Goal: Task Accomplishment & Management: Manage account settings

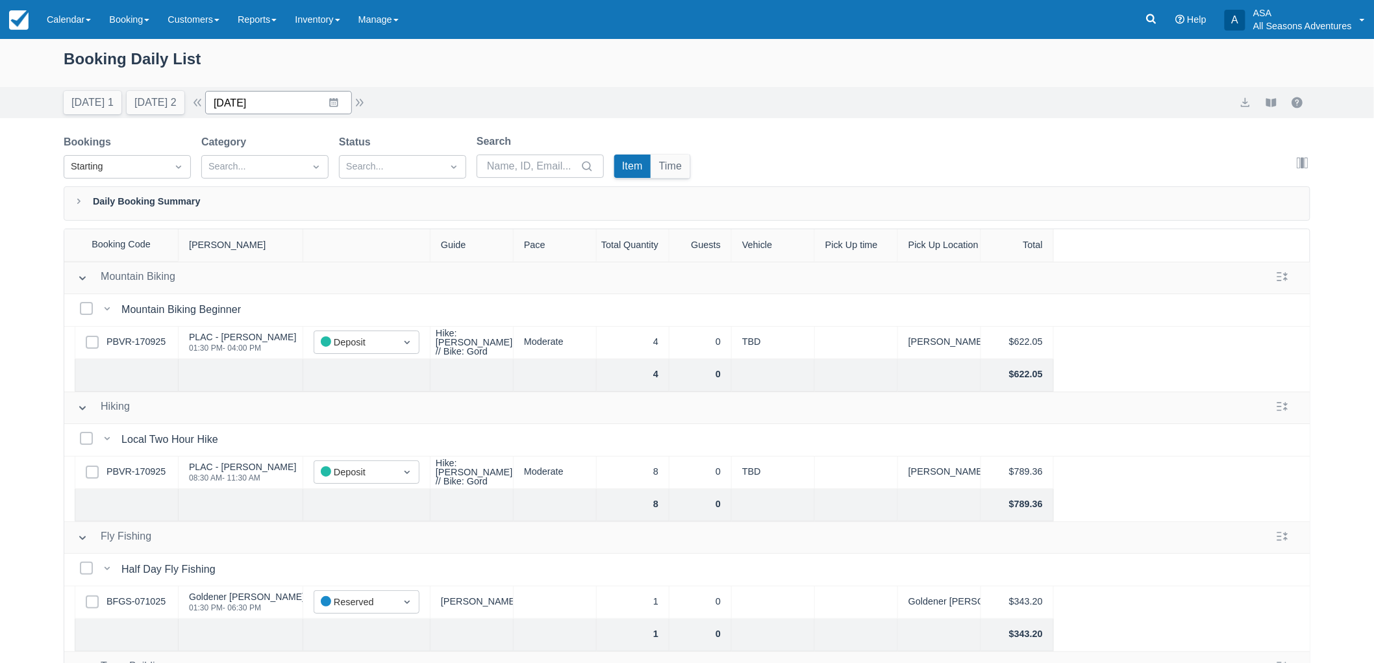
click at [338, 108] on input "10/15/25" at bounding box center [278, 102] width 147 height 23
click at [343, 249] on td "16" at bounding box center [334, 252] width 25 height 25
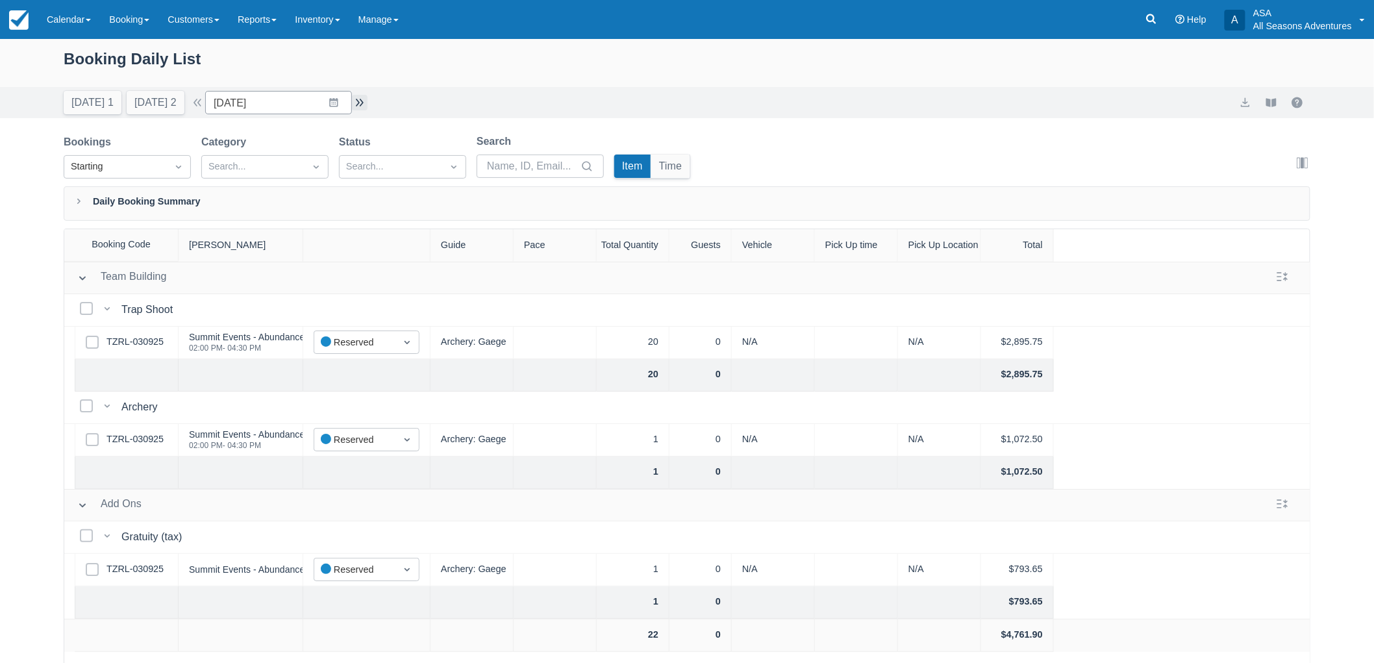
click at [368, 101] on button "button" at bounding box center [360, 103] width 16 height 16
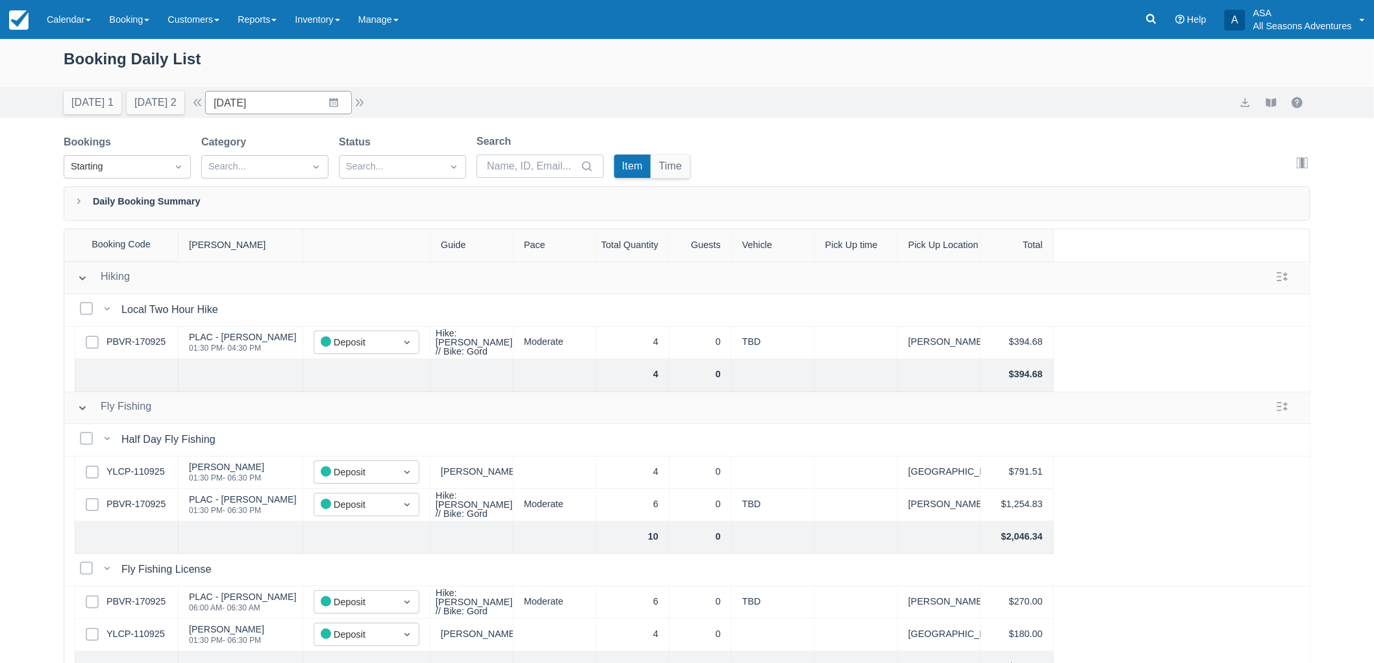
click at [208, 114] on div "Today 1 Tomorrow 2 Date 10/17/25 Navigate forward to interact with the calendar…" at bounding box center [687, 102] width 1374 height 31
click at [206, 111] on div "Today 1 Tomorrow 2 Date 10/17/25 Navigate forward to interact with the calendar…" at bounding box center [216, 102] width 304 height 23
click at [205, 101] on button "button" at bounding box center [198, 103] width 16 height 16
type input "10/16/25"
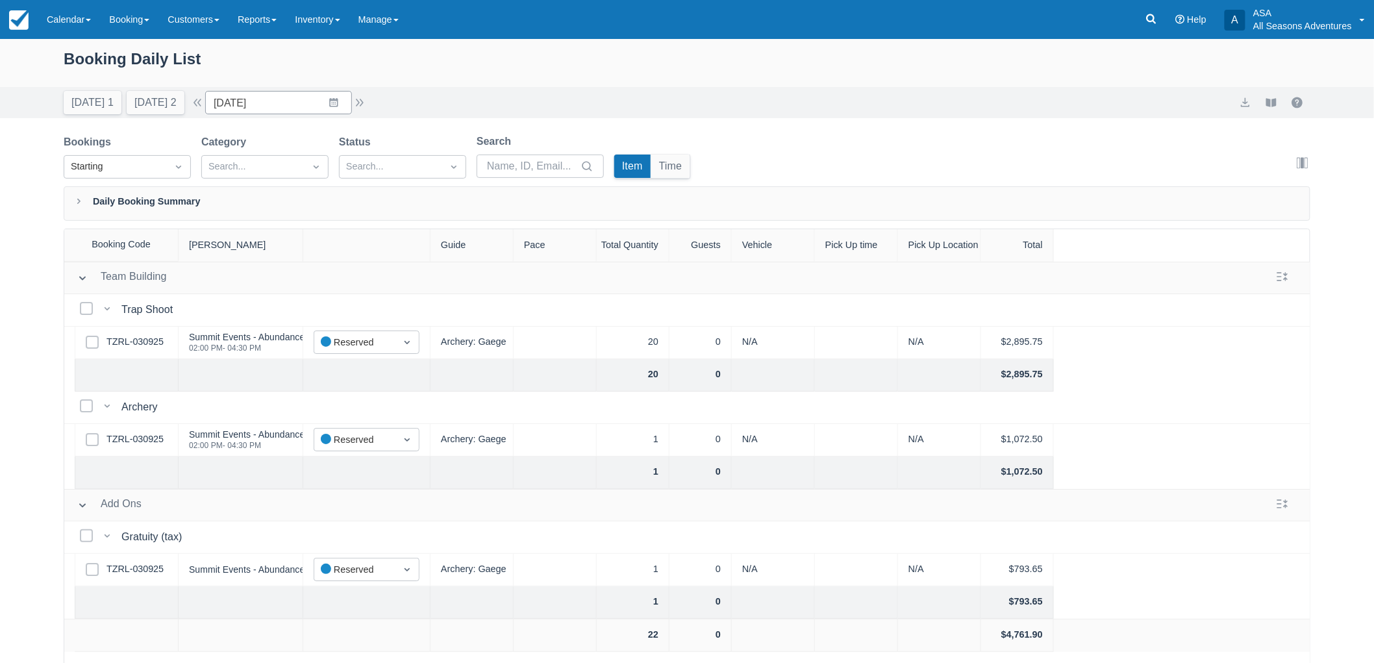
click at [401, 80] on div "Booking Daily List" at bounding box center [687, 66] width 1247 height 38
click at [134, 14] on link "Booking" at bounding box center [129, 19] width 58 height 39
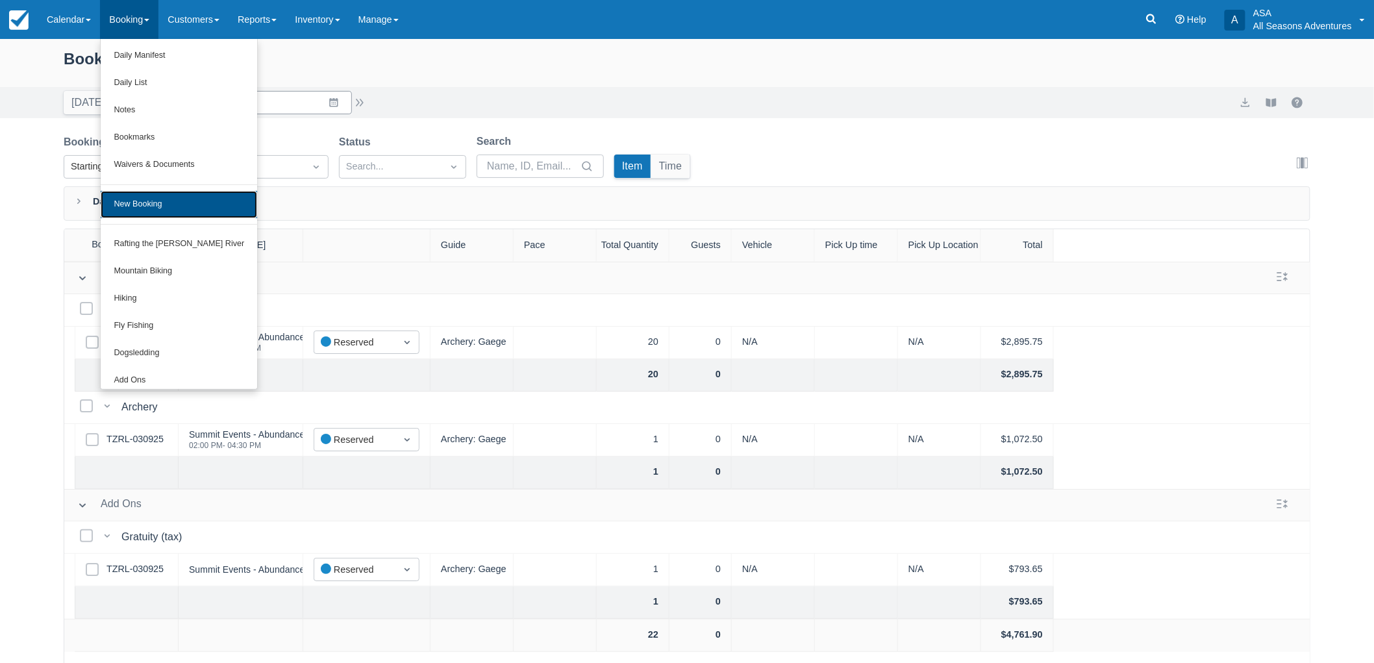
click at [182, 203] on link "New Booking" at bounding box center [179, 204] width 157 height 27
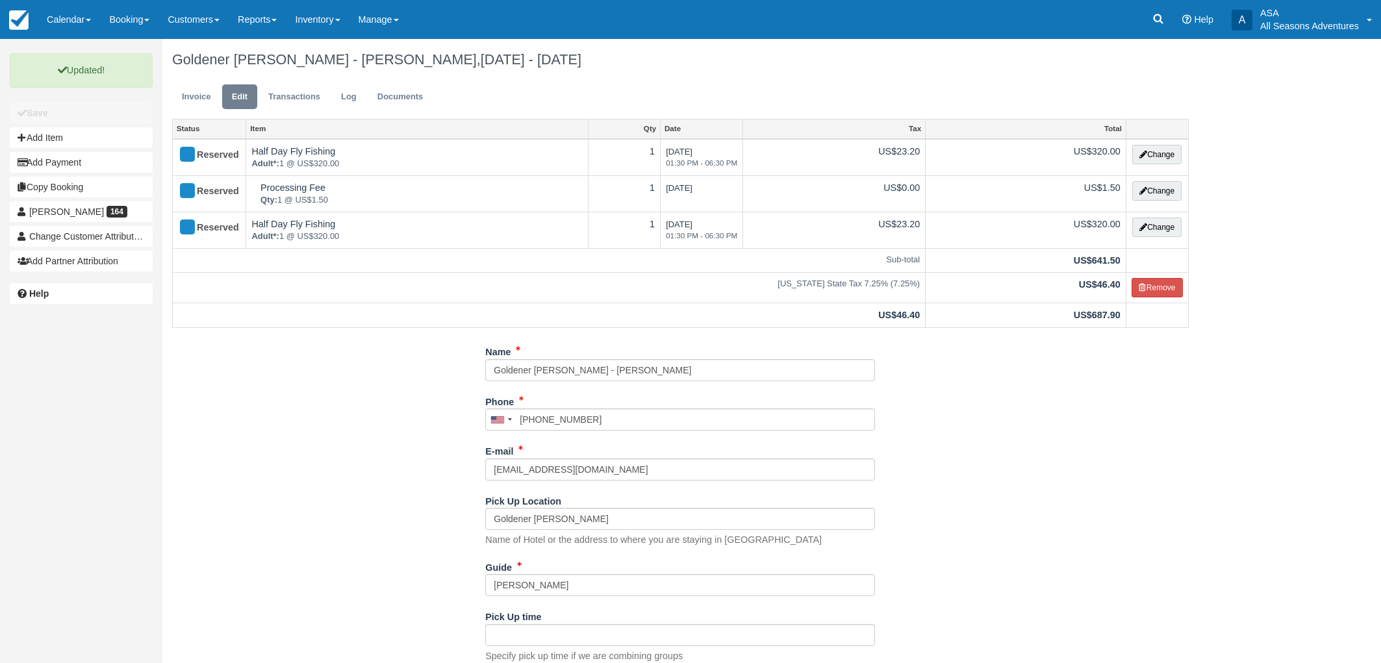
scroll to position [41, 0]
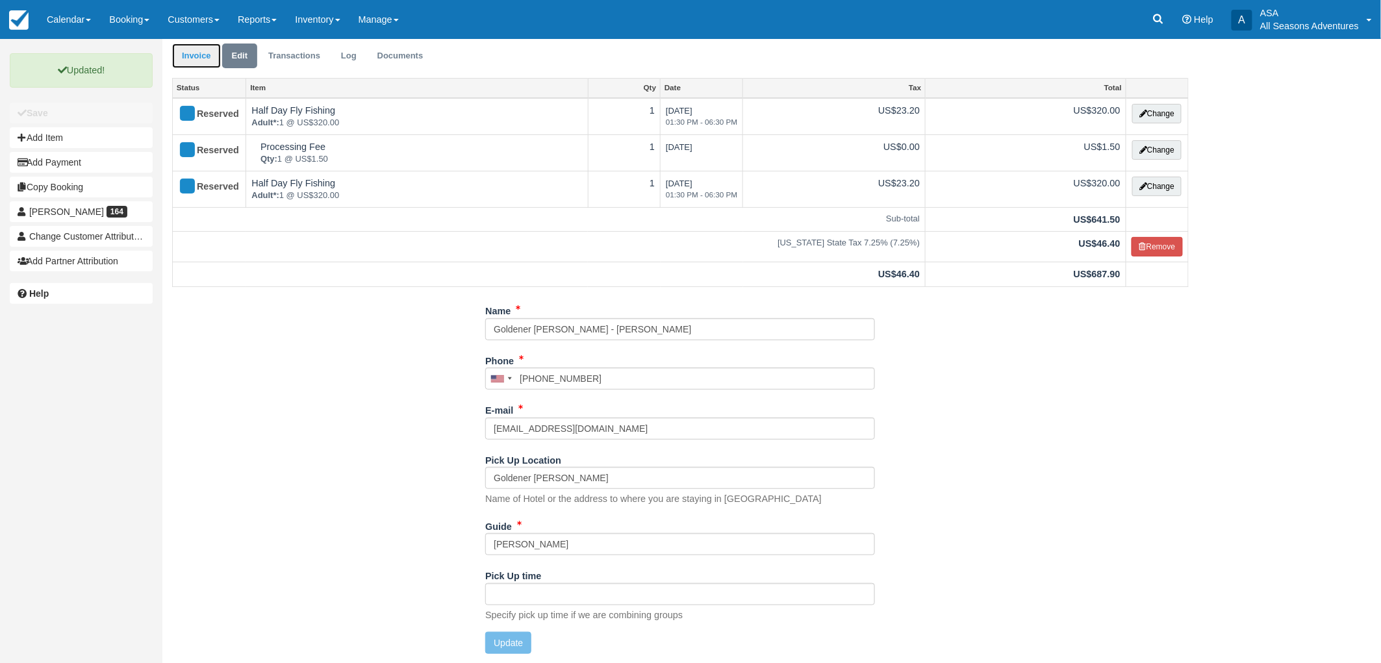
click at [198, 53] on link "Invoice" at bounding box center [196, 56] width 49 height 25
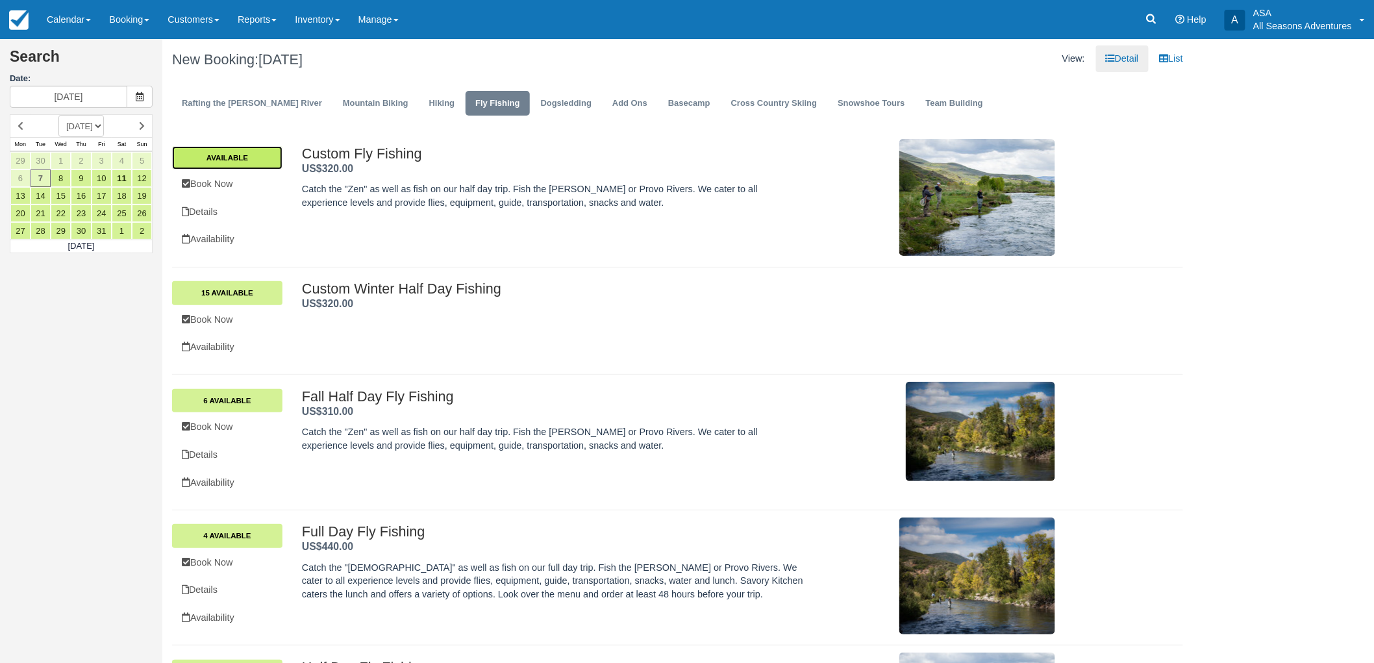
click at [255, 160] on link "Available" at bounding box center [227, 157] width 110 height 23
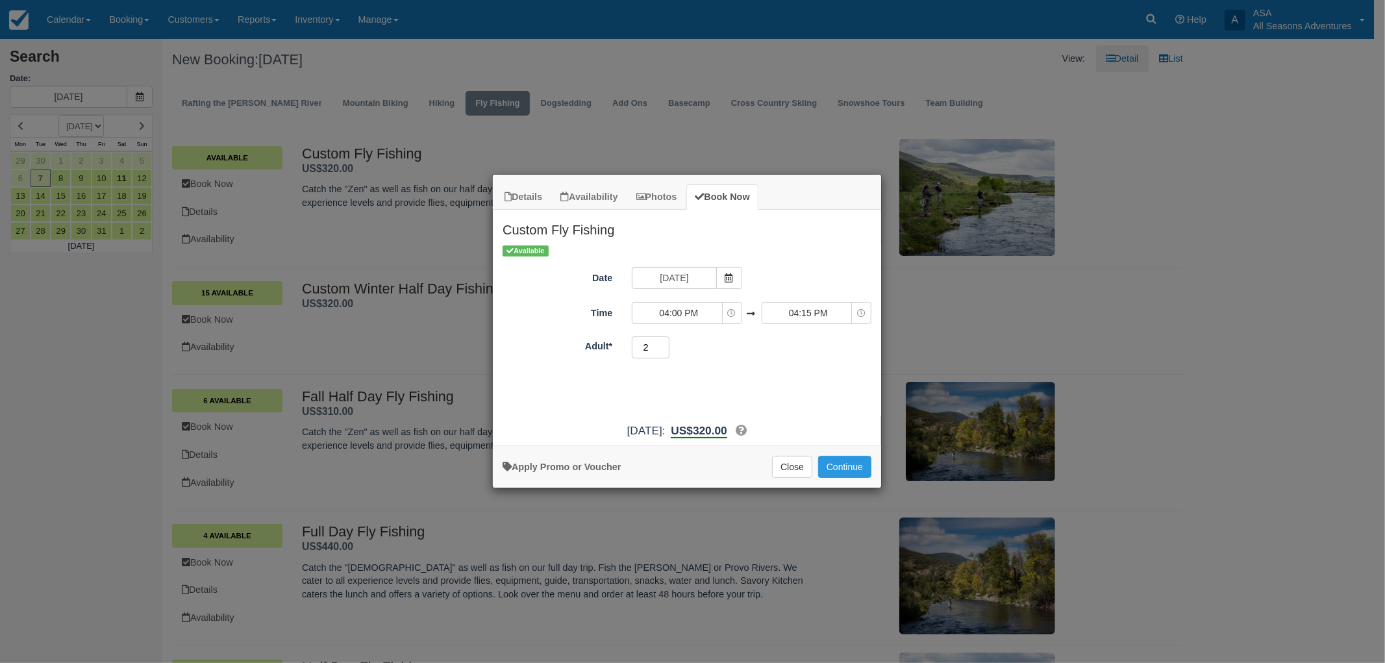
click at [665, 343] on input "2" at bounding box center [651, 347] width 38 height 22
click at [665, 343] on input "3" at bounding box center [651, 347] width 38 height 22
type input "4"
click at [665, 343] on input "4" at bounding box center [651, 347] width 38 height 22
click at [707, 281] on input "10/07/25" at bounding box center [674, 278] width 84 height 22
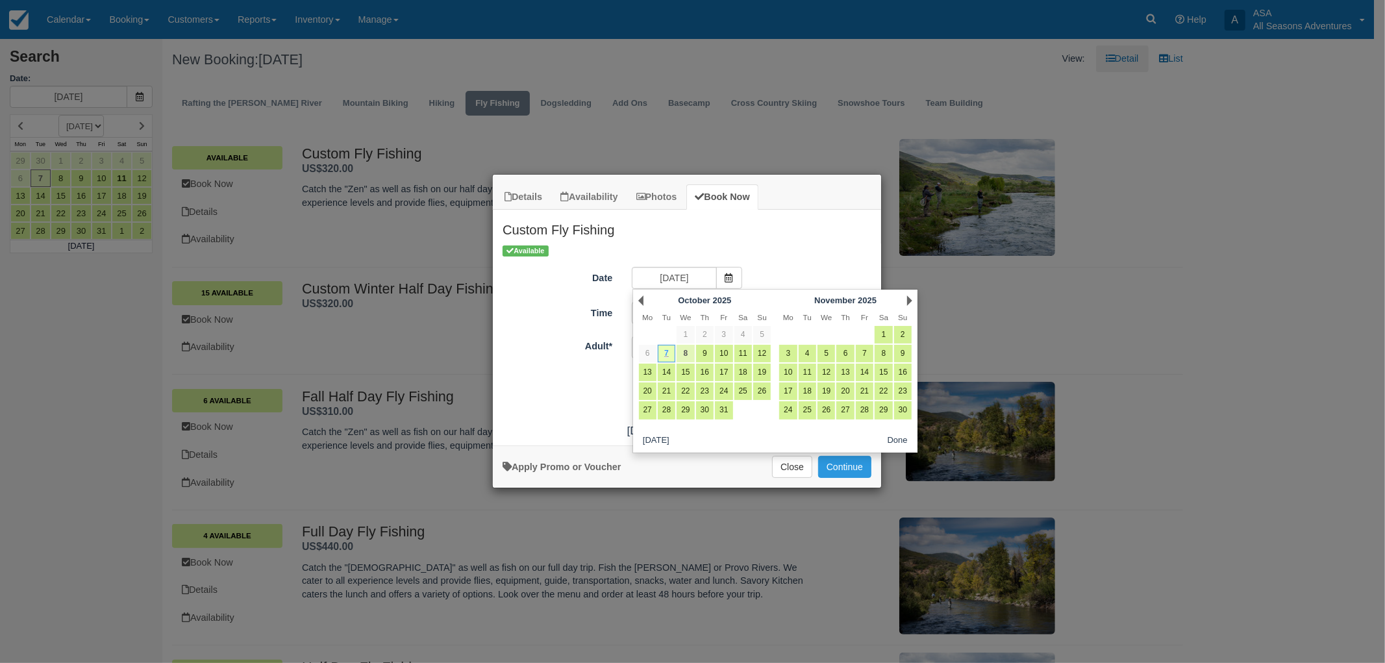
click at [683, 353] on link "8" at bounding box center [686, 354] width 18 height 18
type input "10/08/25"
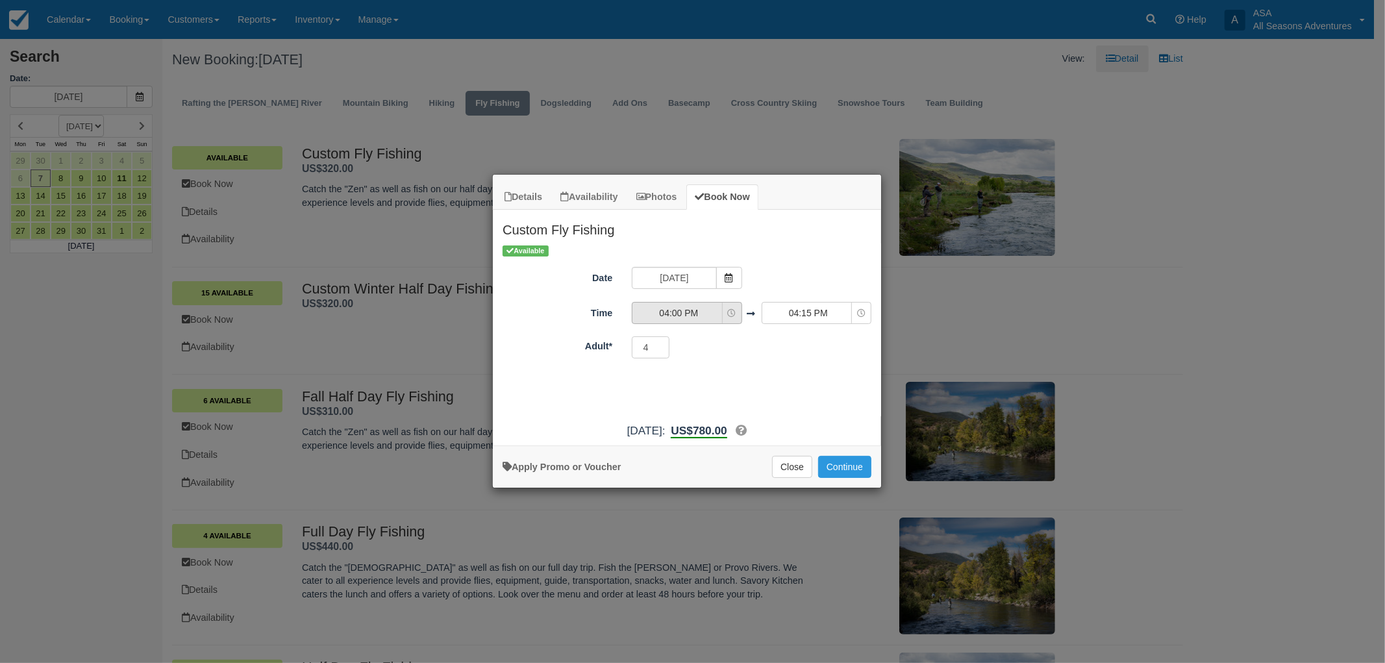
click at [698, 320] on span "04:00 PM" at bounding box center [679, 313] width 92 height 13
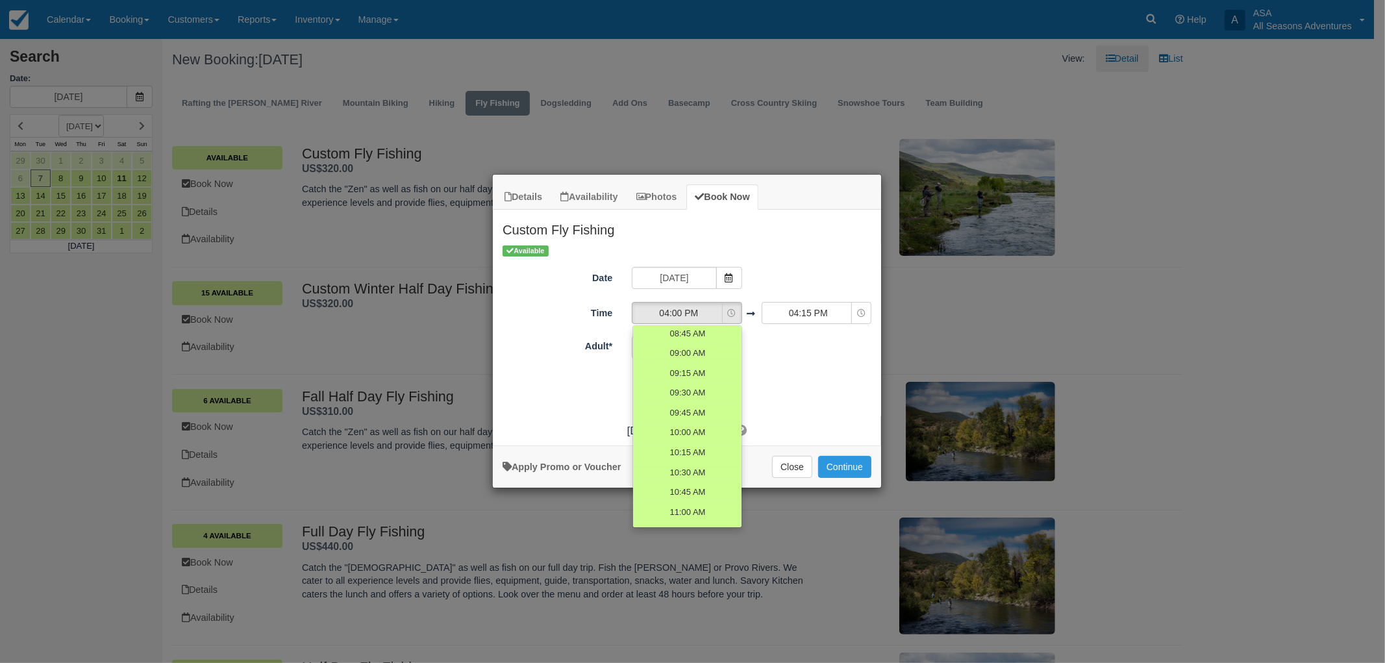
scroll to position [198, 0]
click at [693, 374] on span "09:00 AM" at bounding box center [687, 376] width 37 height 12
select select "09:00"
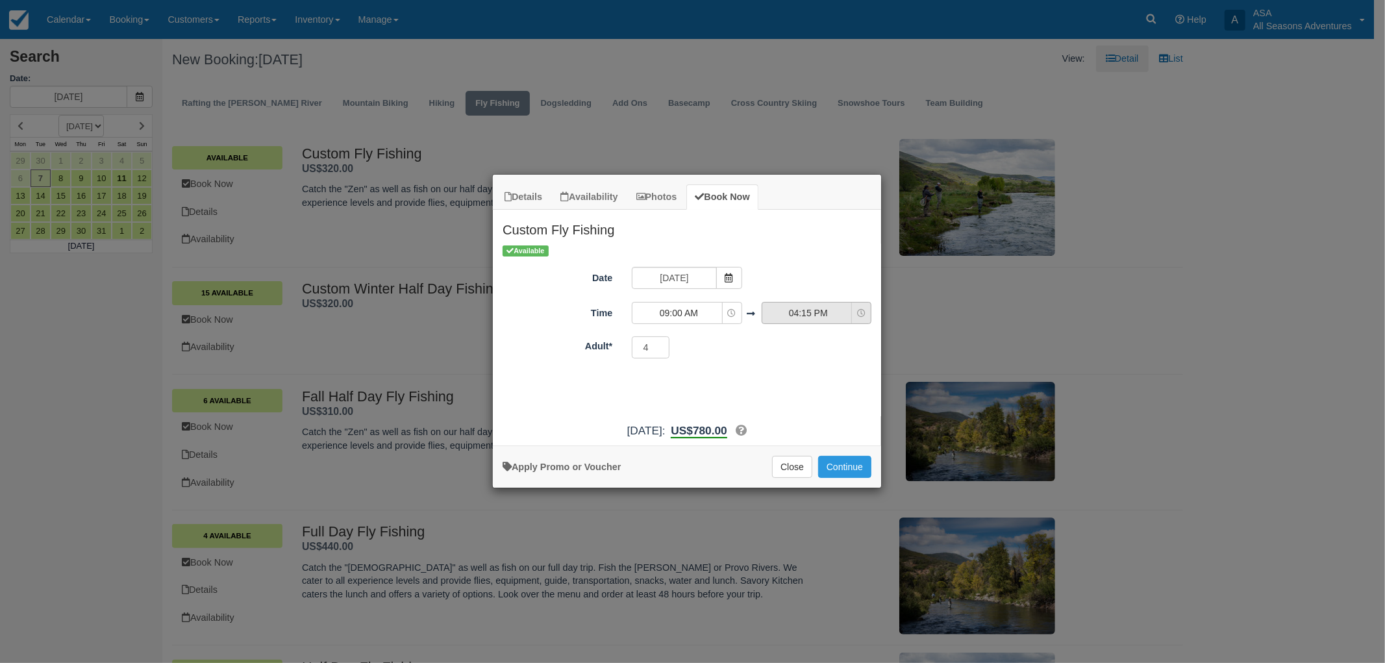
click at [832, 312] on span "04:15 PM" at bounding box center [809, 313] width 92 height 13
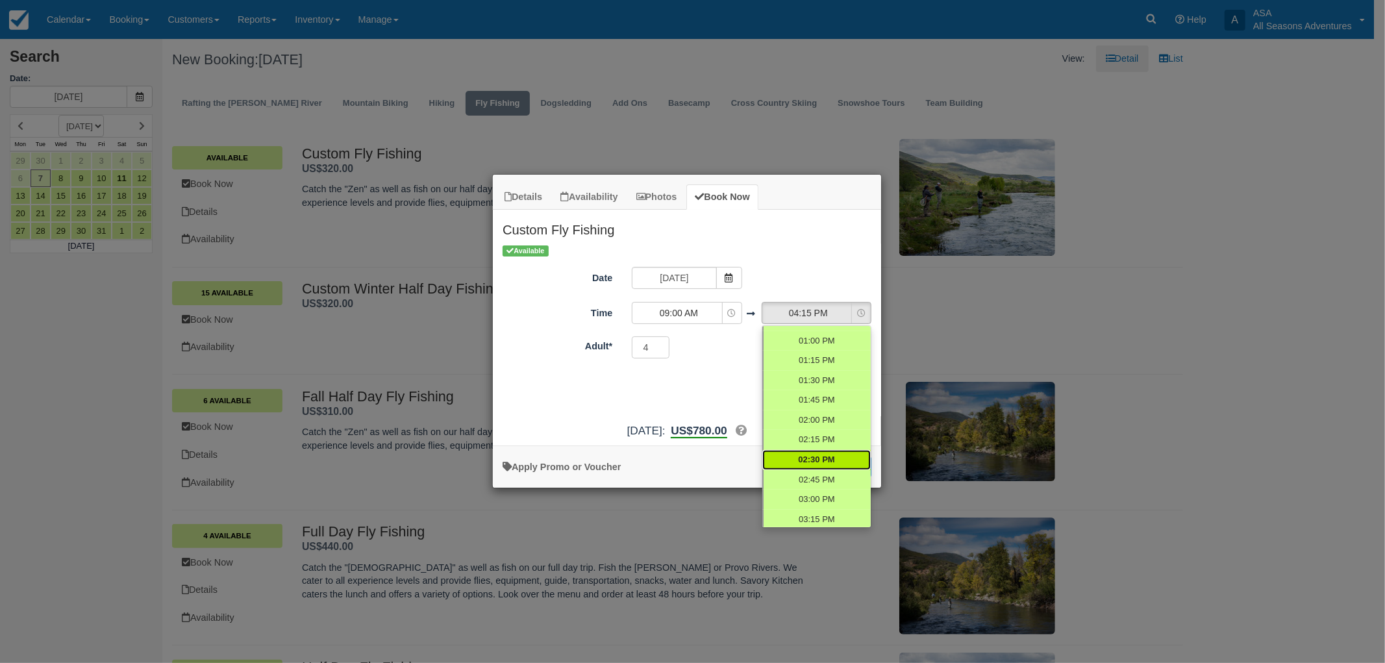
scroll to position [499, 0]
click at [826, 332] on span "12:30 PM" at bounding box center [816, 335] width 36 height 12
select select "12:30"
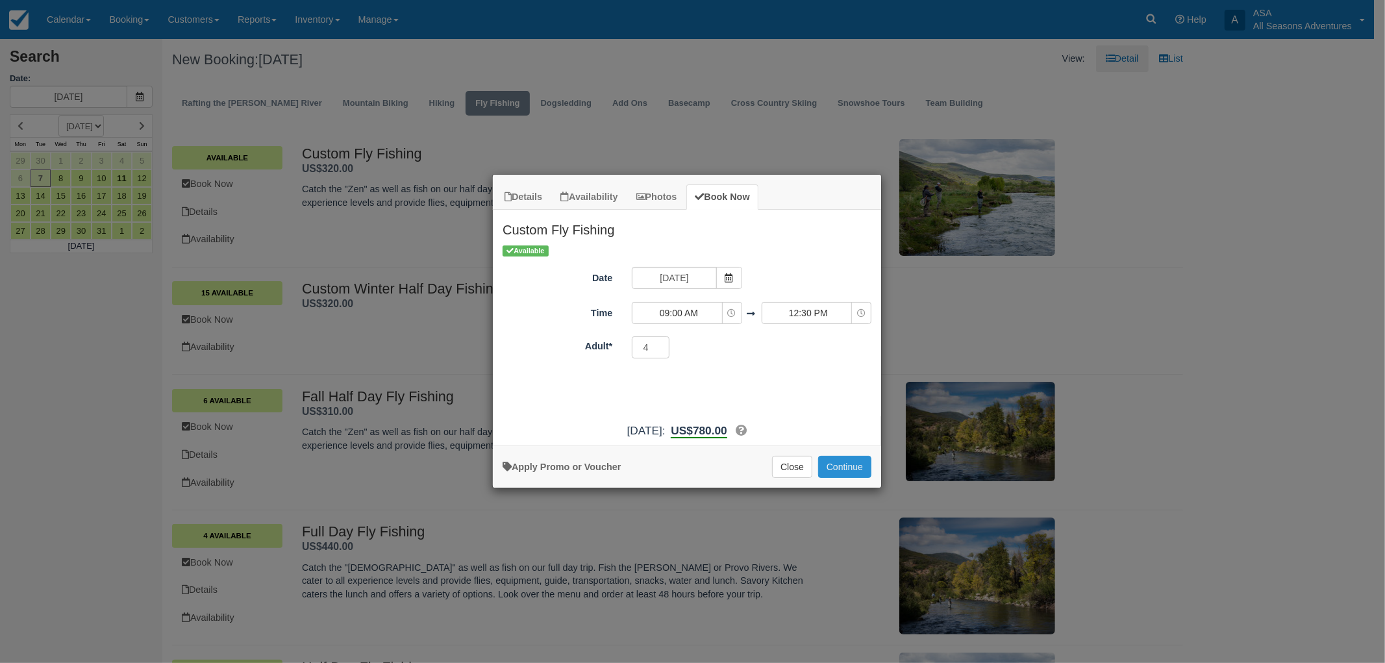
click at [842, 466] on button "Continue" at bounding box center [844, 467] width 53 height 22
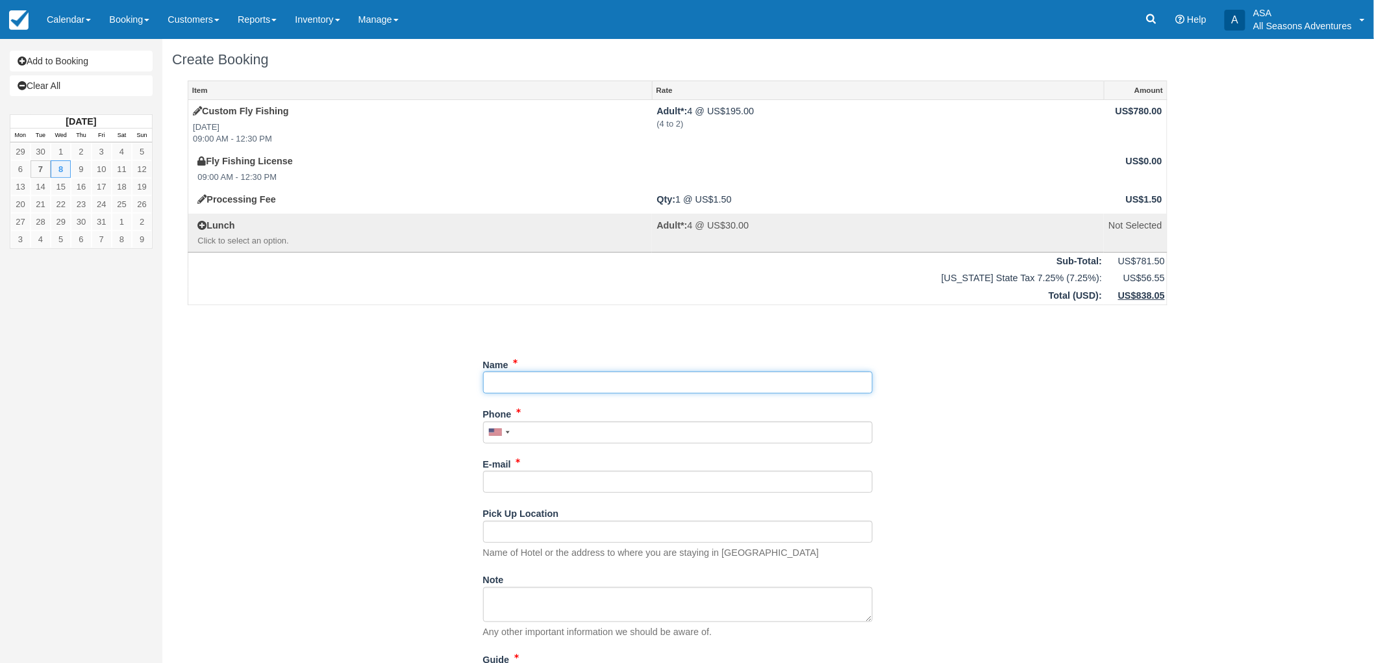
click at [657, 384] on input "Name" at bounding box center [678, 383] width 390 height 22
type input "Gerry Fasano"
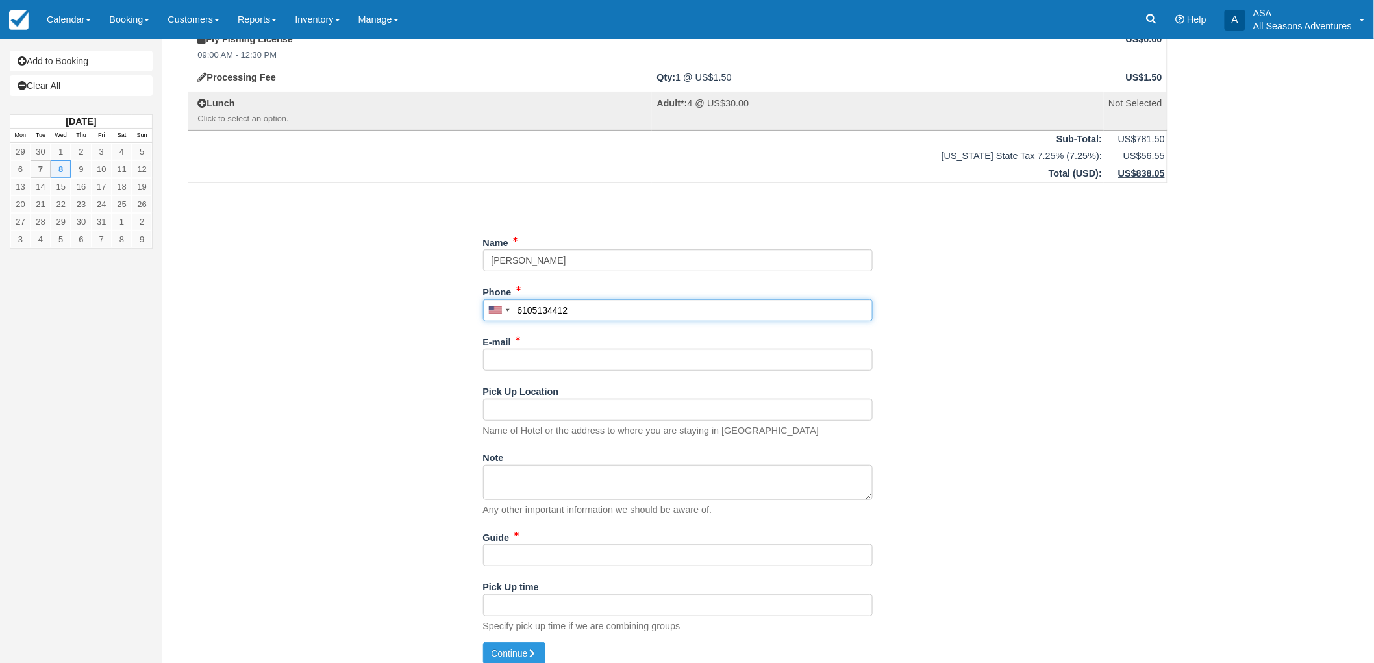
scroll to position [133, 0]
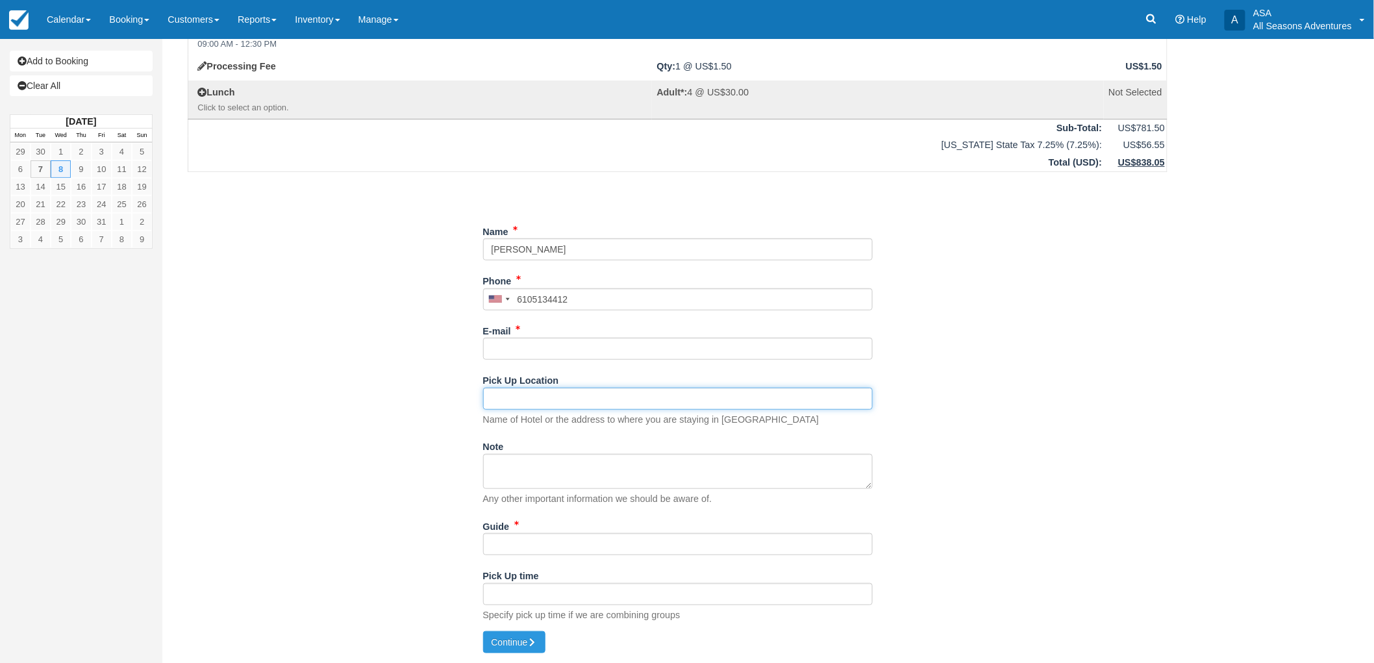
type input "(610) 513-4412"
click at [641, 394] on input "Pick Up Location" at bounding box center [678, 399] width 390 height 22
type input "Waldorf Astoria"
click at [598, 539] on input "Guide" at bounding box center [678, 544] width 390 height 22
type input "Scott"
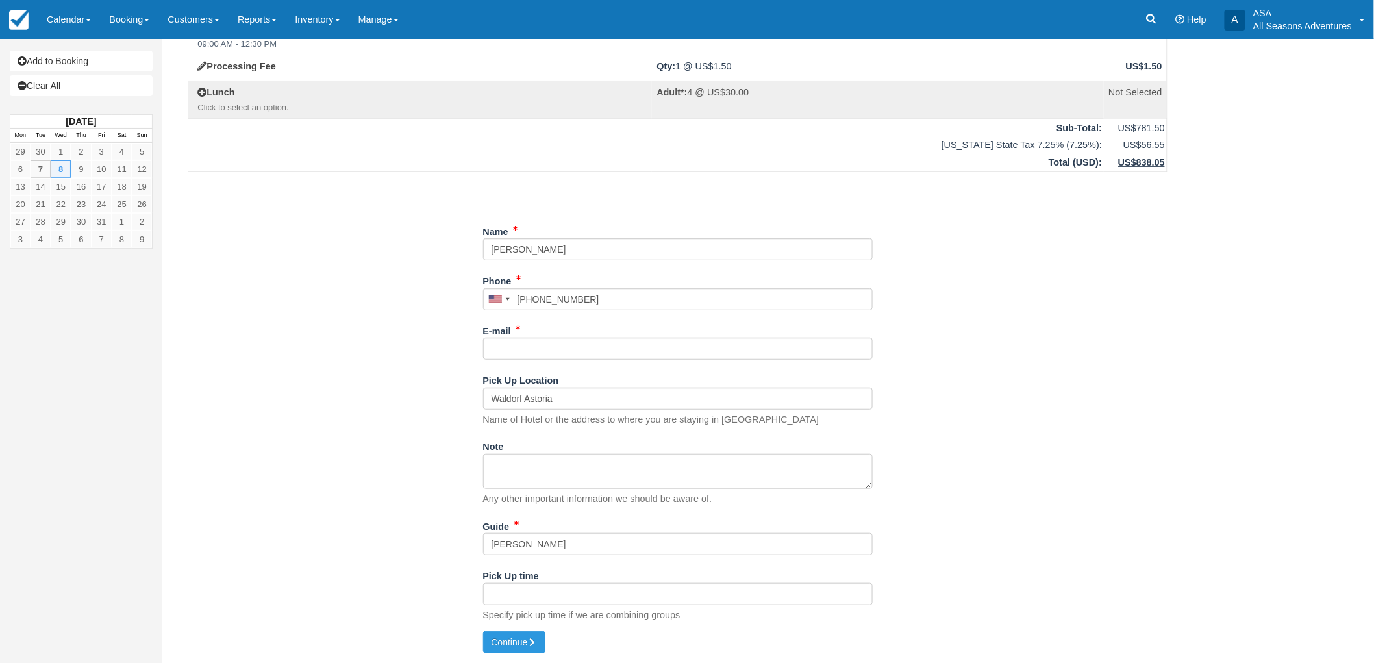
click at [523, 332] on div "E-mail Did you mean ?" at bounding box center [678, 340] width 390 height 40
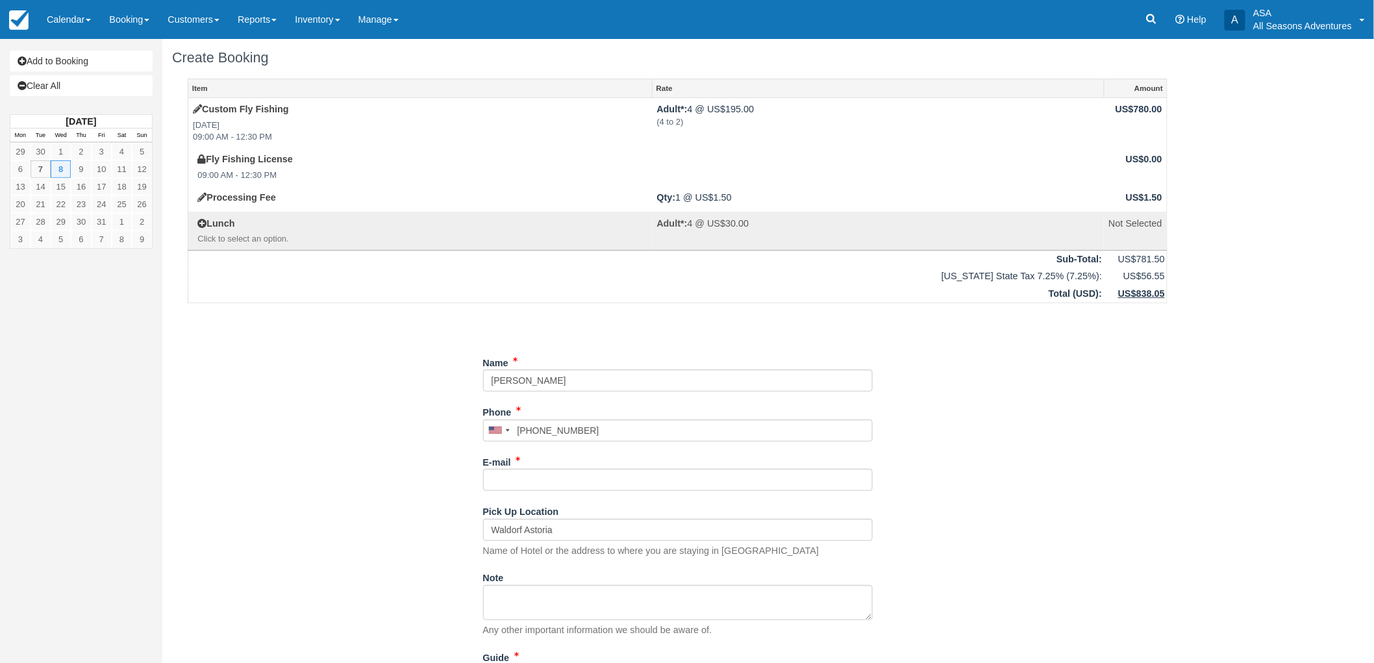
scroll to position [0, 0]
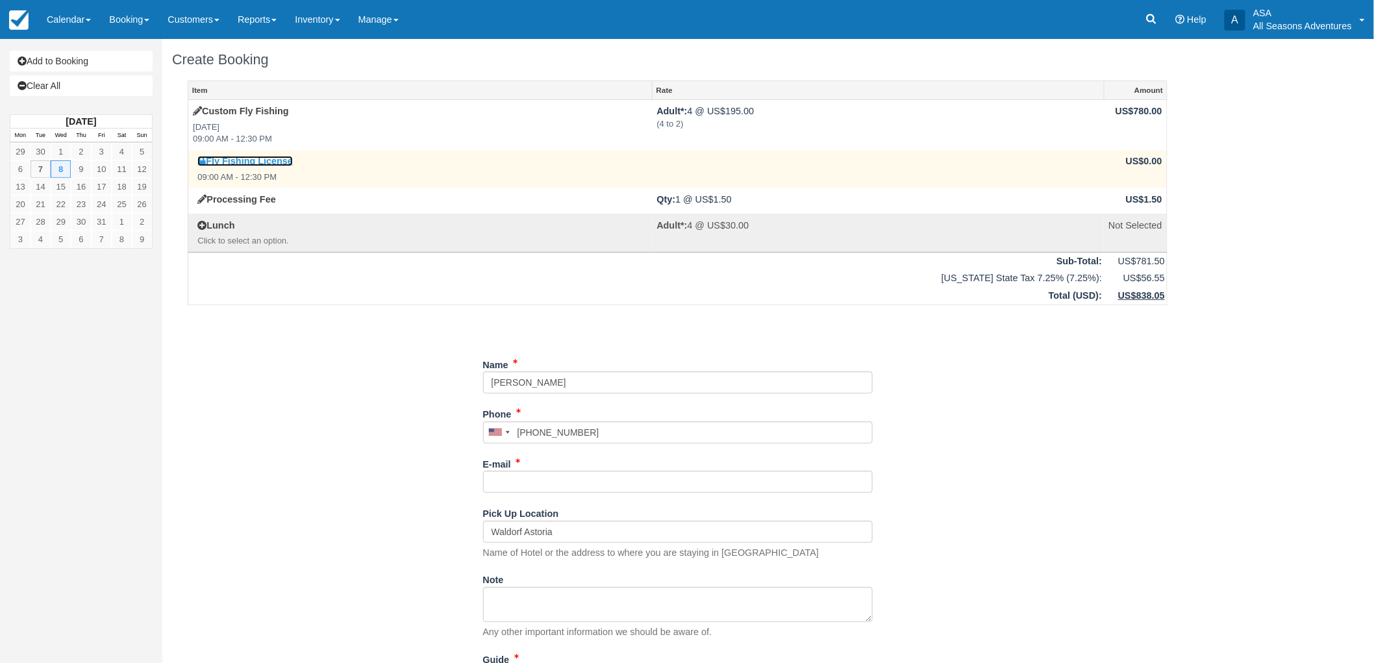
click at [275, 158] on link "Fly Fishing License" at bounding box center [244, 161] width 95 height 10
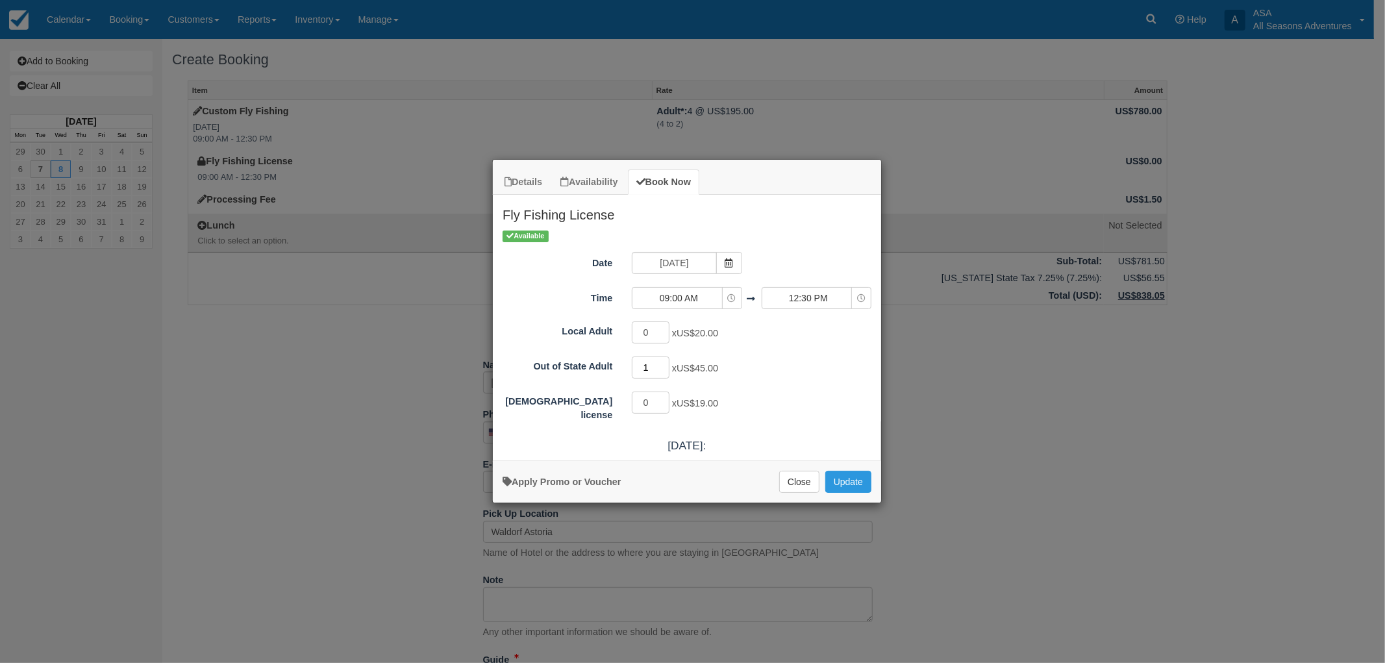
click at [666, 366] on input "1" at bounding box center [651, 368] width 38 height 22
click at [666, 366] on input "2" at bounding box center [651, 368] width 38 height 22
click at [666, 366] on input "3" at bounding box center [651, 368] width 38 height 22
type input "4"
click at [666, 366] on input "4" at bounding box center [651, 368] width 38 height 22
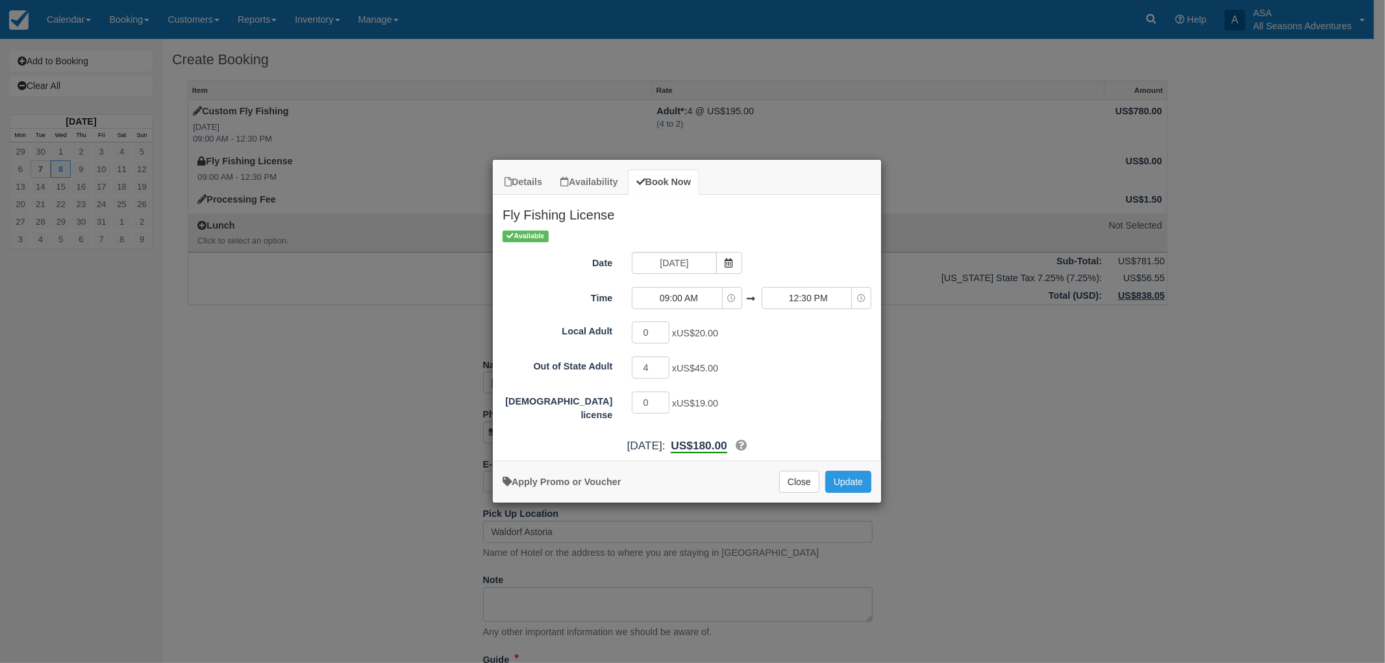
click at [875, 382] on div "Available Date 10/08/25 Time 09:00 AM 06:00 AM 06:30 AM 07:00 AM 07:30 AM 08:00…" at bounding box center [687, 325] width 388 height 193
click at [788, 392] on div "0 x US$19.00" at bounding box center [735, 404] width 227 height 25
click at [787, 485] on button "Close" at bounding box center [799, 482] width 40 height 22
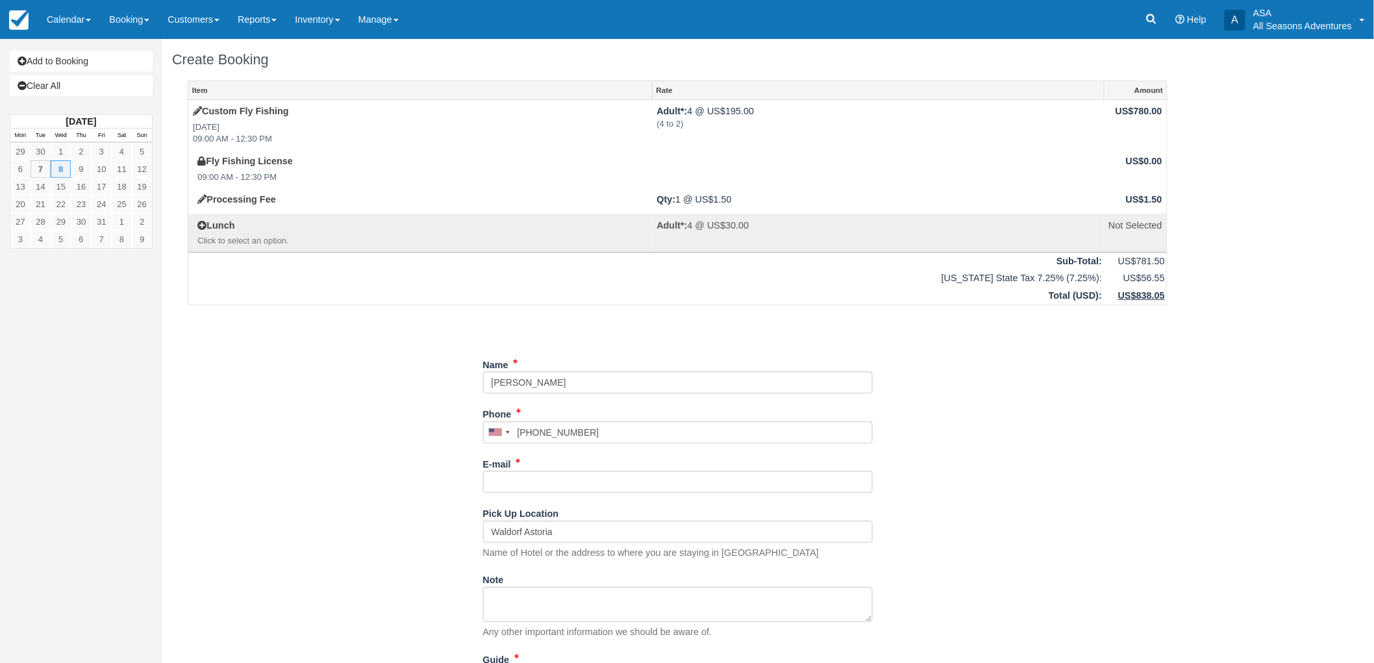
click at [263, 507] on div "Item Rate Amount Custom Fly Fishing Wed Oct 8, 2025 09:00 AM - 12:30 PM Adult*:…" at bounding box center [677, 423] width 1011 height 685
click at [351, 405] on div "Item Rate Amount Custom Fly Fishing Wed Oct 8, 2025 09:00 AM - 12:30 PM Adult*:…" at bounding box center [677, 423] width 1011 height 685
click at [423, 447] on div "Item Rate Amount Custom Fly Fishing Wed Oct 8, 2025 09:00 AM - 12:30 PM Adult*:…" at bounding box center [677, 423] width 1011 height 685
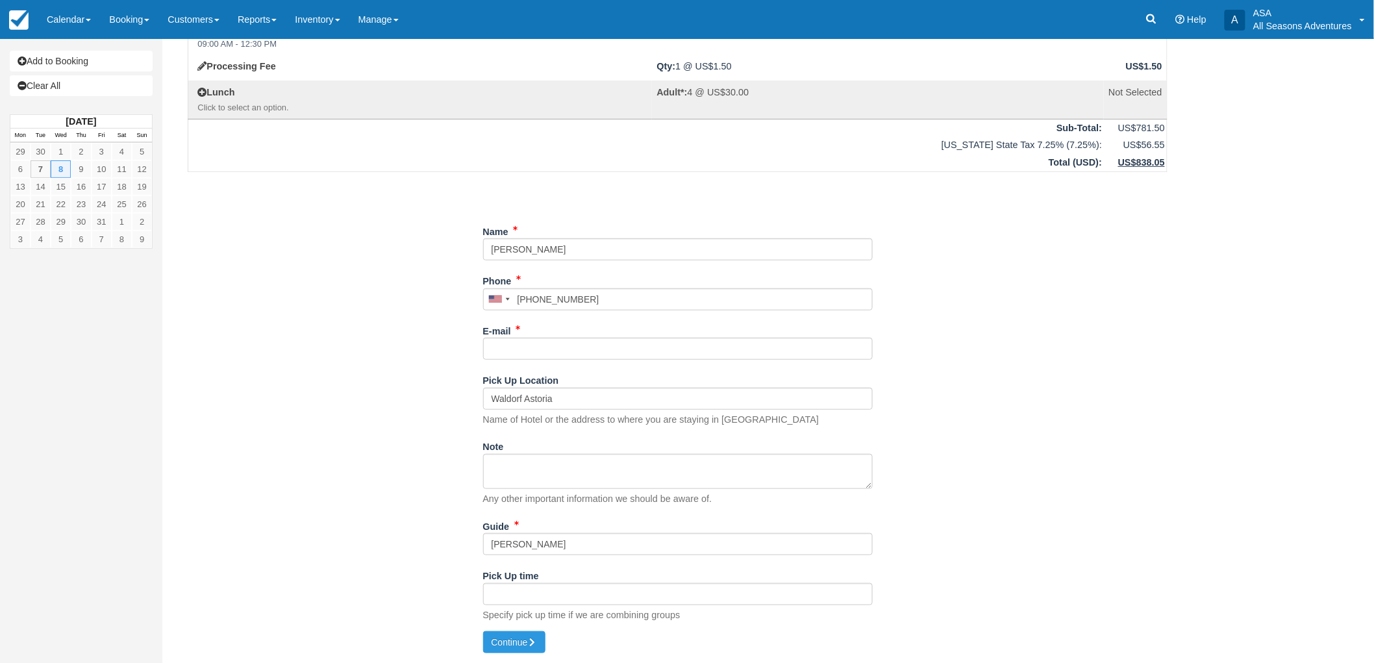
click at [442, 375] on div "Item Rate Amount Custom Fly Fishing Wed Oct 8, 2025 09:00 AM - 12:30 PM Adult*:…" at bounding box center [677, 289] width 1011 height 685
click at [515, 346] on input "E-mail" at bounding box center [678, 349] width 390 height 22
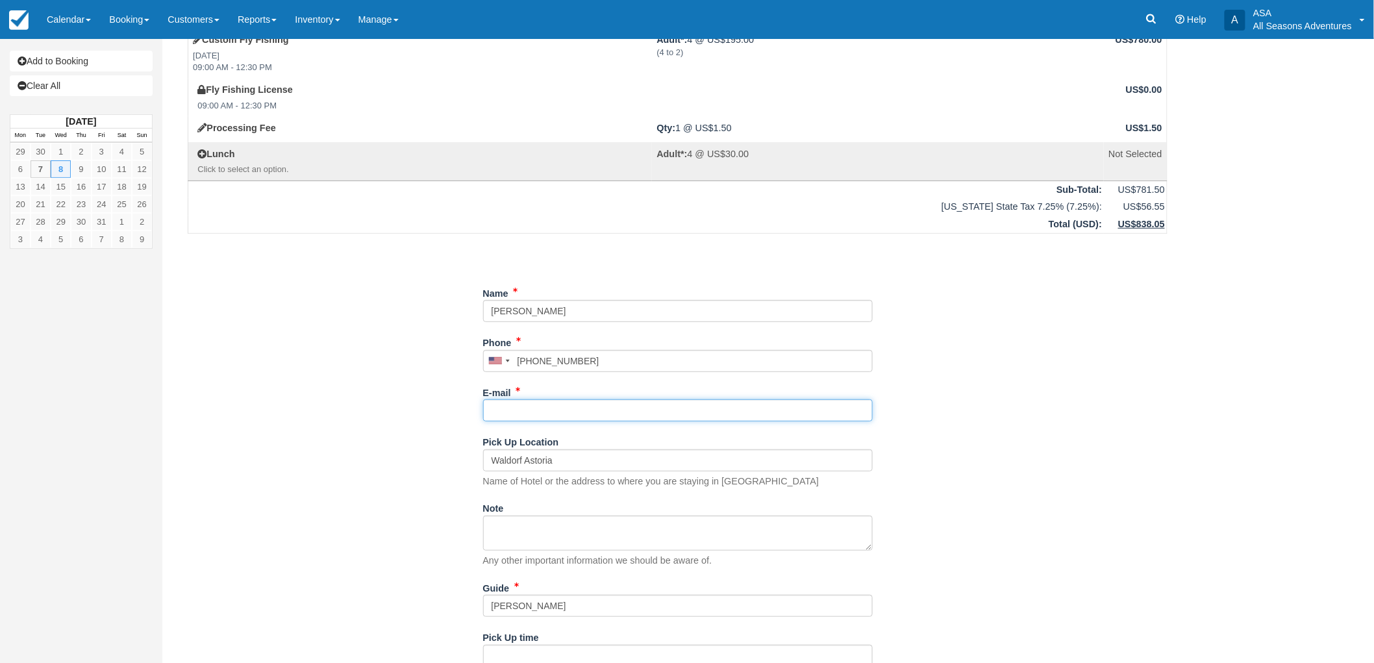
scroll to position [0, 0]
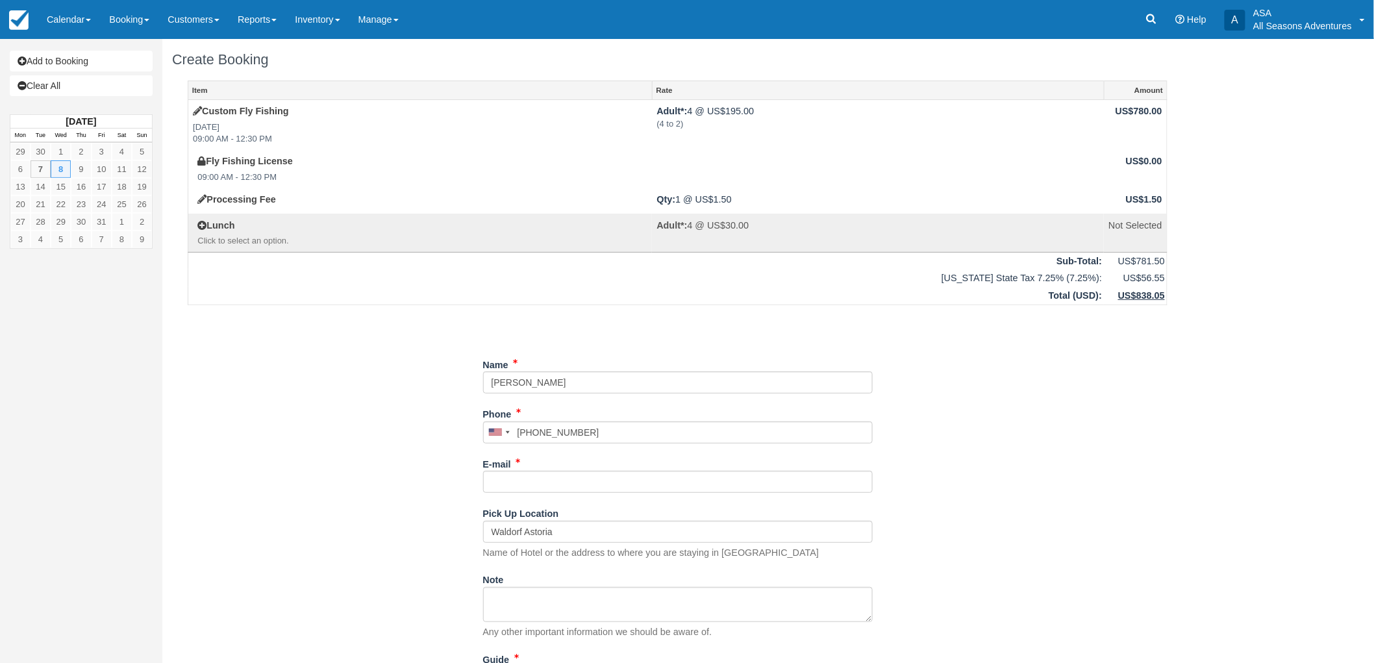
click at [431, 397] on div "Item Rate Amount Custom Fly Fishing Wed Oct 8, 2025 09:00 AM - 12:30 PM Adult*:…" at bounding box center [677, 423] width 1011 height 685
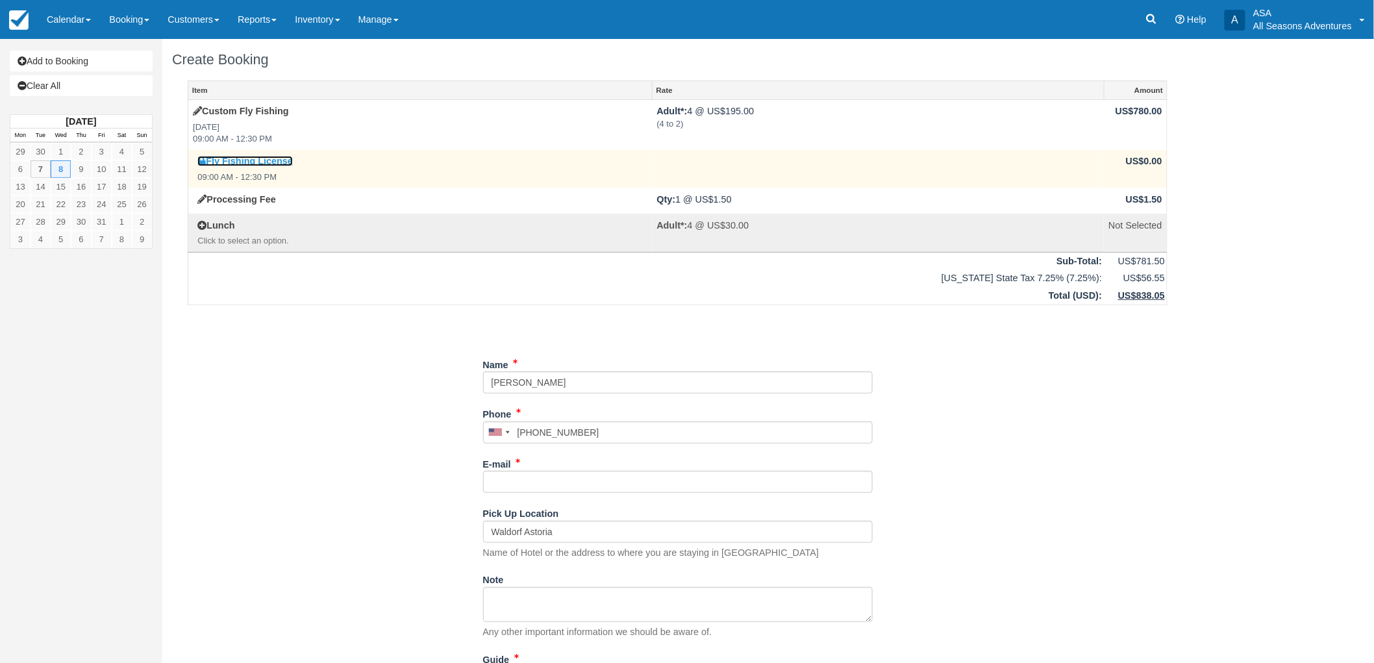
click at [257, 165] on link "Fly Fishing License" at bounding box center [244, 161] width 95 height 10
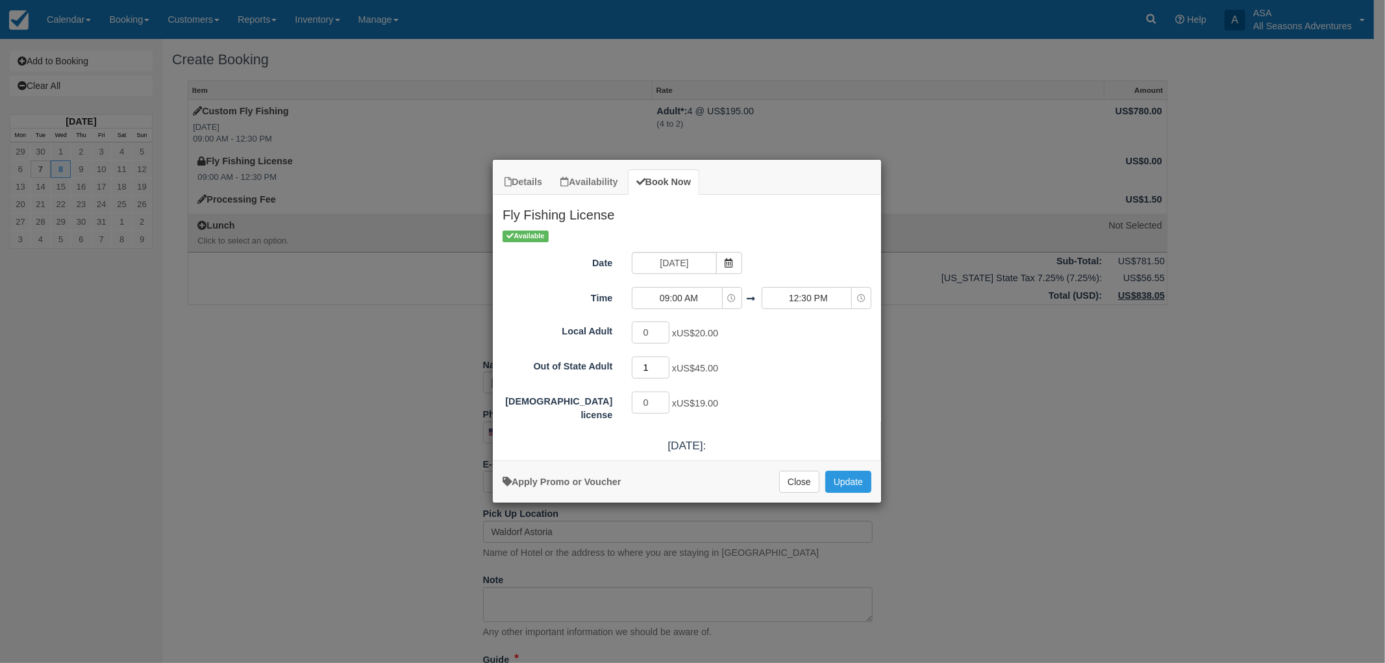
click at [664, 365] on input "1" at bounding box center [651, 368] width 38 height 22
click at [664, 365] on input "2" at bounding box center [651, 368] width 38 height 22
click at [664, 365] on input "3" at bounding box center [651, 368] width 38 height 22
type input "4"
click at [664, 365] on input "4" at bounding box center [651, 368] width 38 height 22
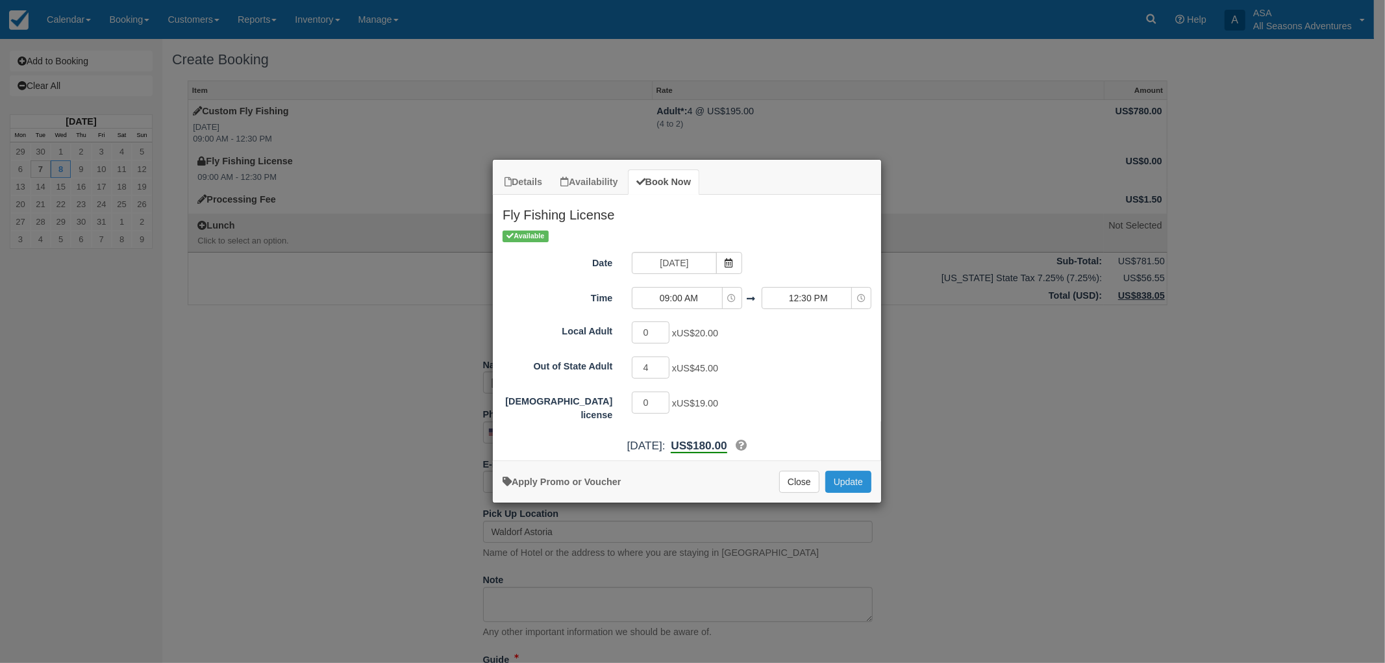
click at [835, 483] on button "Update" at bounding box center [849, 482] width 46 height 22
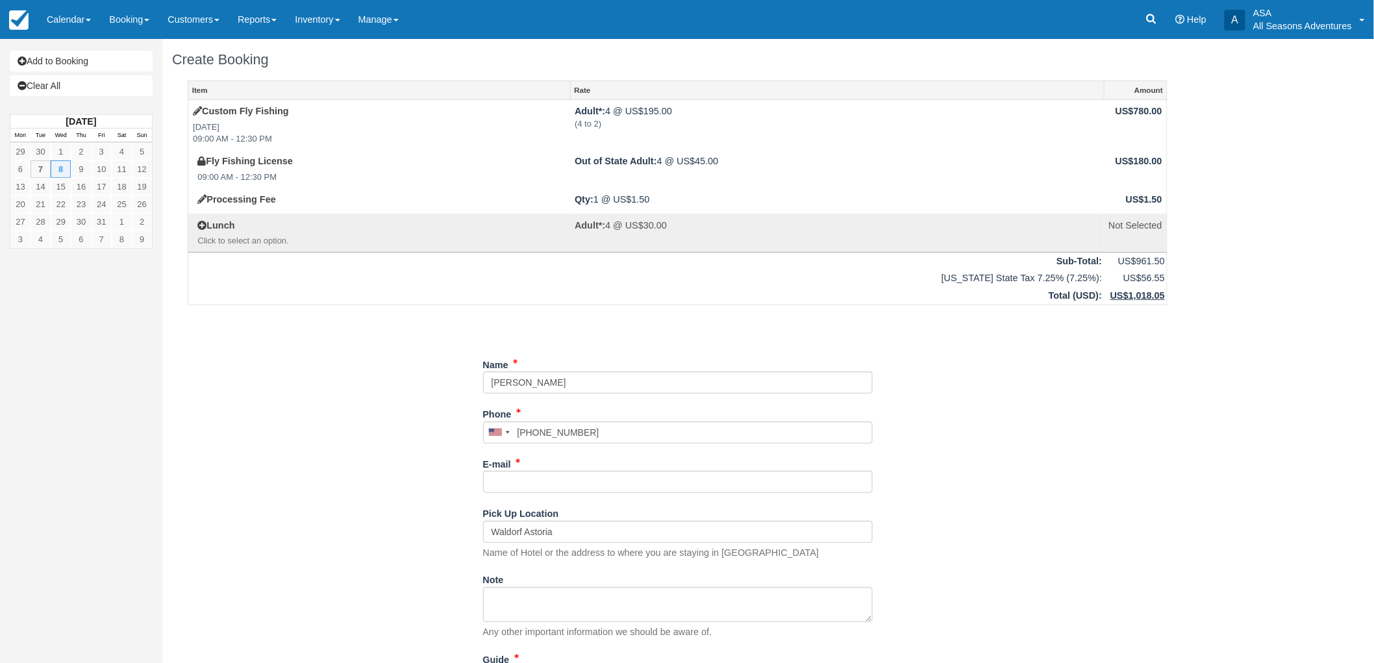
click at [315, 403] on div "Item Rate Amount Custom Fly Fishing Wed Oct 8, 2025 09:00 AM - 12:30 PM Adult*:…" at bounding box center [677, 423] width 1011 height 685
click at [1090, 419] on div "Item Rate Amount Custom Fly Fishing Wed Oct 8, 2025 09:00 AM - 12:30 PM Adult*:…" at bounding box center [677, 423] width 1011 height 685
click at [255, 455] on div "Item Rate Amount Custom Fly Fishing Wed Oct 8, 2025 09:00 AM - 12:30 PM Adult*:…" at bounding box center [677, 423] width 1011 height 685
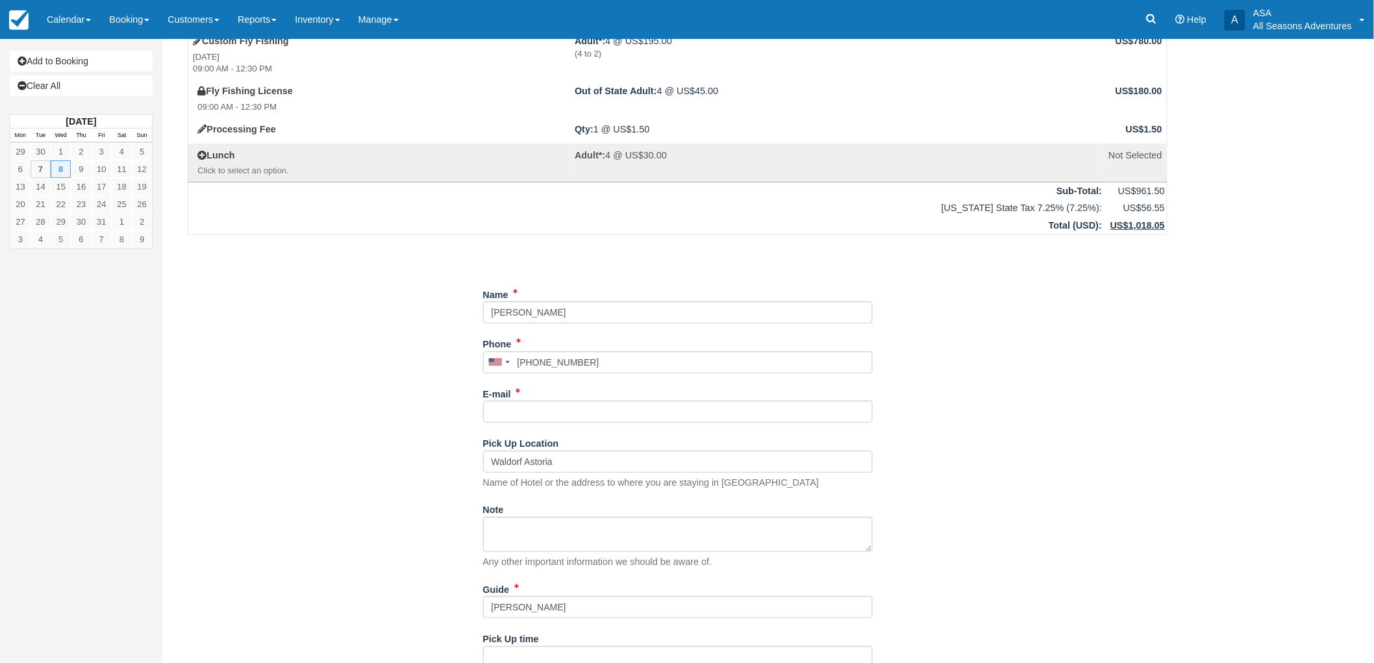
scroll to position [133, 0]
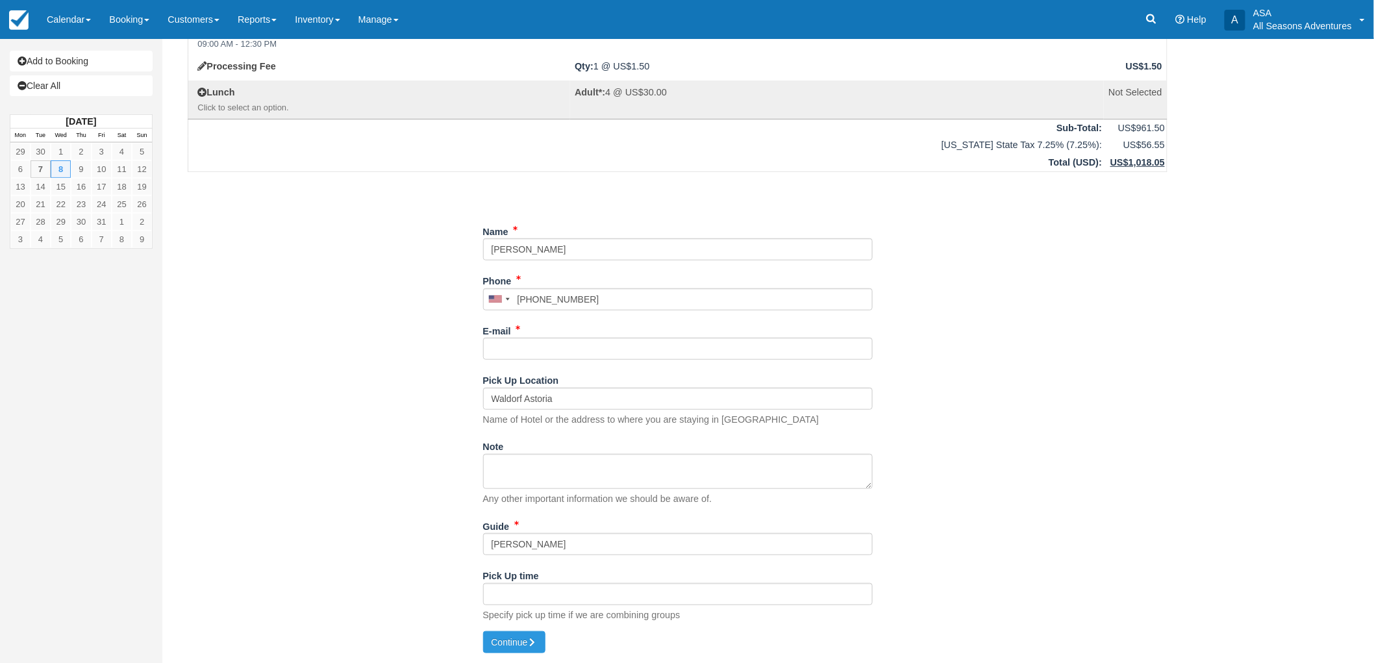
click at [255, 455] on div "Item Rate Amount Custom Fly Fishing Wed Oct 8, 2025 09:00 AM - 12:30 PM Adult*:…" at bounding box center [677, 289] width 1011 height 685
click at [321, 420] on div "Item Rate Amount Custom Fly Fishing Wed Oct 8, 2025 09:00 AM - 12:30 PM Adult*:…" at bounding box center [677, 289] width 1011 height 685
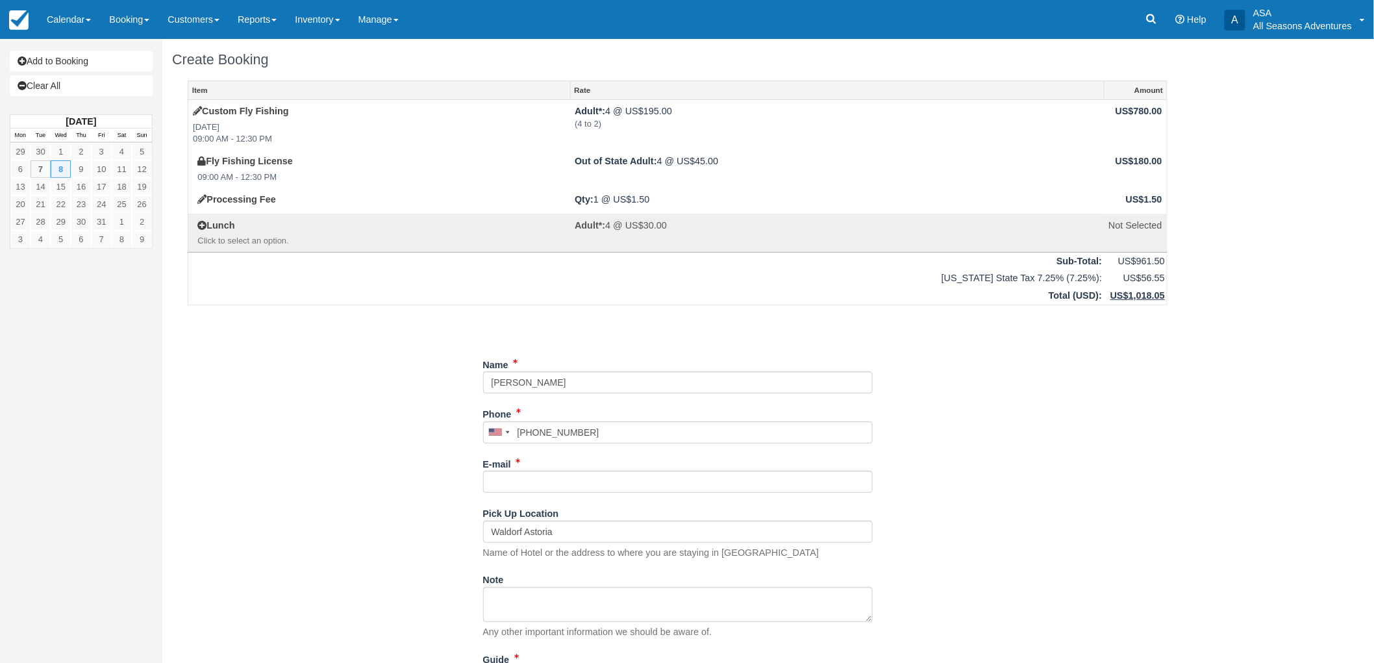
click at [255, 447] on div "Item Rate Amount Custom Fly Fishing Wed Oct 8, 2025 09:00 AM - 12:30 PM Adult*:…" at bounding box center [677, 423] width 1011 height 685
click at [265, 451] on div "Item Rate Amount Custom Fly Fishing Wed Oct 8, 2025 09:00 AM - 12:30 PM Adult*:…" at bounding box center [677, 423] width 1011 height 685
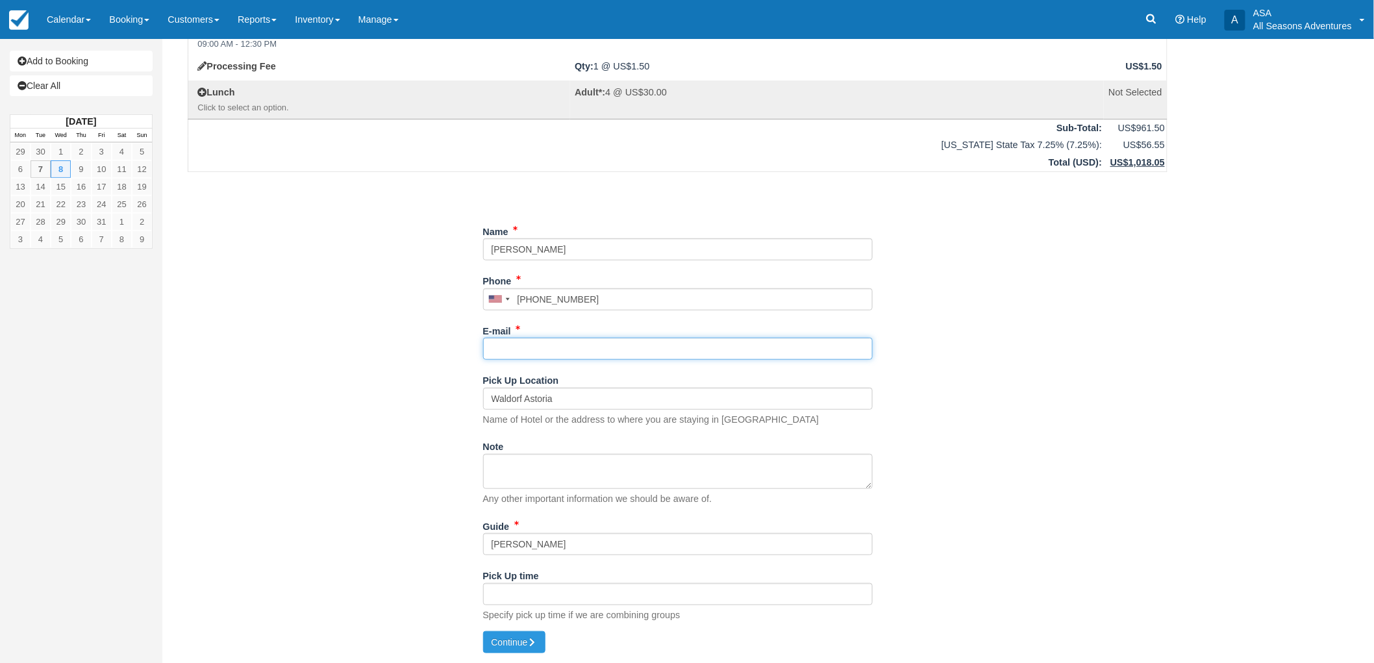
click at [533, 355] on input "E-mail" at bounding box center [678, 349] width 390 height 22
type input "s"
click at [531, 354] on input "fasano5@verizon.net" at bounding box center [678, 349] width 390 height 22
type input "fasano5@verizon.net"
click at [426, 479] on div "Item Rate Amount Custom Fly Fishing Wed Oct 8, 2025 09:00 AM - 12:30 PM Adult*:…" at bounding box center [677, 289] width 1011 height 685
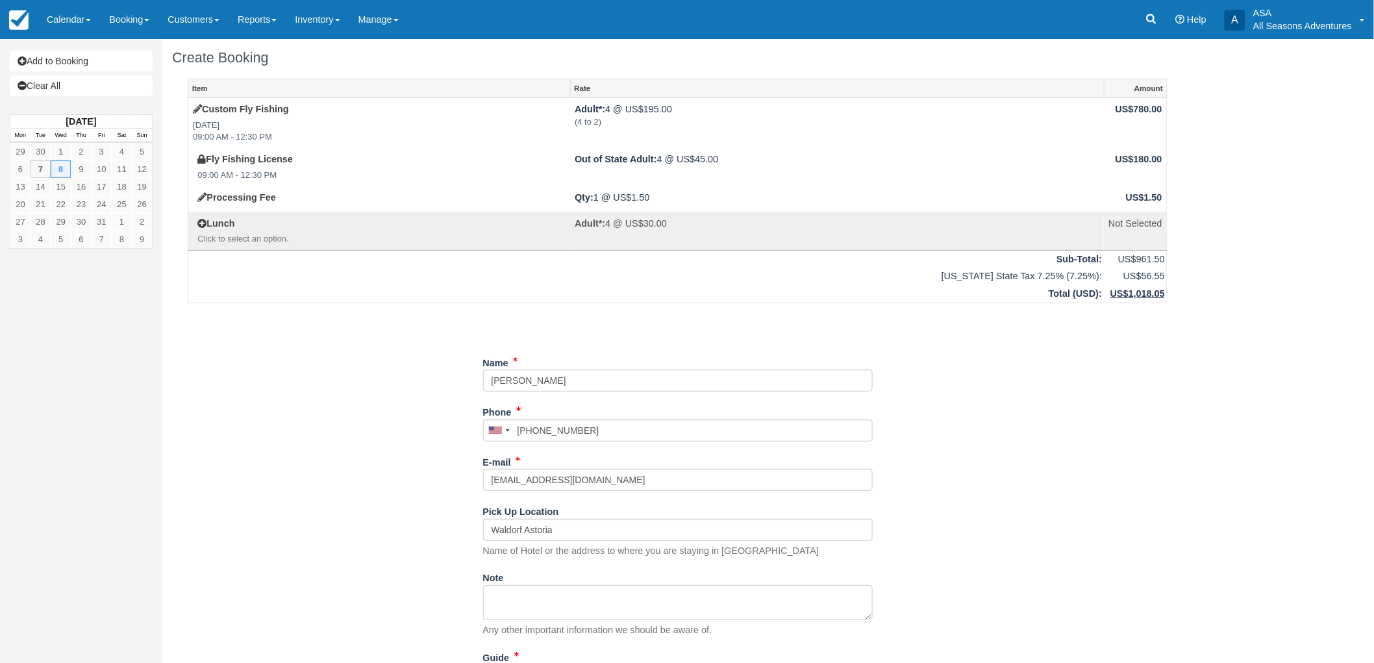
scroll to position [0, 0]
click at [351, 466] on div "Item Rate Amount Custom Fly Fishing Wed Oct 8, 2025 09:00 AM - 12:30 PM Adult*:…" at bounding box center [677, 423] width 1011 height 685
click at [361, 455] on div "Item Rate Amount Custom Fly Fishing Wed Oct 8, 2025 09:00 AM - 12:30 PM Adult*:…" at bounding box center [677, 423] width 1011 height 685
click at [327, 354] on div "Item Rate Amount Custom Fly Fishing Wed Oct 8, 2025 09:00 AM - 12:30 PM Adult*:…" at bounding box center [677, 423] width 1011 height 685
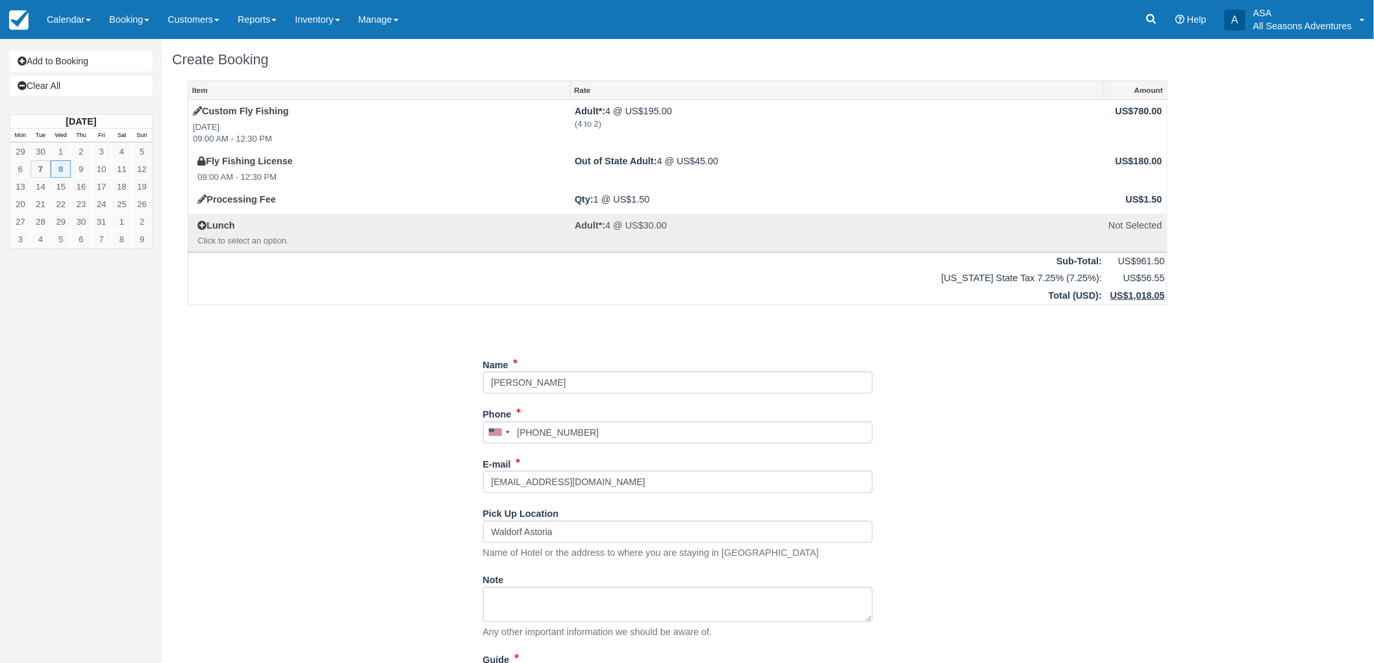
click at [320, 477] on div "Item Rate Amount Custom Fly Fishing Wed Oct 8, 2025 09:00 AM - 12:30 PM Adult*:…" at bounding box center [677, 423] width 1011 height 685
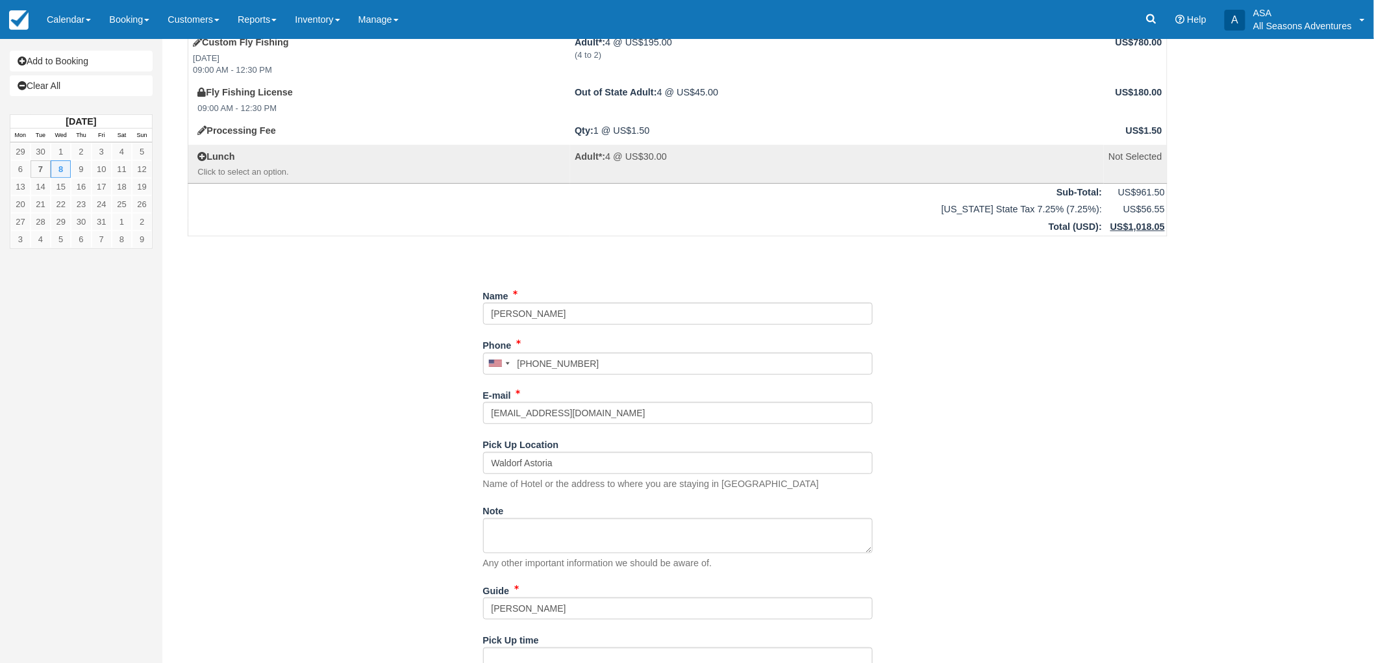
scroll to position [133, 0]
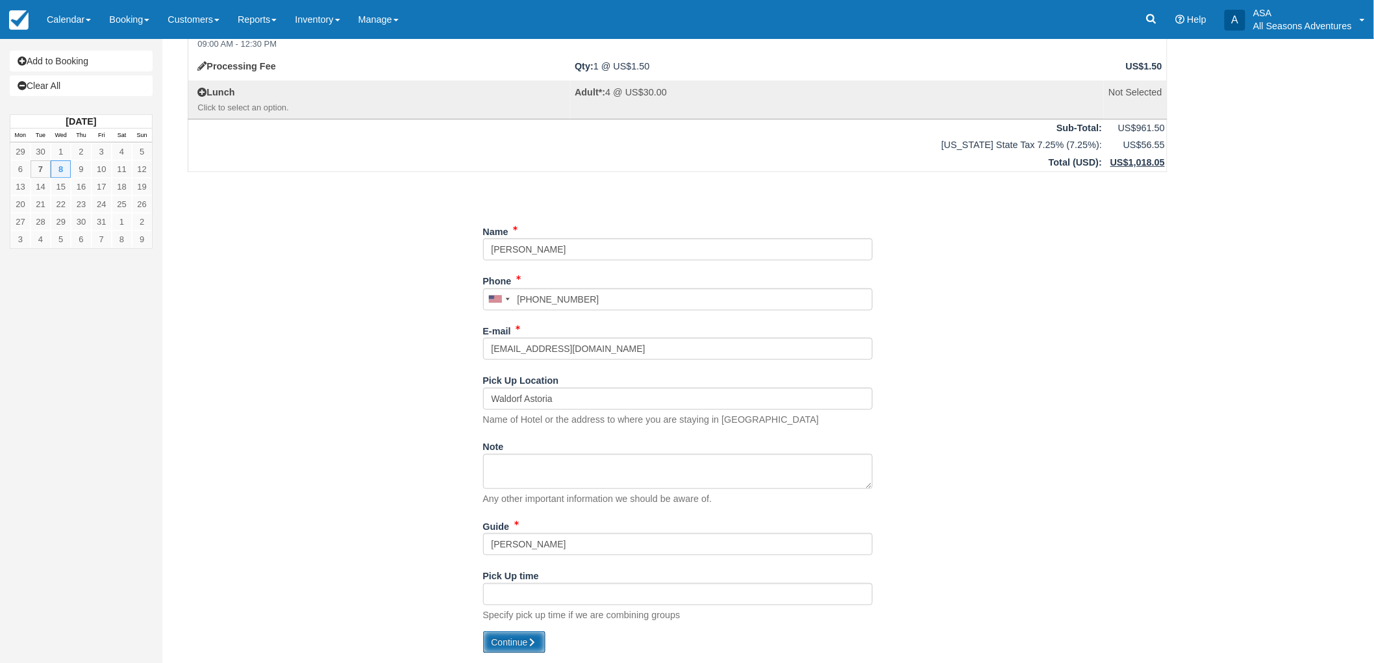
click at [502, 637] on button "Continue" at bounding box center [514, 642] width 62 height 22
type input "+16105134412"
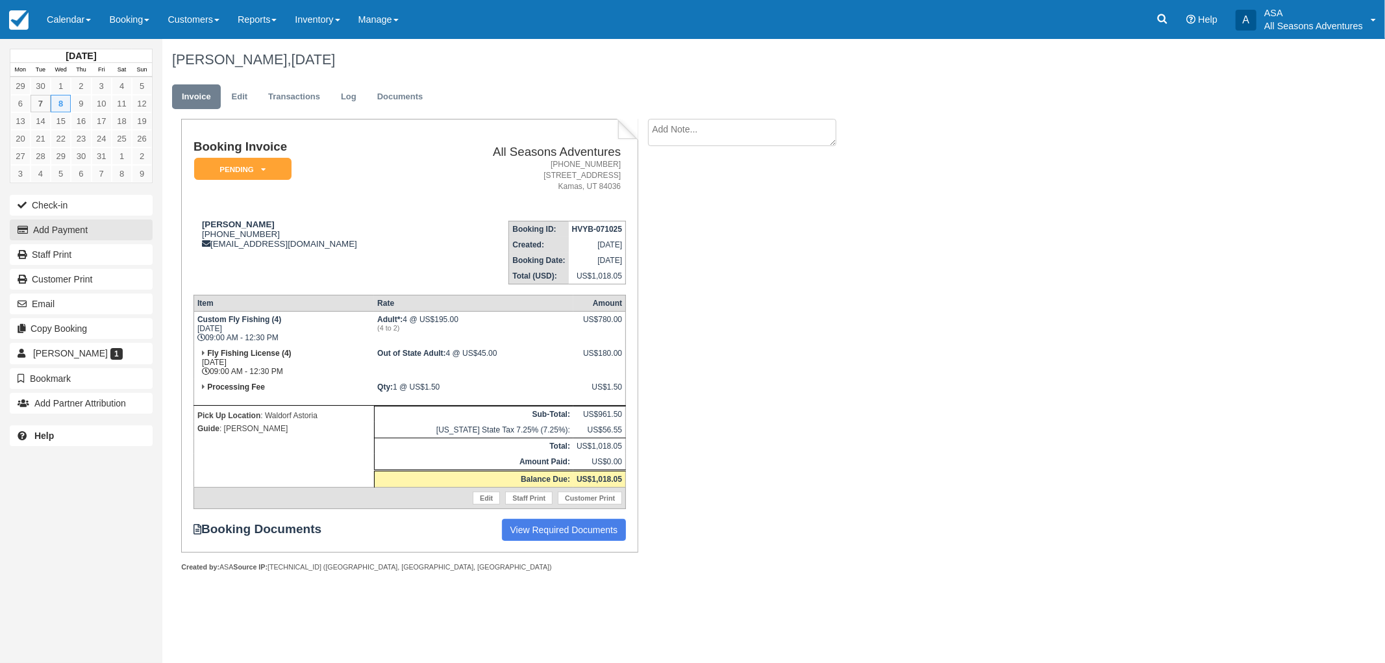
click at [104, 231] on button "Add Payment" at bounding box center [81, 230] width 143 height 21
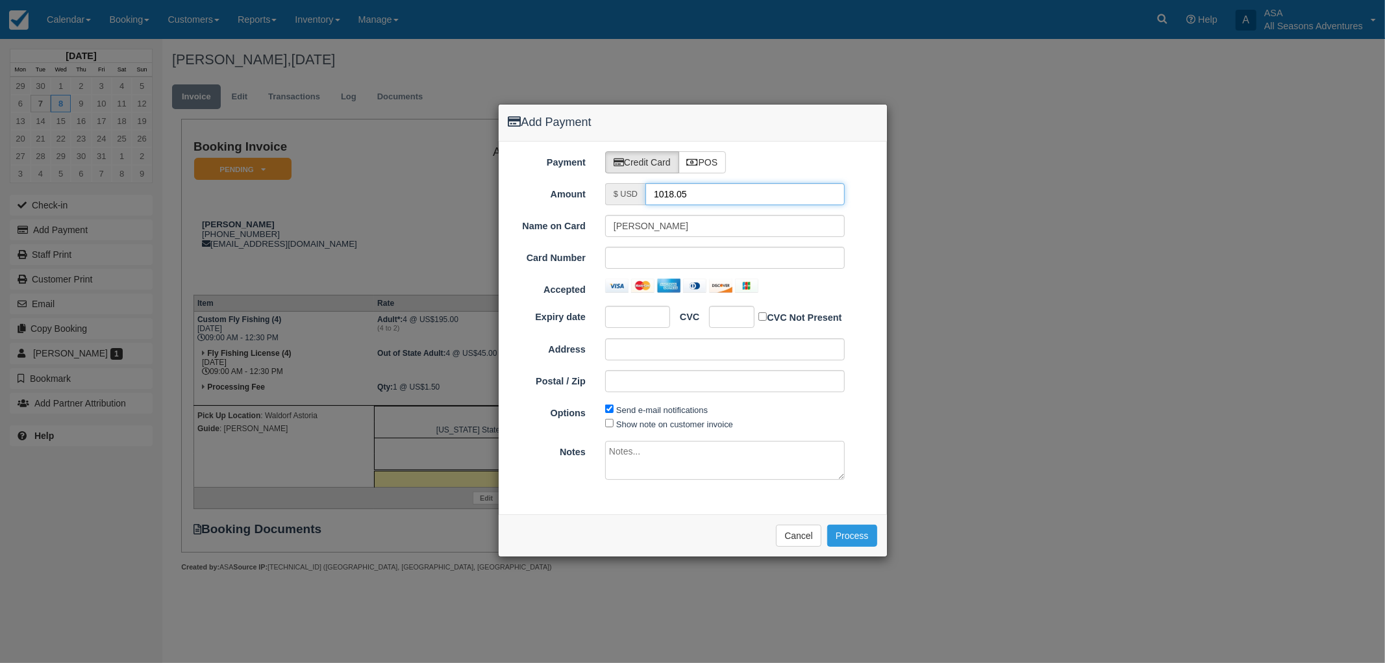
drag, startPoint x: 716, startPoint y: 191, endPoint x: 562, endPoint y: 206, distance: 154.7
click at [562, 206] on div "Payment Credit Card POS Amount $ USD 1018.05 Name on Card [PERSON_NAME] Card Nu…" at bounding box center [693, 328] width 388 height 373
type input "1.50"
click at [851, 209] on div "Payment Credit Card POS Amount $ USD 1.50 Name on Card [PERSON_NAME] Card Numbe…" at bounding box center [693, 328] width 388 height 373
click at [853, 535] on button "Process" at bounding box center [852, 536] width 50 height 22
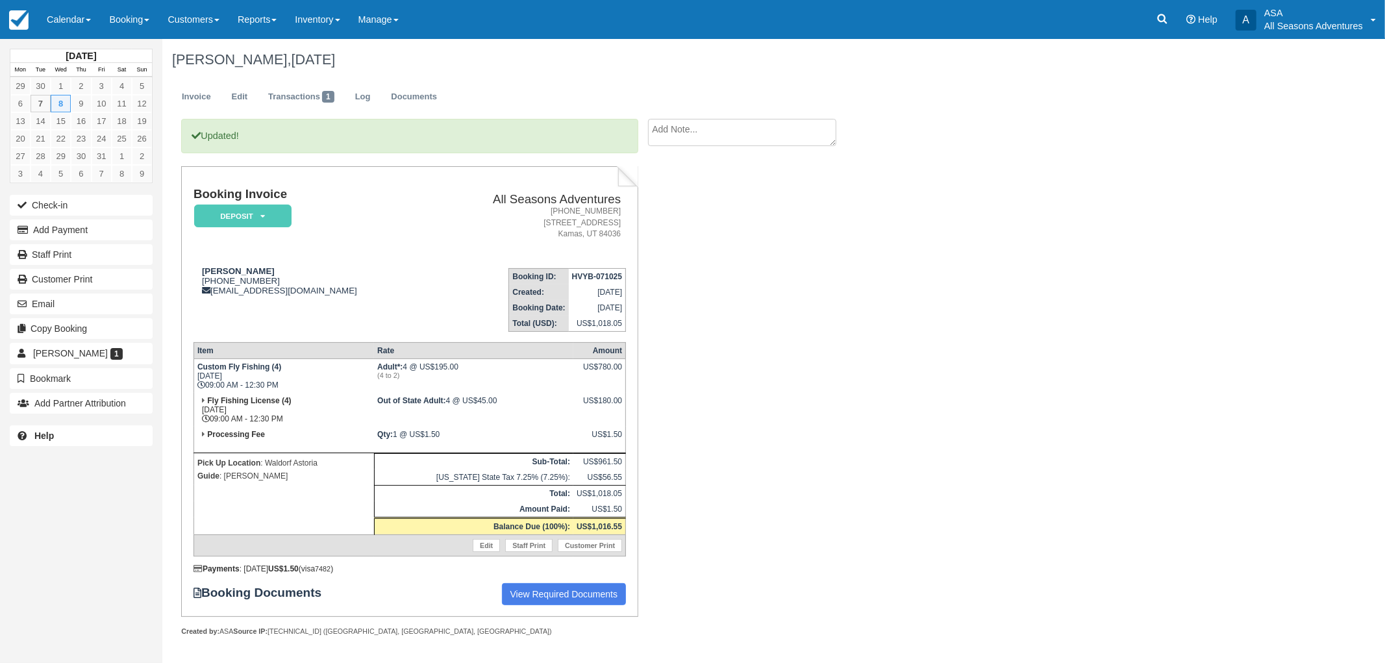
click at [907, 364] on div "Gerry Fasano, October 08 2025 Invoice Edit Transactions 1 Log Documents Updated…" at bounding box center [681, 351] width 1039 height 625
click at [249, 106] on link "Edit" at bounding box center [239, 96] width 35 height 25
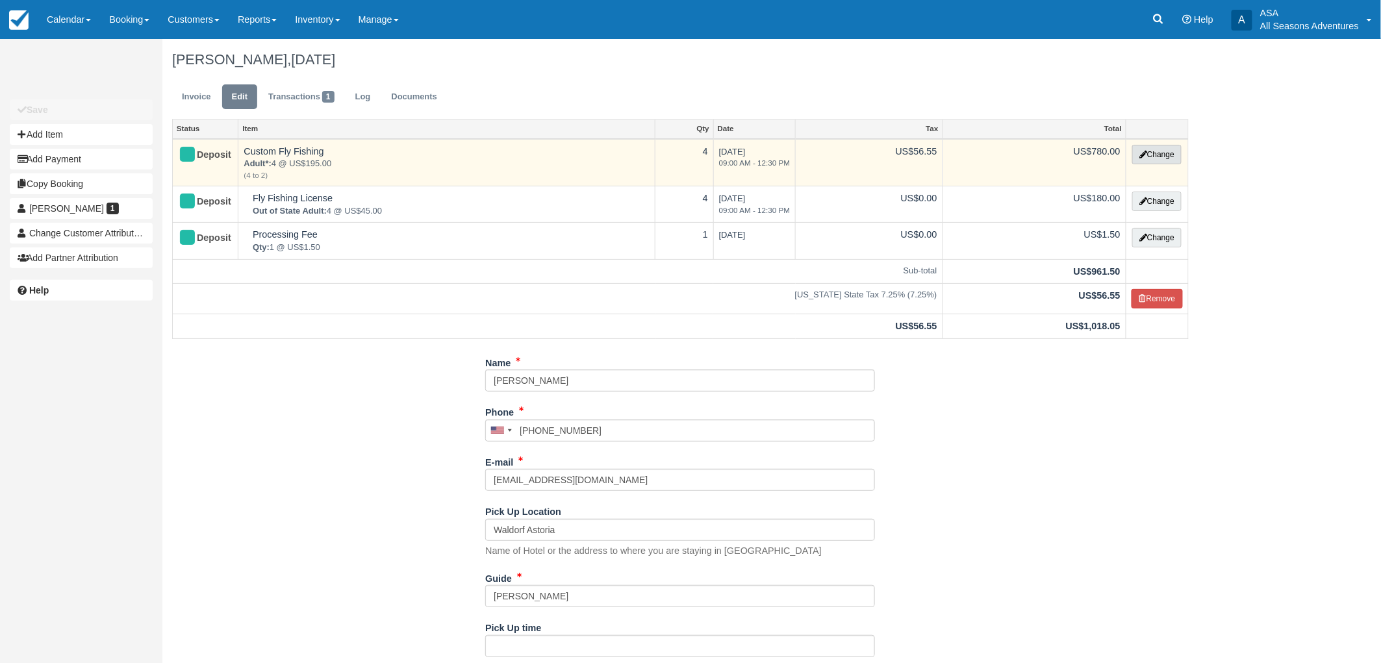
click at [1174, 159] on button "Change" at bounding box center [1156, 154] width 49 height 19
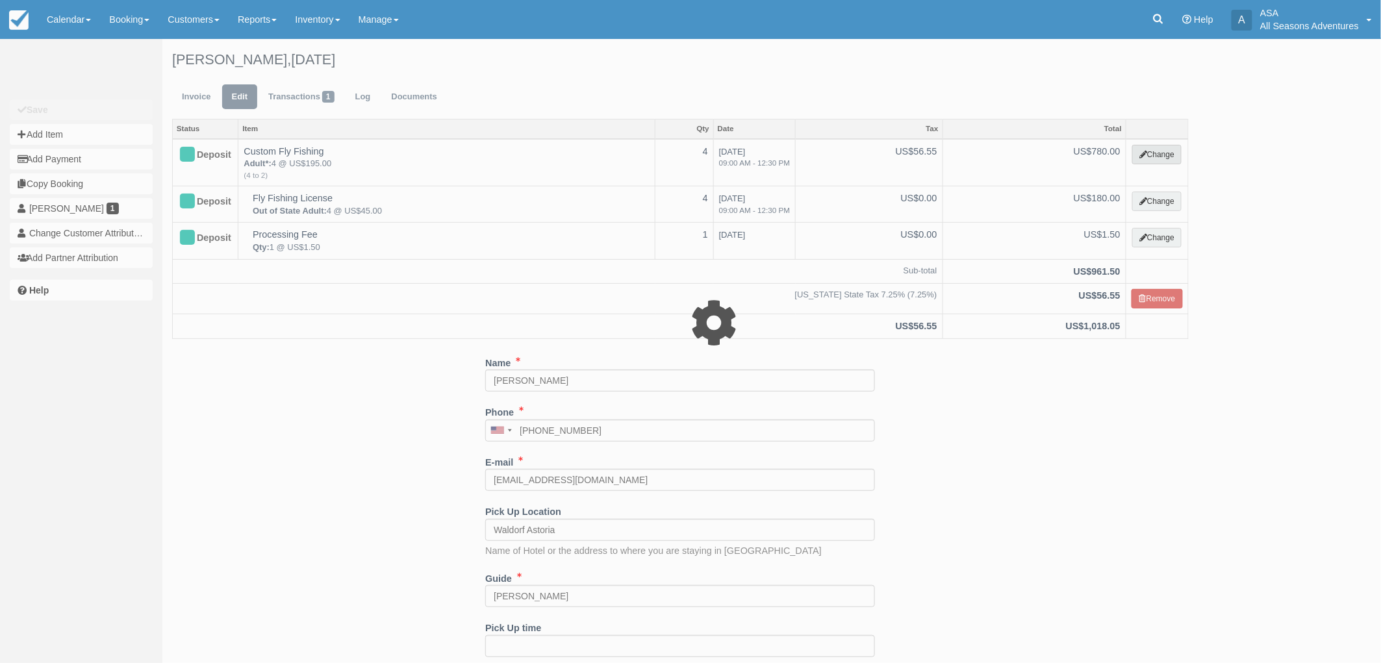
select select "8"
type input "780.00"
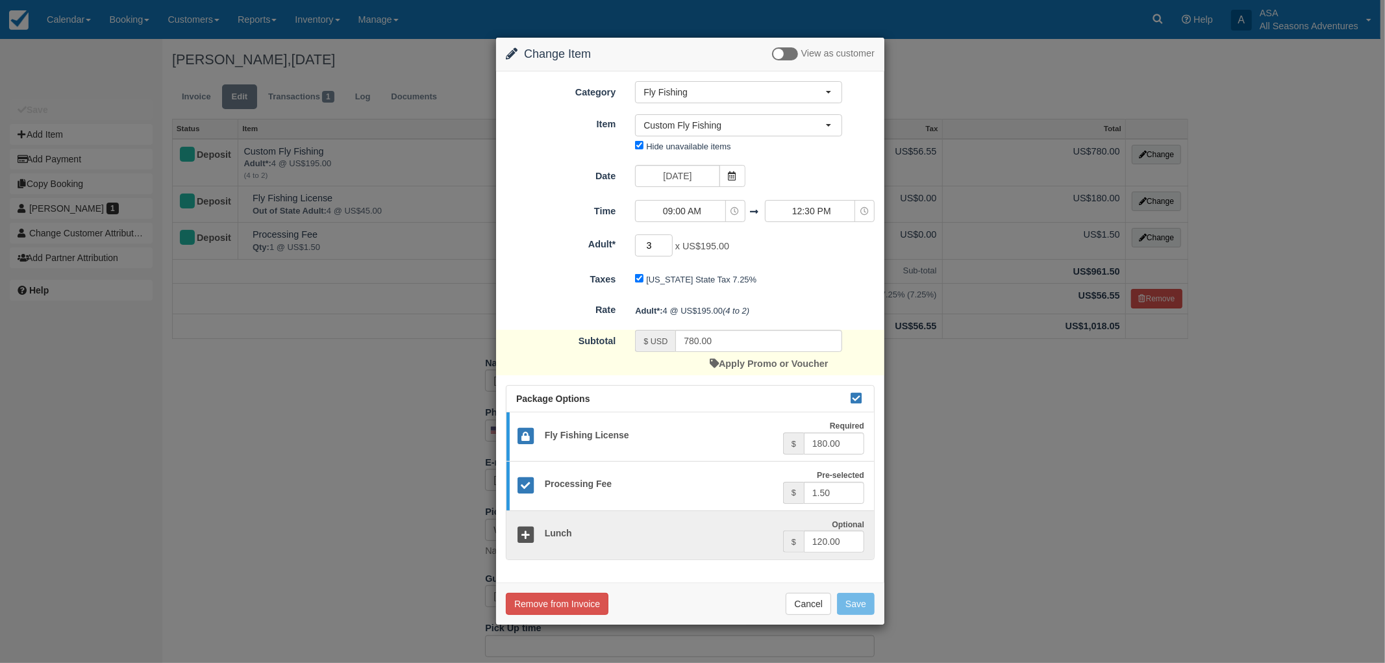
click at [669, 248] on input "3" at bounding box center [654, 245] width 38 height 22
type input "2"
click at [669, 248] on input "2" at bounding box center [654, 245] width 38 height 22
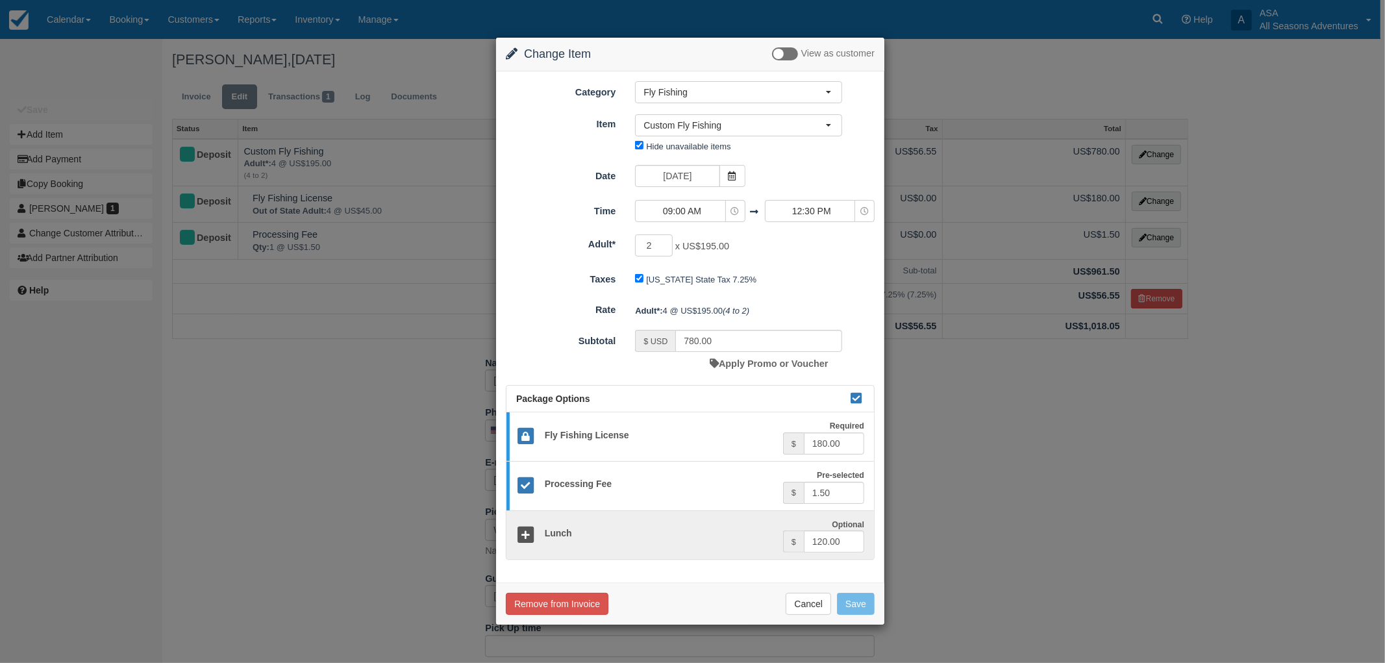
type input "410.00"
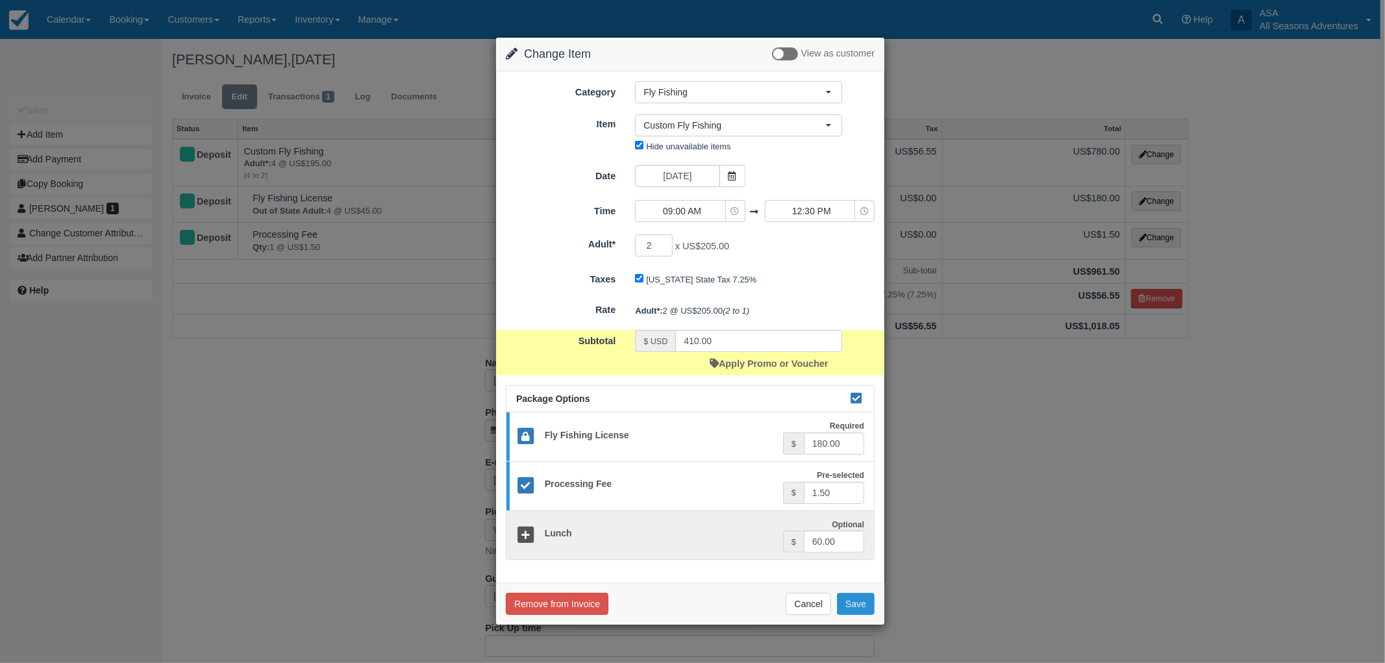
click at [859, 611] on button "Save" at bounding box center [856, 604] width 38 height 22
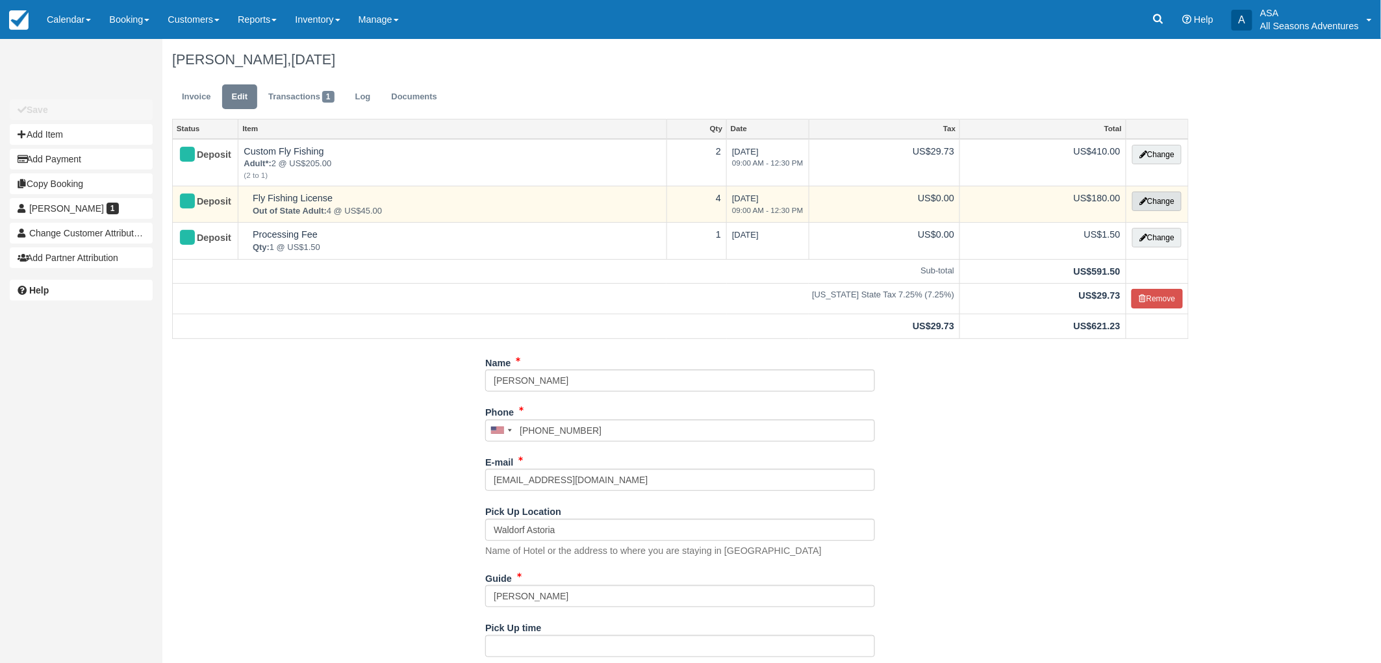
click at [1148, 199] on button "Change" at bounding box center [1156, 201] width 49 height 19
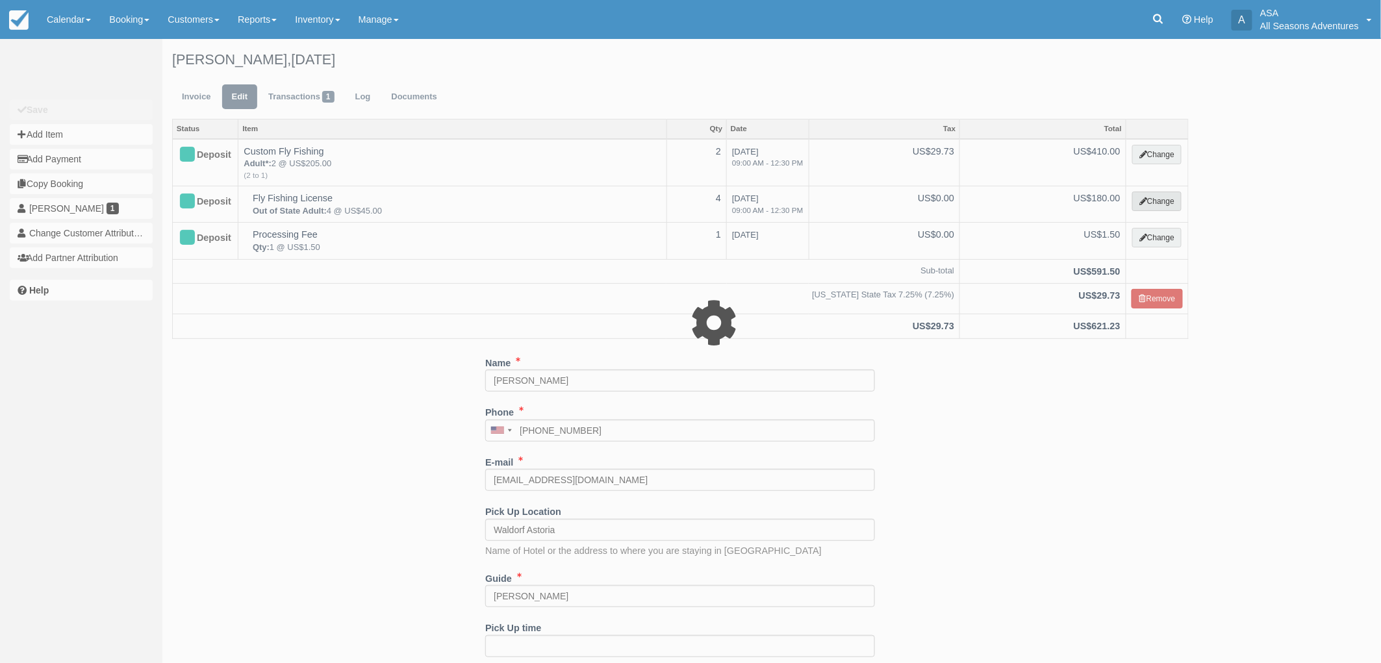
select select "8"
type input "180.00"
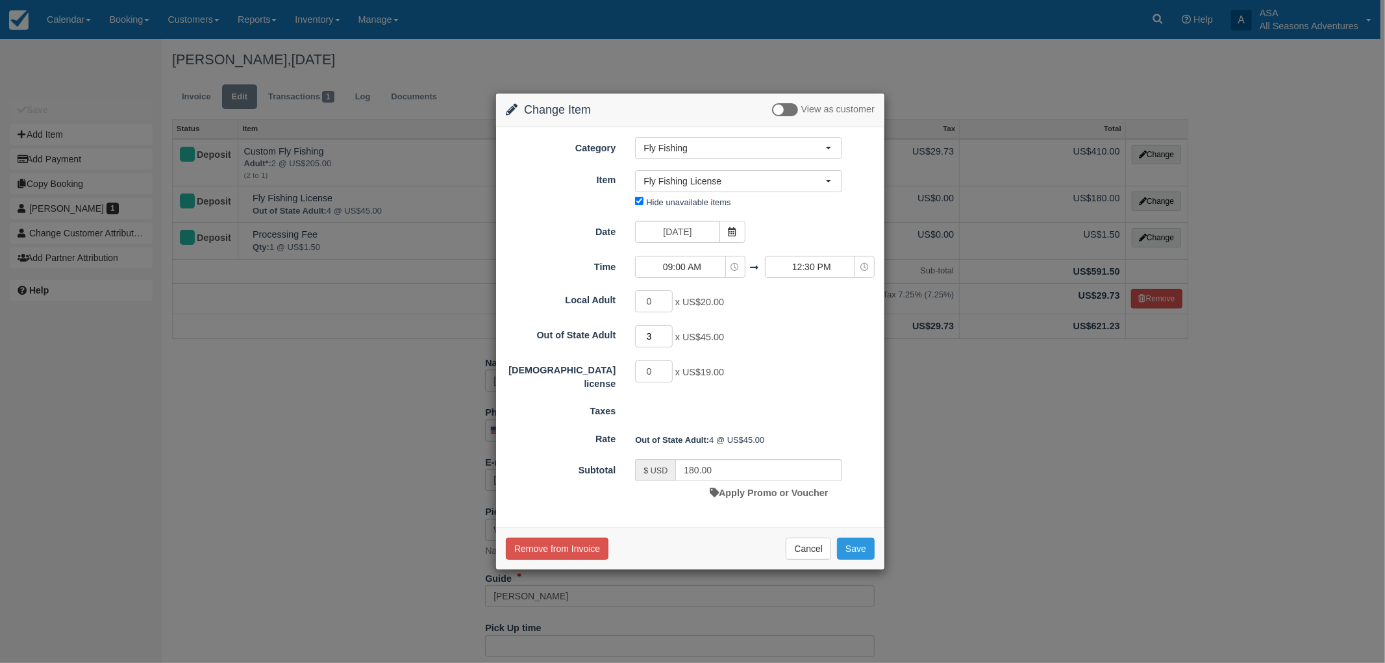
click at [666, 338] on input "3" at bounding box center [654, 336] width 38 height 22
type input "2"
click at [666, 338] on input "2" at bounding box center [654, 336] width 38 height 22
type input "90.00"
click at [855, 540] on button "Save" at bounding box center [856, 549] width 38 height 22
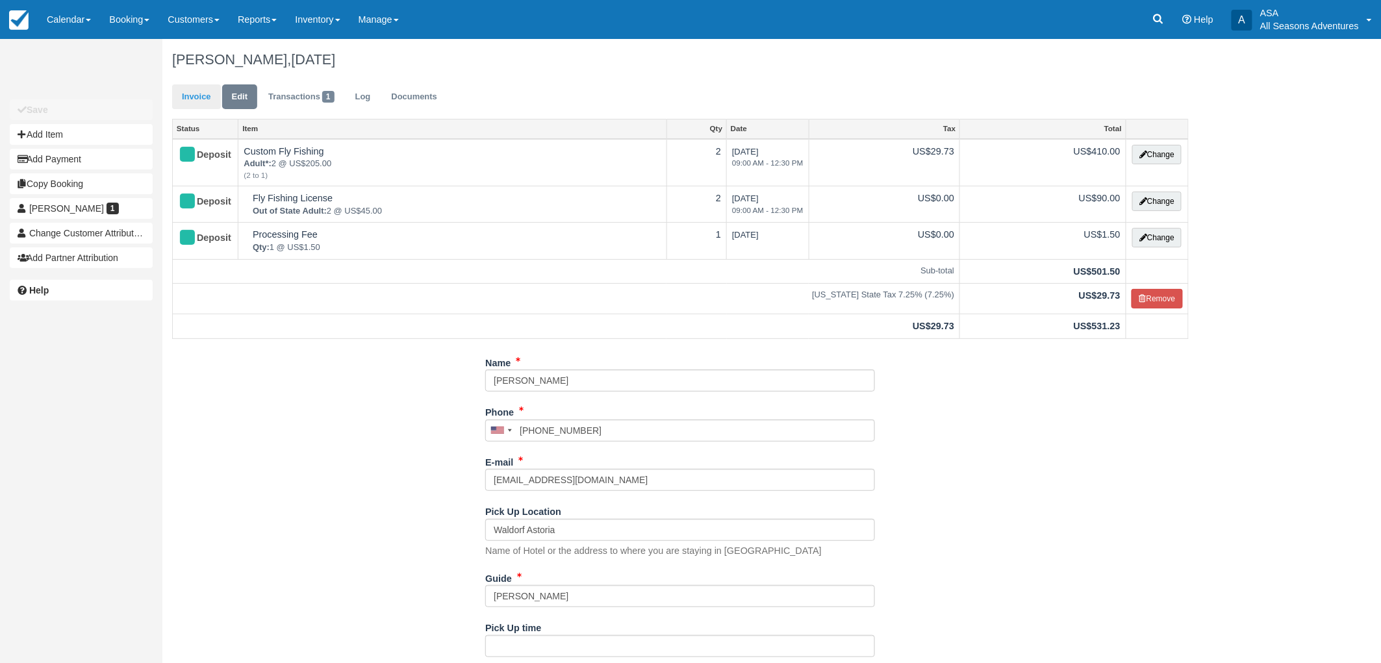
click at [197, 101] on link "Invoice" at bounding box center [196, 96] width 49 height 25
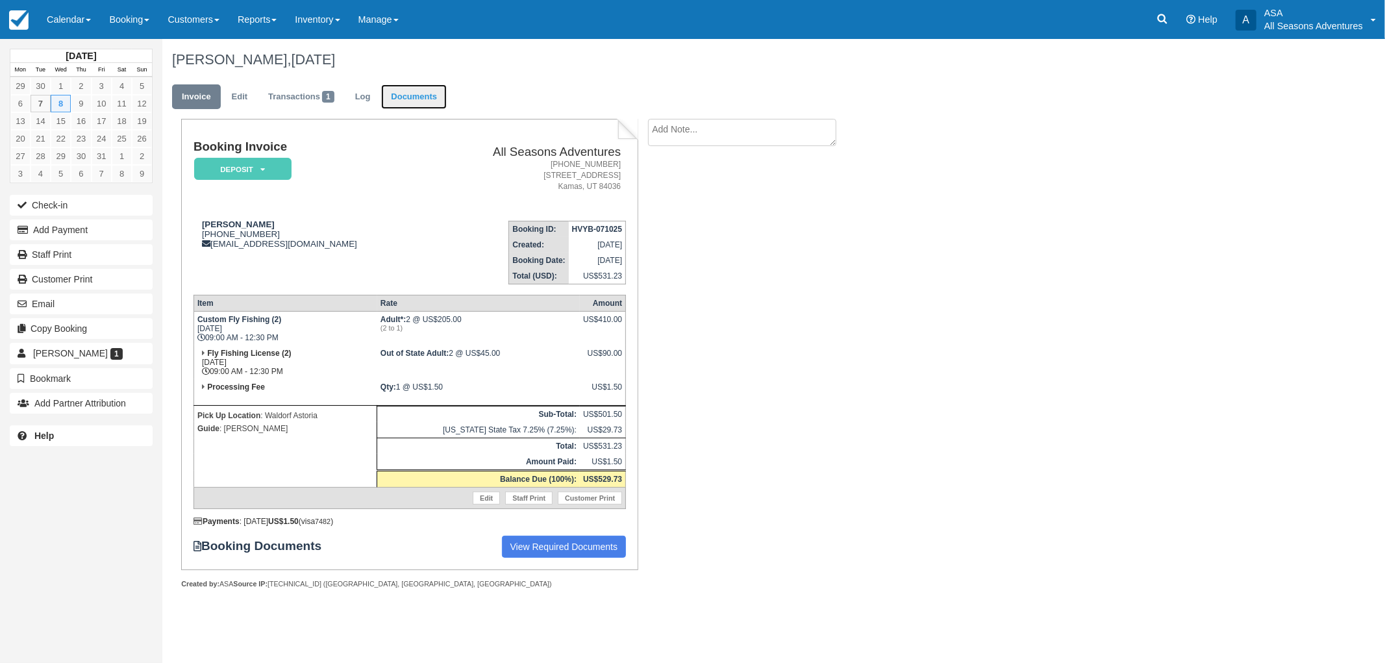
click at [410, 102] on link "Documents" at bounding box center [414, 96] width 66 height 25
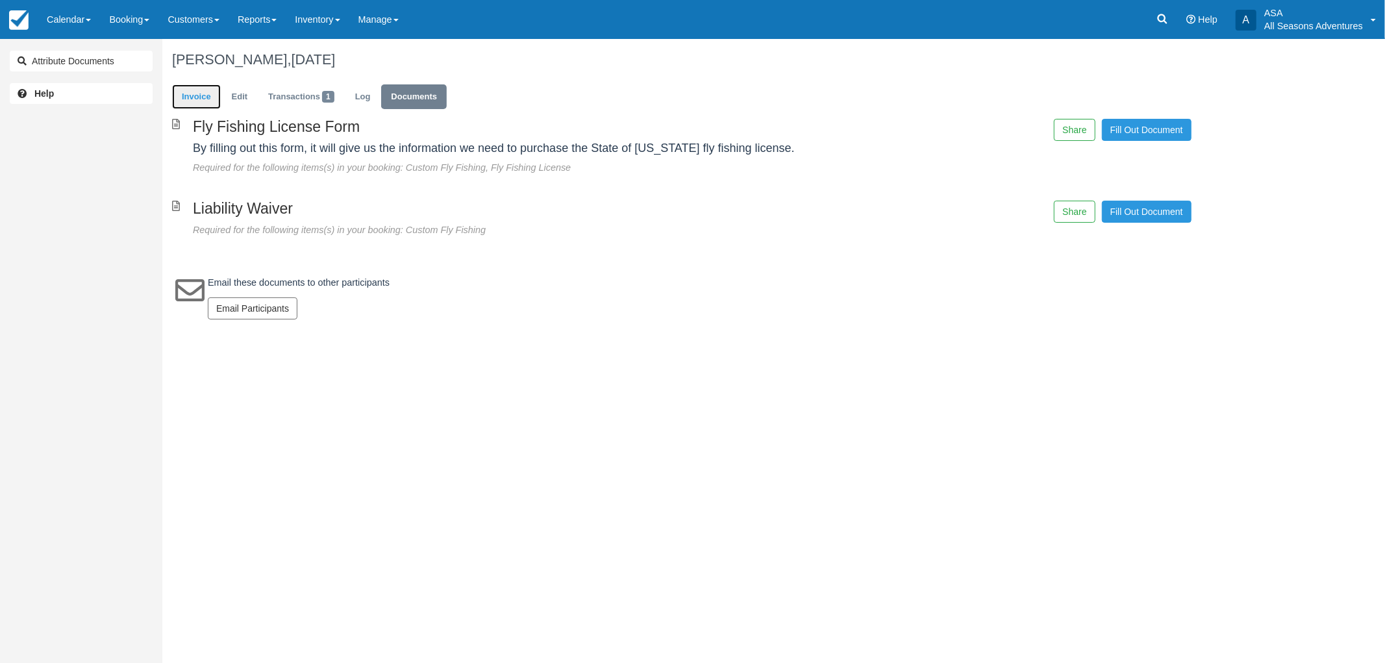
click at [204, 103] on link "Invoice" at bounding box center [196, 96] width 49 height 25
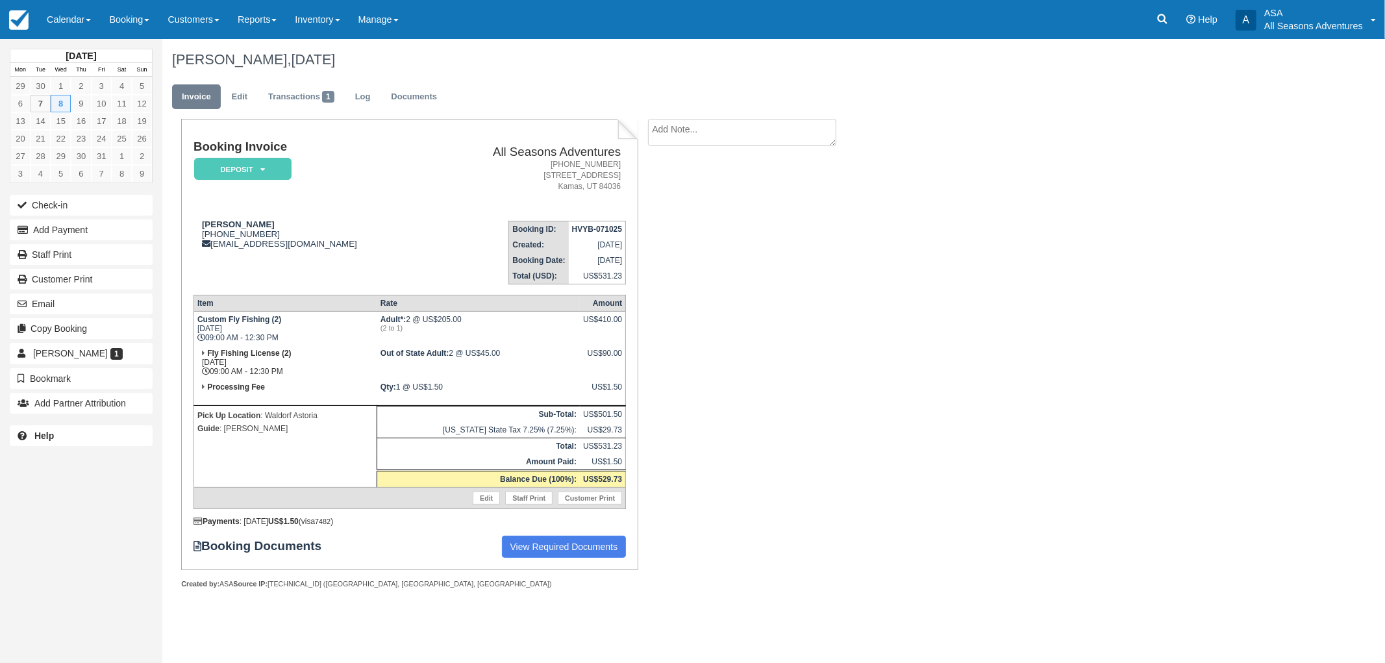
click at [781, 287] on div "Booking Invoice Deposit   Pending Reserved Paid Waiting Cancelled All Seasons A…" at bounding box center [519, 368] width 714 height 498
click at [866, 329] on div "Booking Invoice Deposit   Pending Reserved Paid Waiting Cancelled All Seasons A…" at bounding box center [519, 368] width 714 height 498
click at [428, 227] on td "Booking ID: HVYB-071025 Created: October 7, 2025 Booking Date: October 8, 2025 …" at bounding box center [527, 247] width 198 height 74
click at [777, 362] on div "Booking Invoice Deposit   Pending Reserved Paid Waiting Cancelled All Seasons A…" at bounding box center [519, 368] width 714 height 498
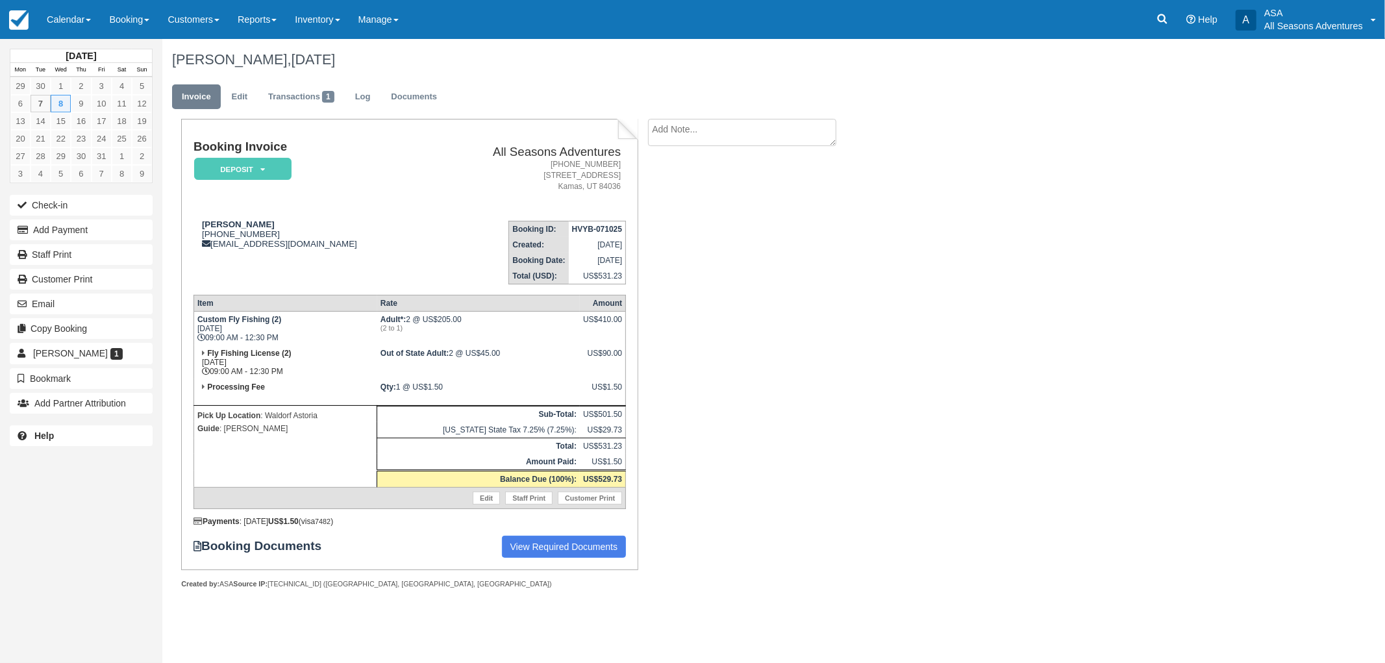
click at [674, 381] on div "Booking Invoice Deposit   Pending Reserved Paid Waiting Cancelled All Seasons A…" at bounding box center [519, 368] width 714 height 498
click at [673, 381] on div "Booking Invoice Deposit   Pending Reserved Paid Waiting Cancelled All Seasons A…" at bounding box center [519, 368] width 714 height 498
click at [249, 95] on link "Edit" at bounding box center [239, 96] width 35 height 25
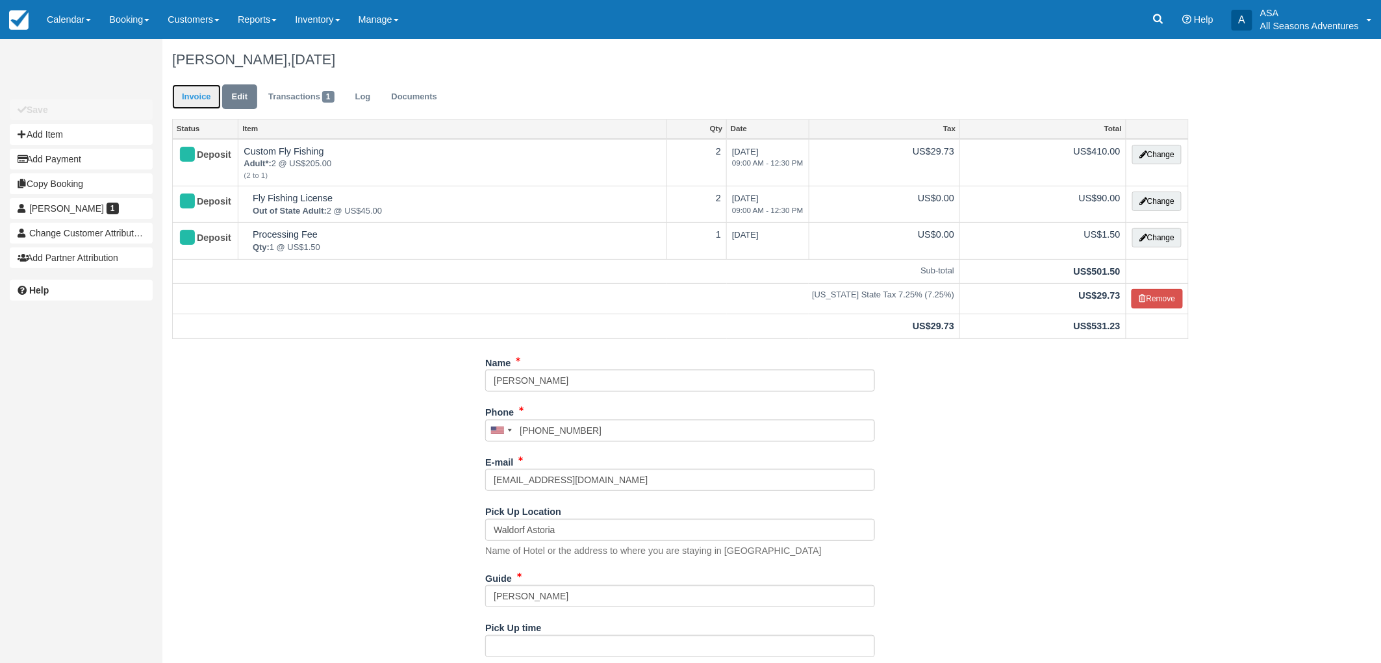
click at [200, 94] on link "Invoice" at bounding box center [196, 96] width 49 height 25
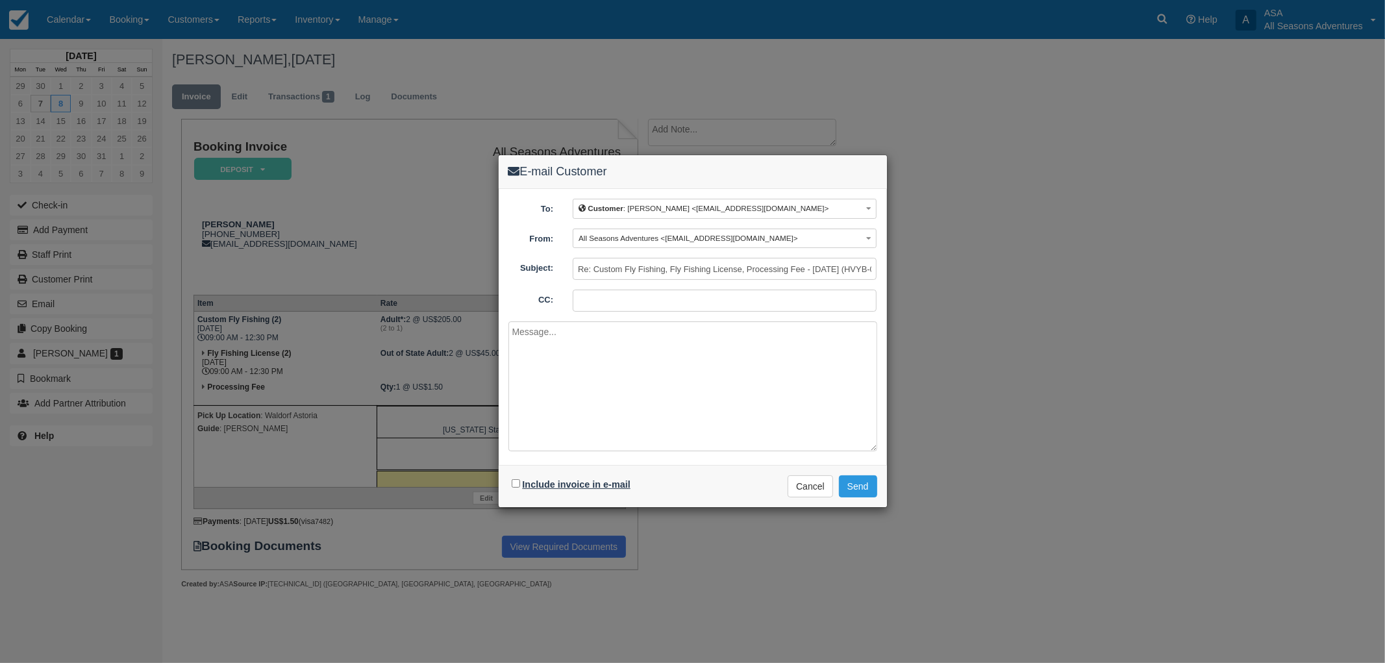
click at [552, 484] on label "Include invoice in e-mail" at bounding box center [577, 484] width 108 height 10
click at [520, 484] on input "Include invoice in e-mail" at bounding box center [516, 483] width 8 height 8
checkbox input "true"
click at [575, 421] on textarea at bounding box center [693, 387] width 369 height 130
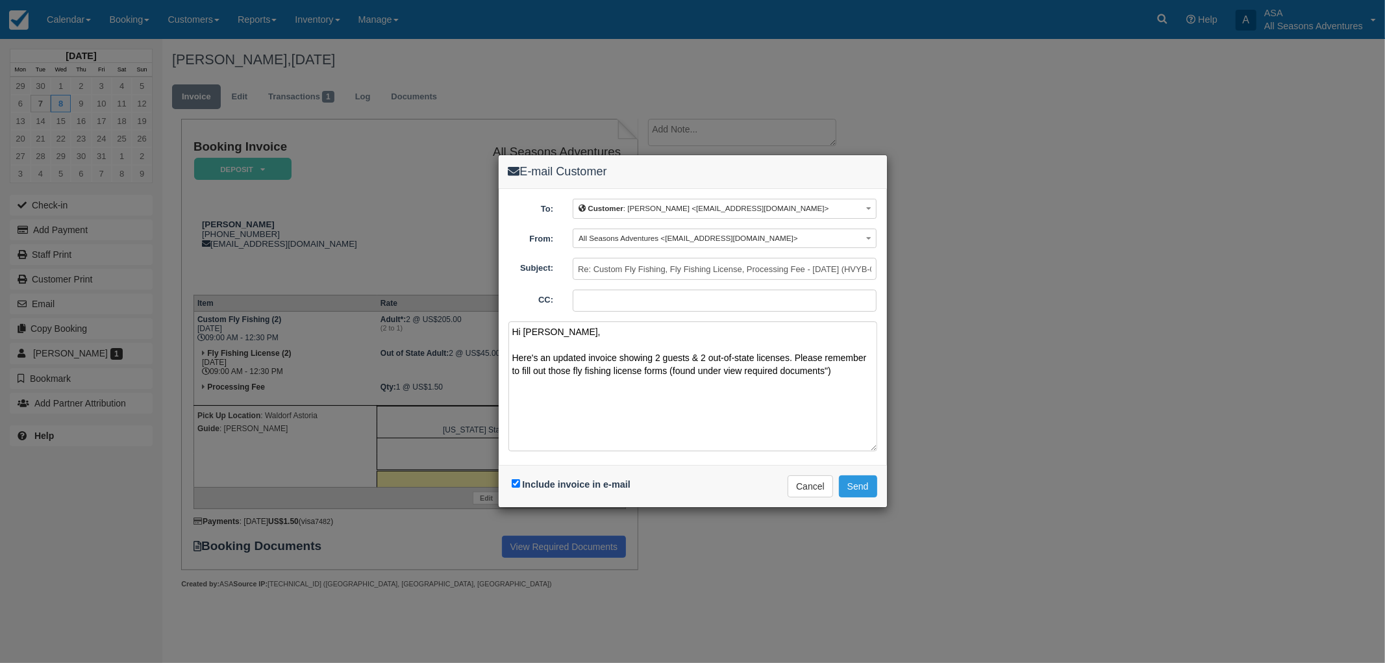
click at [724, 371] on textarea "Hi gerry, Here's an updated invoice showing 2 guests & 2 out-of-state licenses.…" at bounding box center [693, 387] width 369 height 130
click at [529, 327] on textarea "Hi gerry, Here's an updated invoice showing 2 guests & 2 out-of-state licenses.…" at bounding box center [693, 387] width 369 height 130
click at [757, 378] on textarea "Hi Gerry, Here's an updated invoice showing 2 guests & 2 out-of-state licenses.…" at bounding box center [693, 387] width 369 height 130
type textarea "Hi Gerry, Here's an updated invoice showing 2 guests & 2 out-of-state licenses.…"
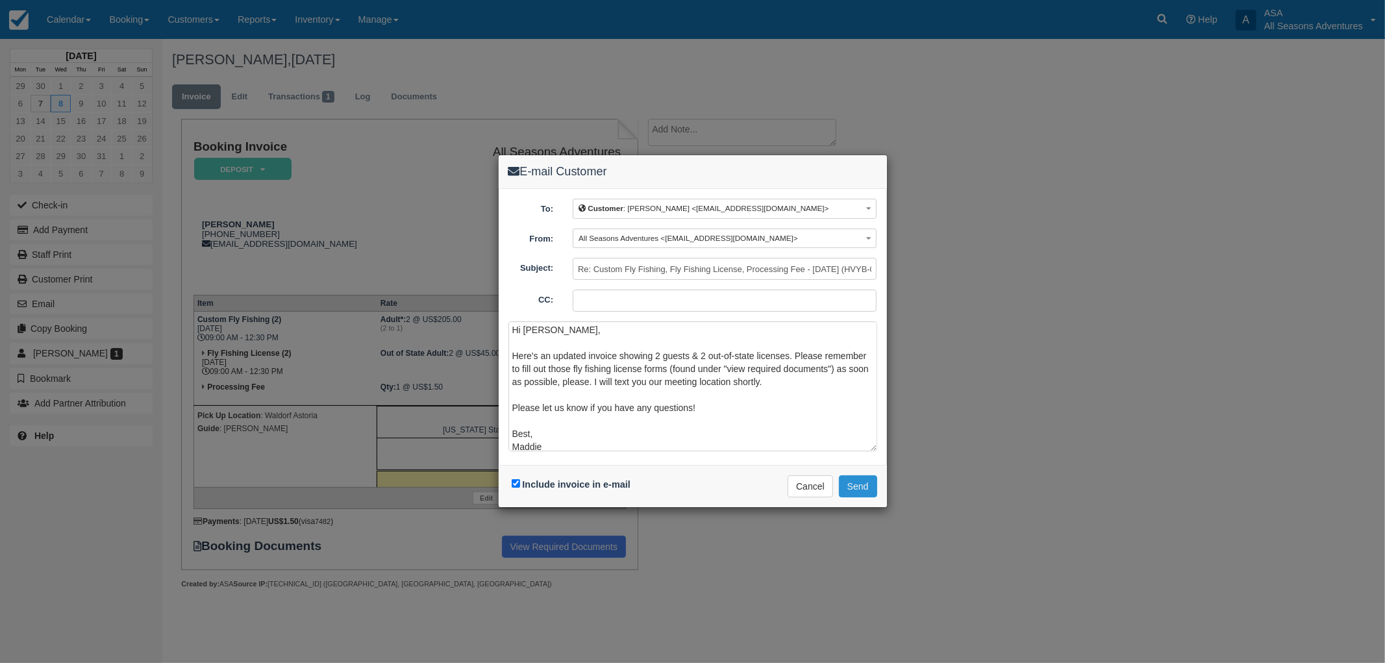
click at [866, 490] on button "Send" at bounding box center [858, 486] width 38 height 22
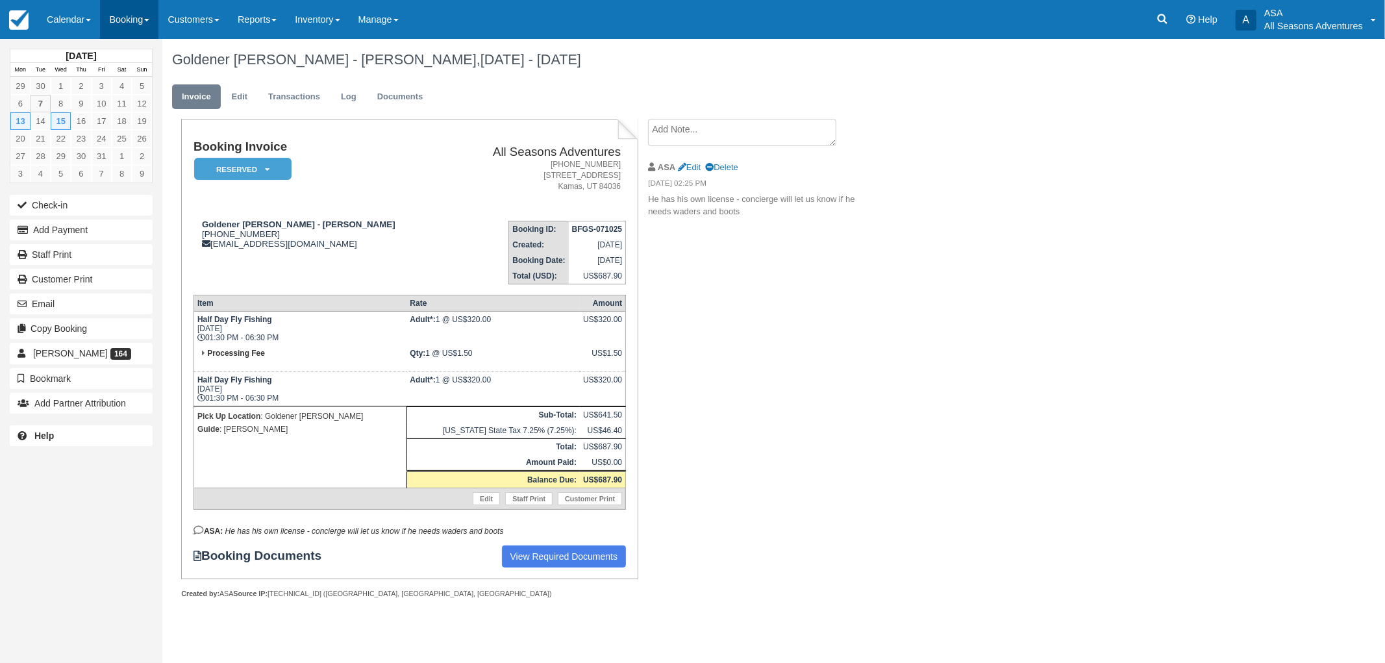
click at [121, 18] on link "Booking" at bounding box center [129, 19] width 58 height 39
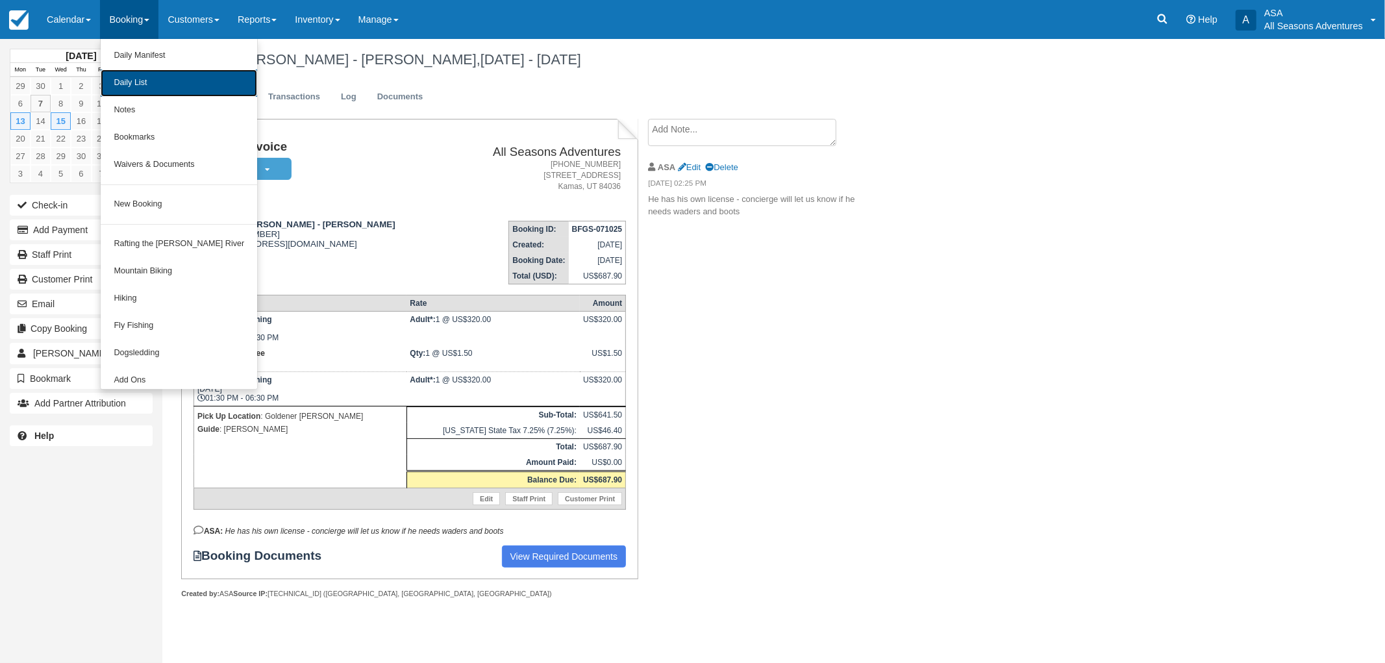
click at [147, 73] on link "Daily List" at bounding box center [179, 82] width 157 height 27
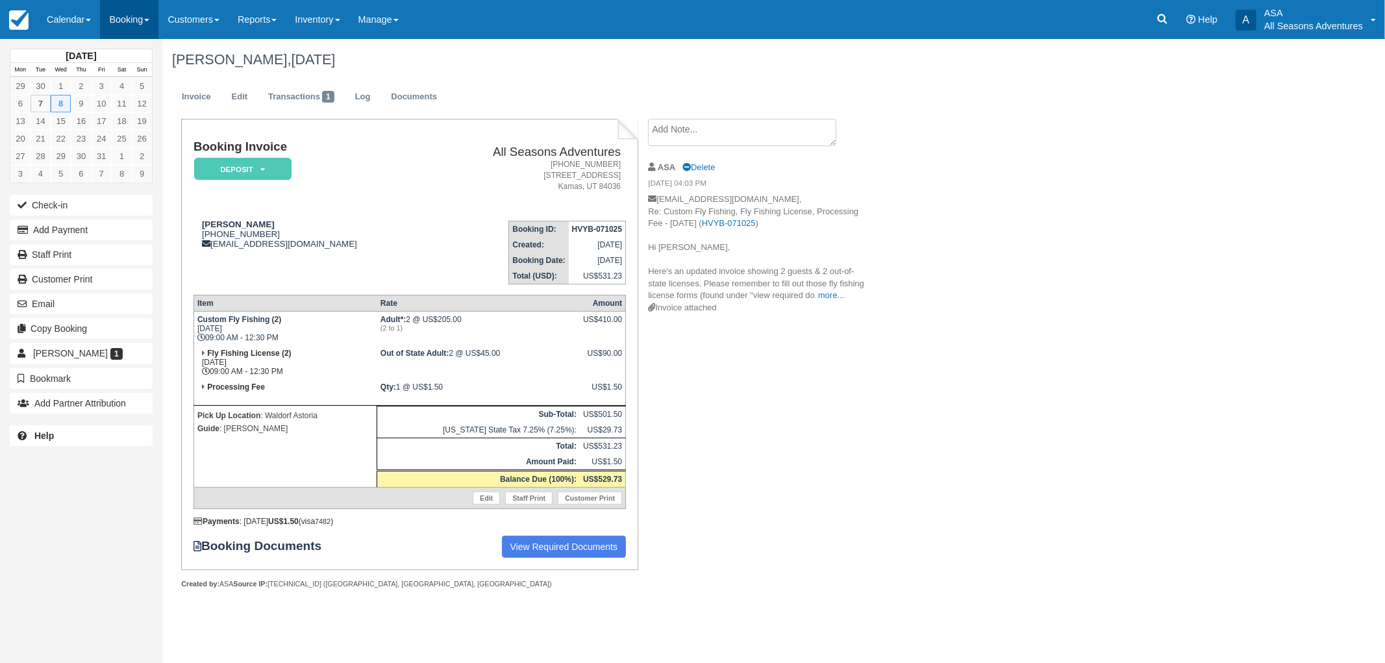
click at [123, 21] on link "Booking" at bounding box center [129, 19] width 58 height 39
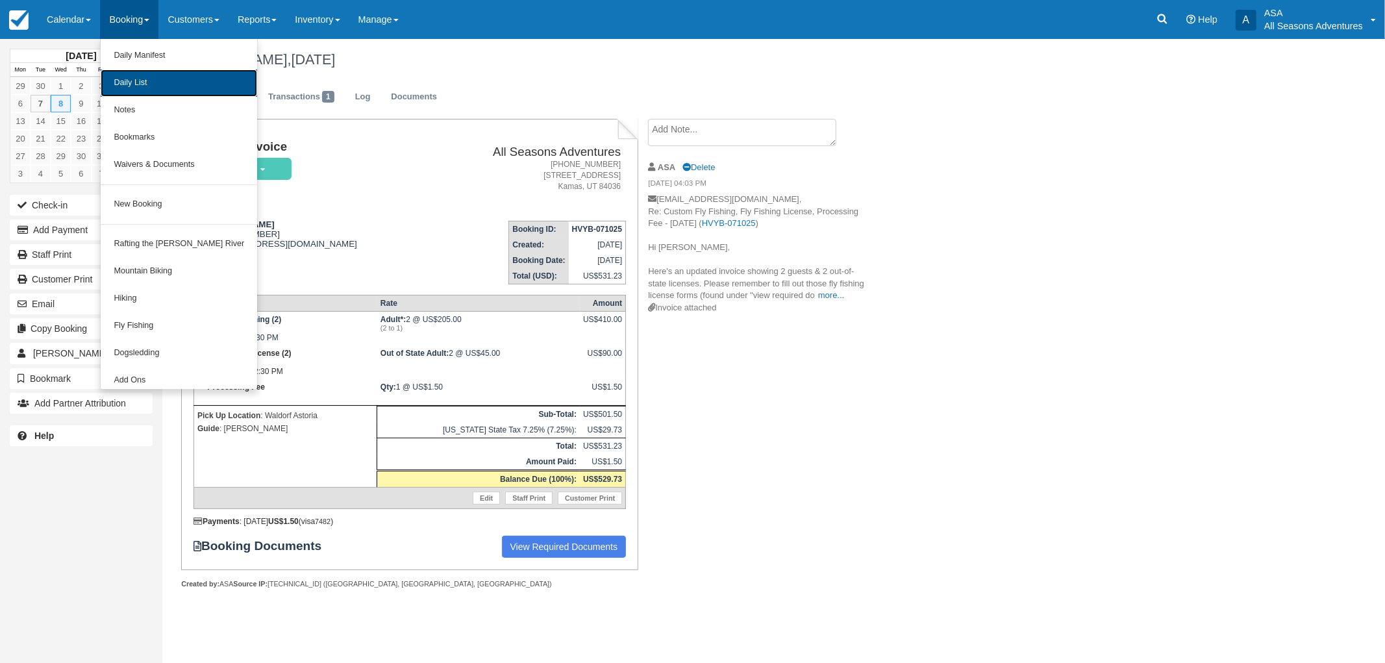
click at [144, 80] on link "Daily List" at bounding box center [179, 82] width 157 height 27
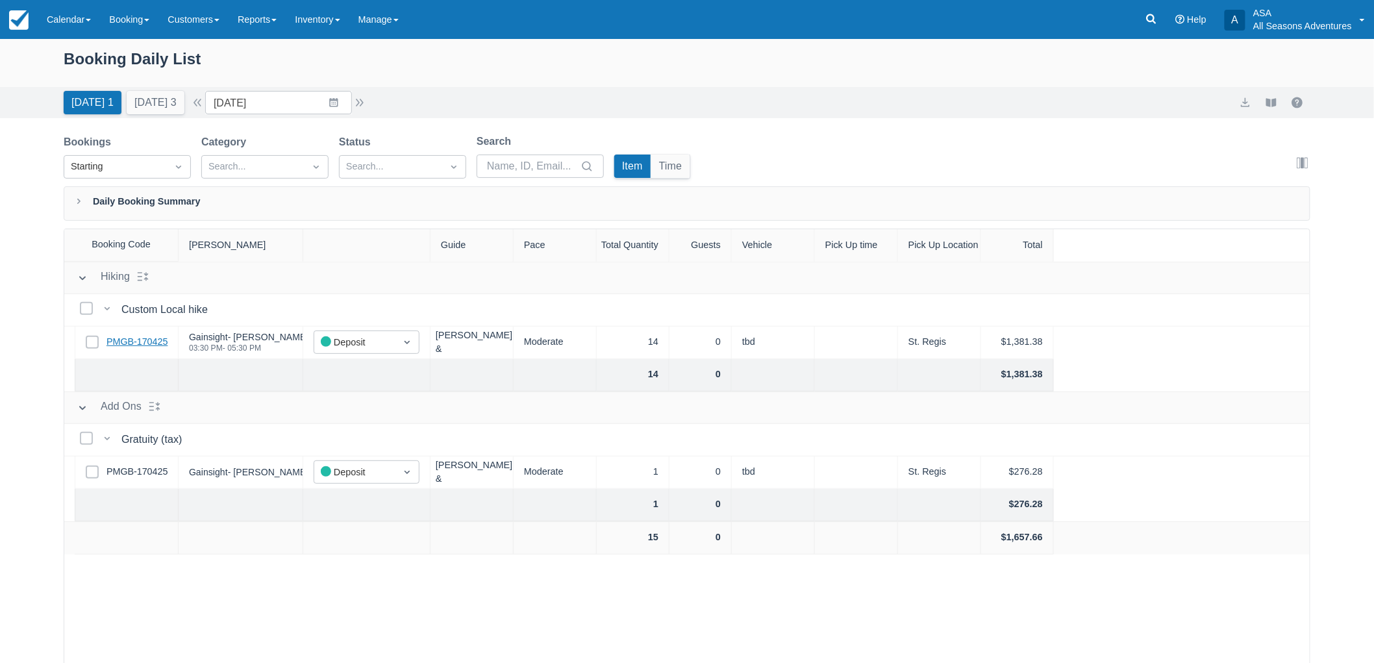
click at [139, 340] on link "PMGB-170425" at bounding box center [137, 342] width 61 height 14
click at [160, 108] on button "Tomorrow 3" at bounding box center [156, 102] width 58 height 23
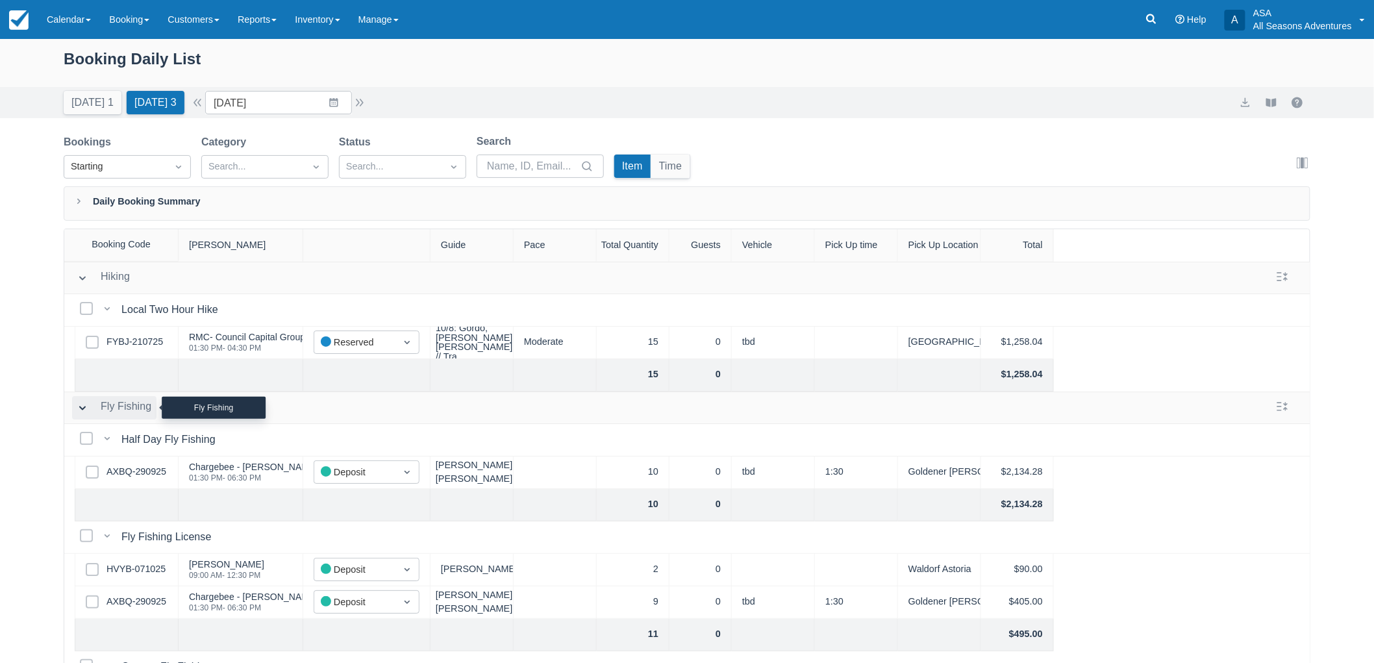
scroll to position [144, 0]
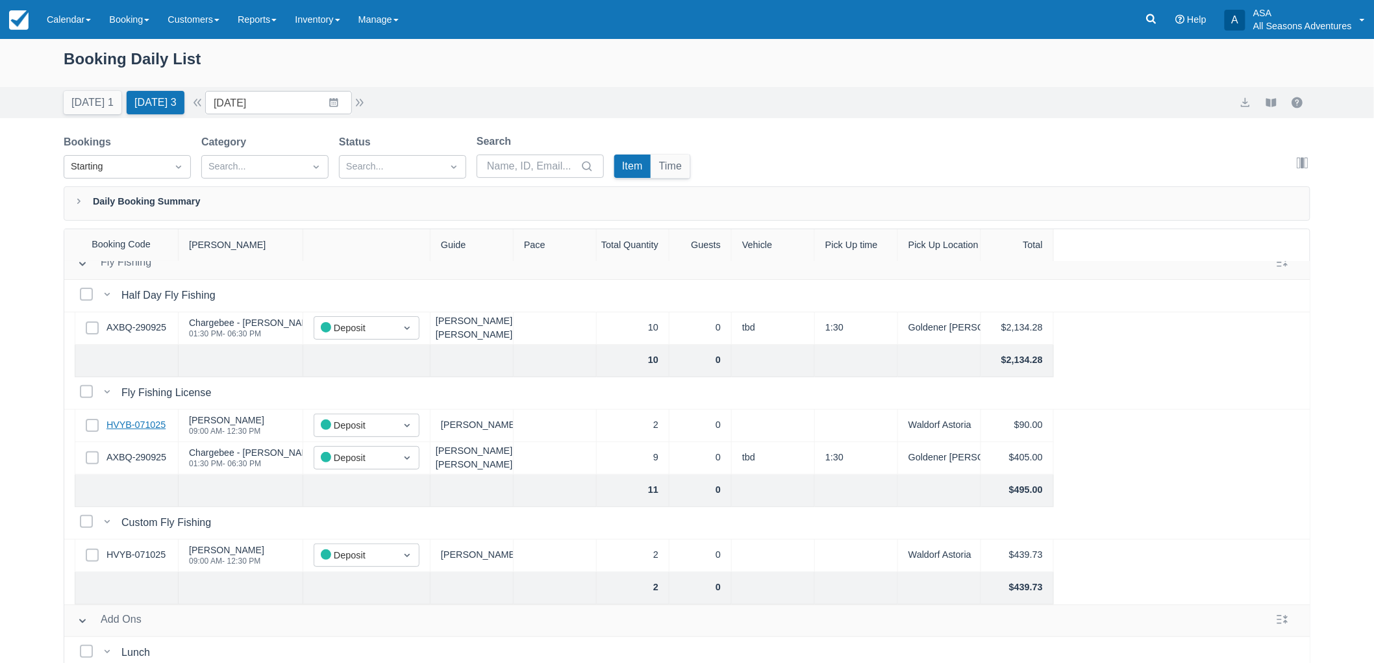
click at [144, 427] on link "HVYB-071025" at bounding box center [136, 425] width 59 height 14
click at [102, 104] on button "Today 1" at bounding box center [93, 102] width 58 height 23
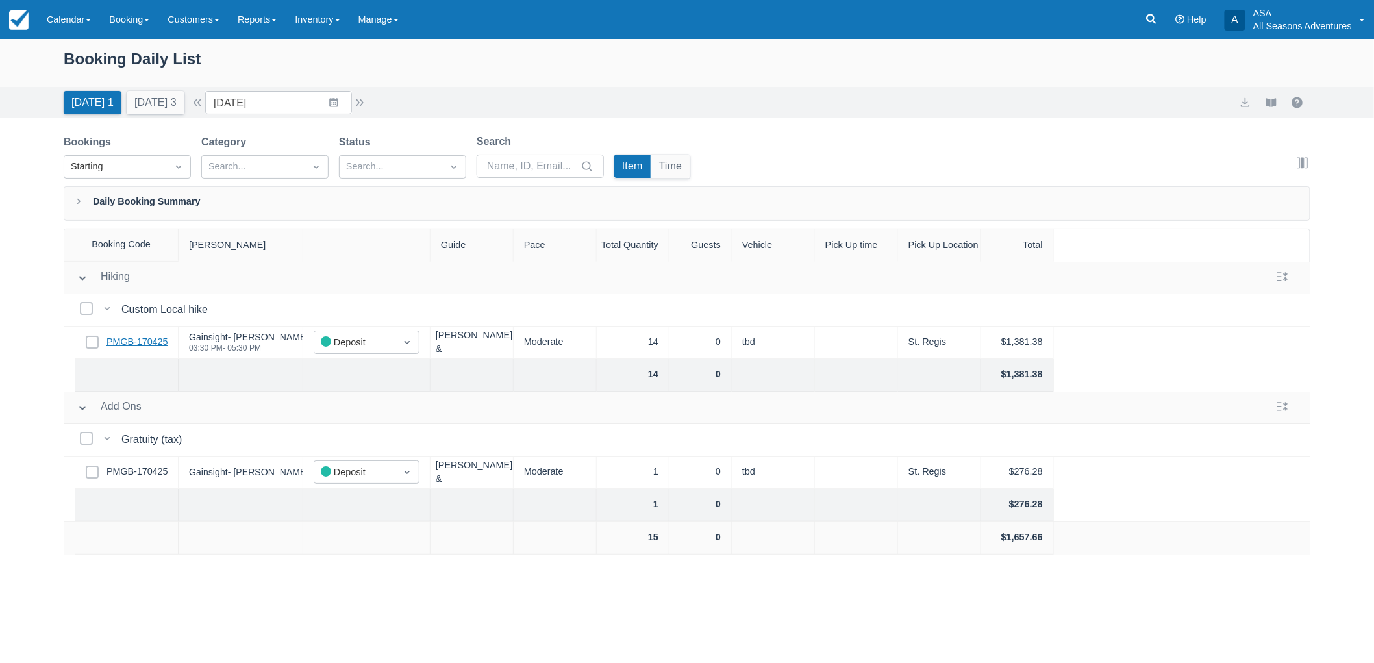
click at [158, 345] on link "PMGB-170425" at bounding box center [137, 342] width 61 height 14
click at [125, 345] on link "PMGB-170425" at bounding box center [137, 342] width 61 height 14
click at [279, 107] on input "10/07/25" at bounding box center [278, 102] width 147 height 23
click at [271, 295] on td "27" at bounding box center [258, 301] width 25 height 25
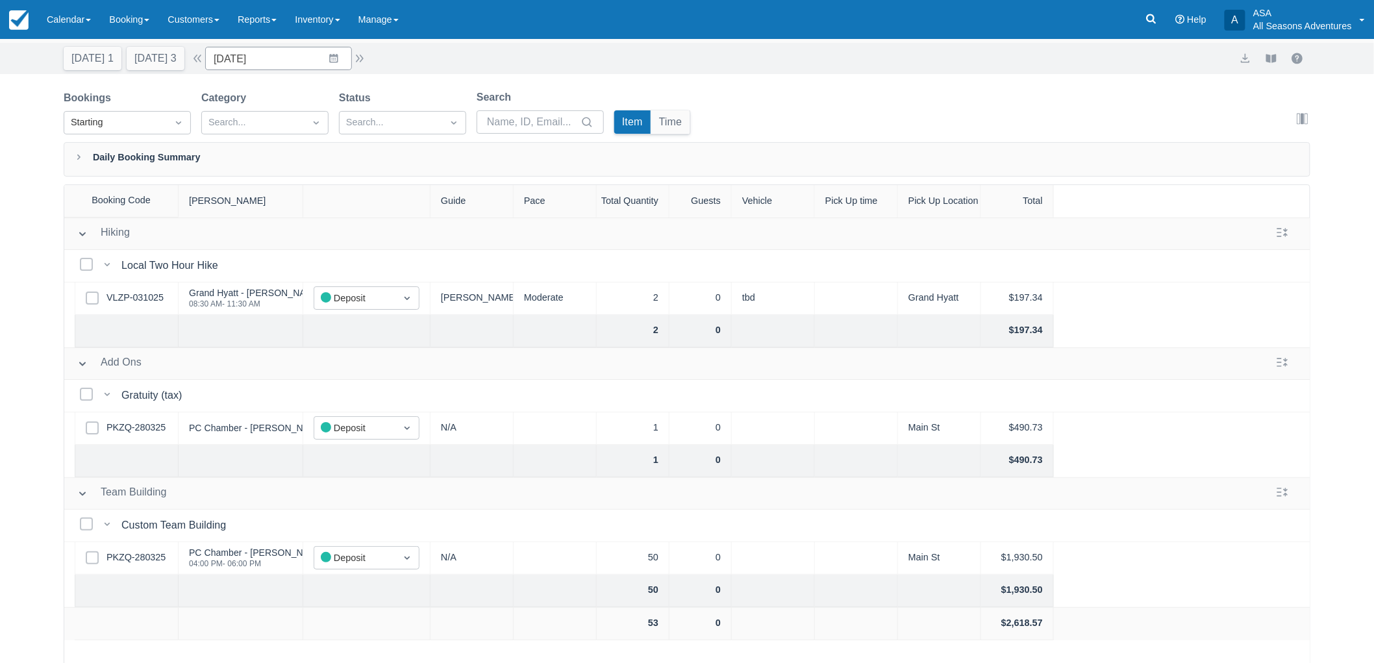
scroll to position [66, 0]
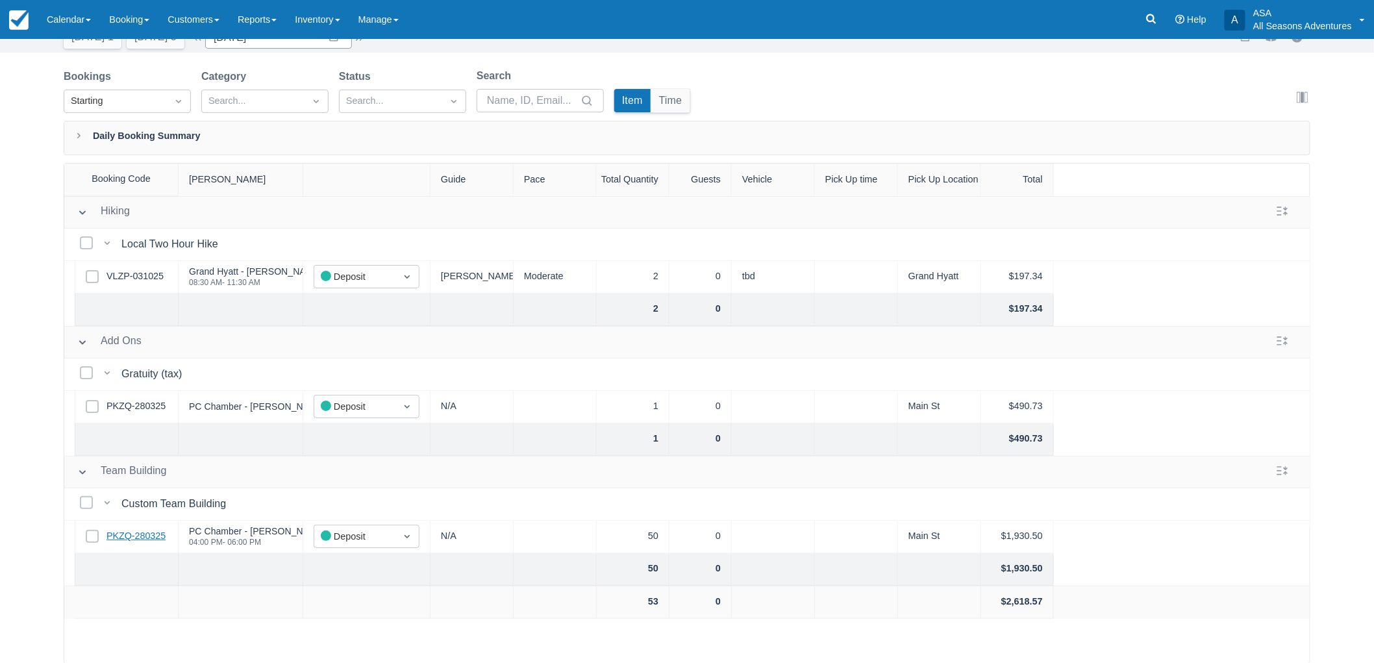
click at [147, 536] on link "PKZQ-280325" at bounding box center [136, 536] width 59 height 14
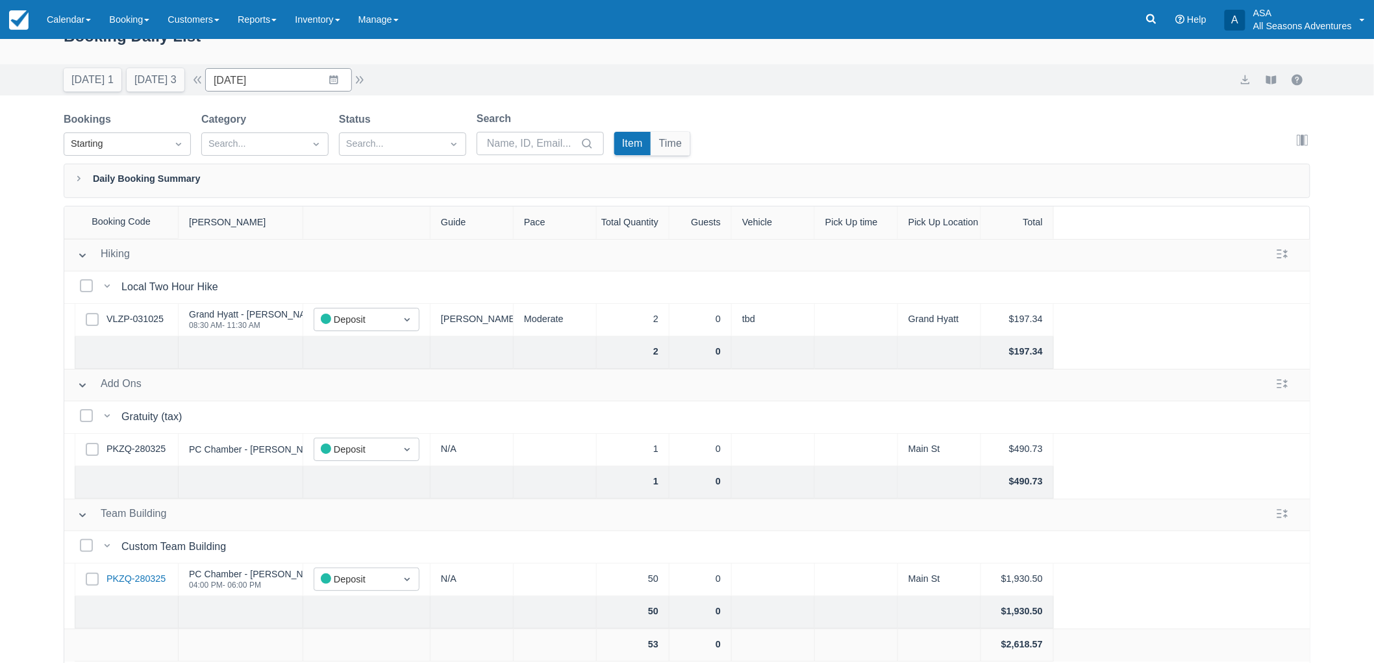
scroll to position [0, 0]
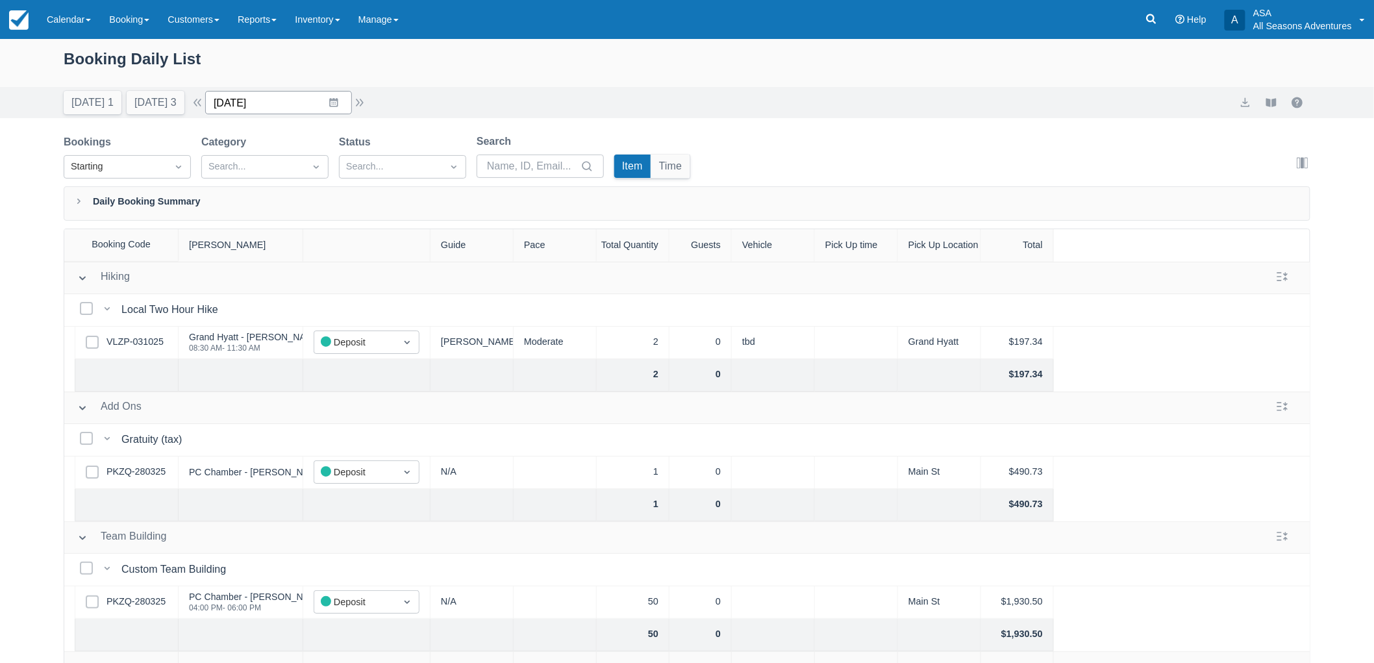
click at [342, 98] on input "10/27/25" at bounding box center [278, 102] width 147 height 23
click at [296, 251] on td "14" at bounding box center [283, 252] width 25 height 25
type input "10/14/25"
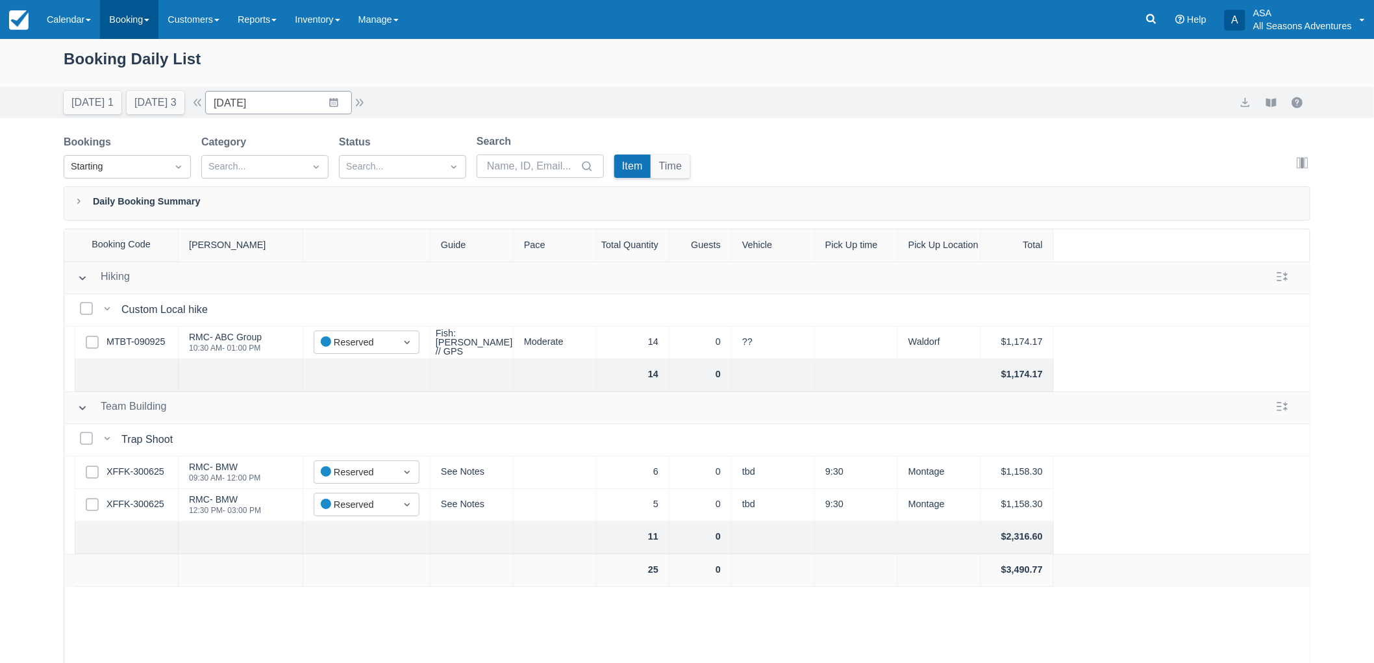
click at [108, 16] on link "Booking" at bounding box center [129, 19] width 58 height 39
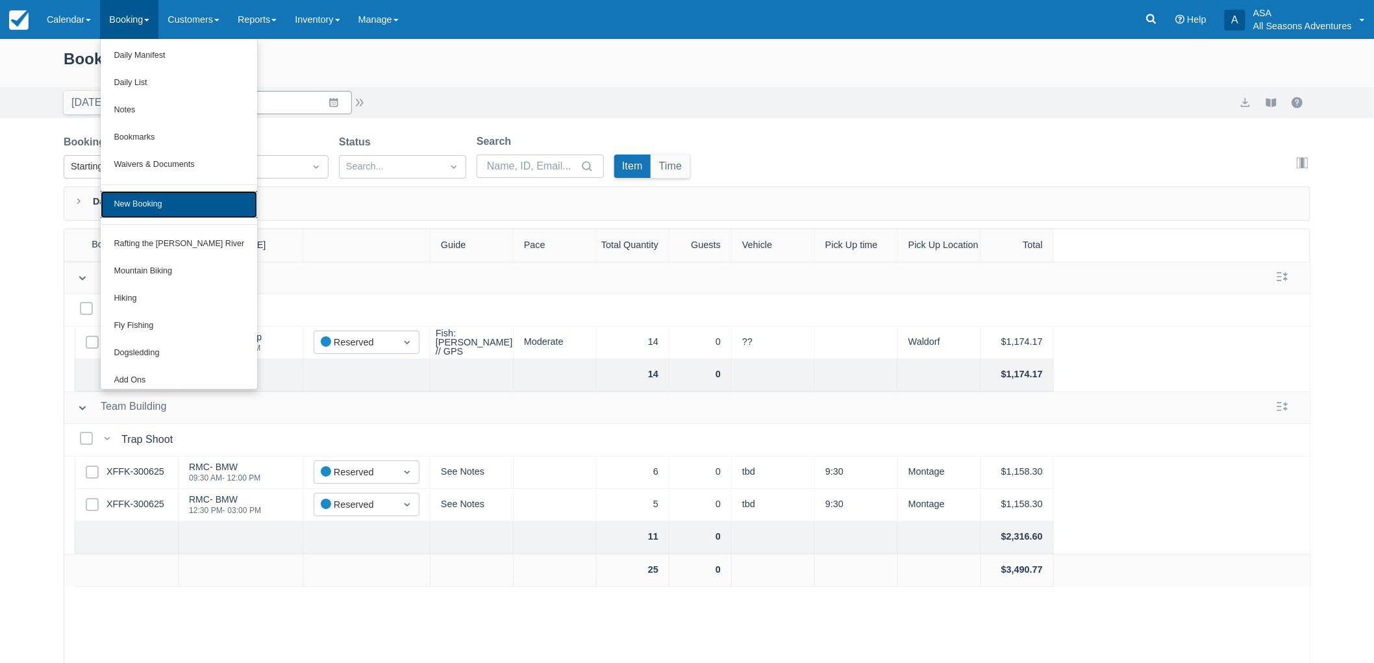
click at [158, 212] on link "New Booking" at bounding box center [179, 204] width 157 height 27
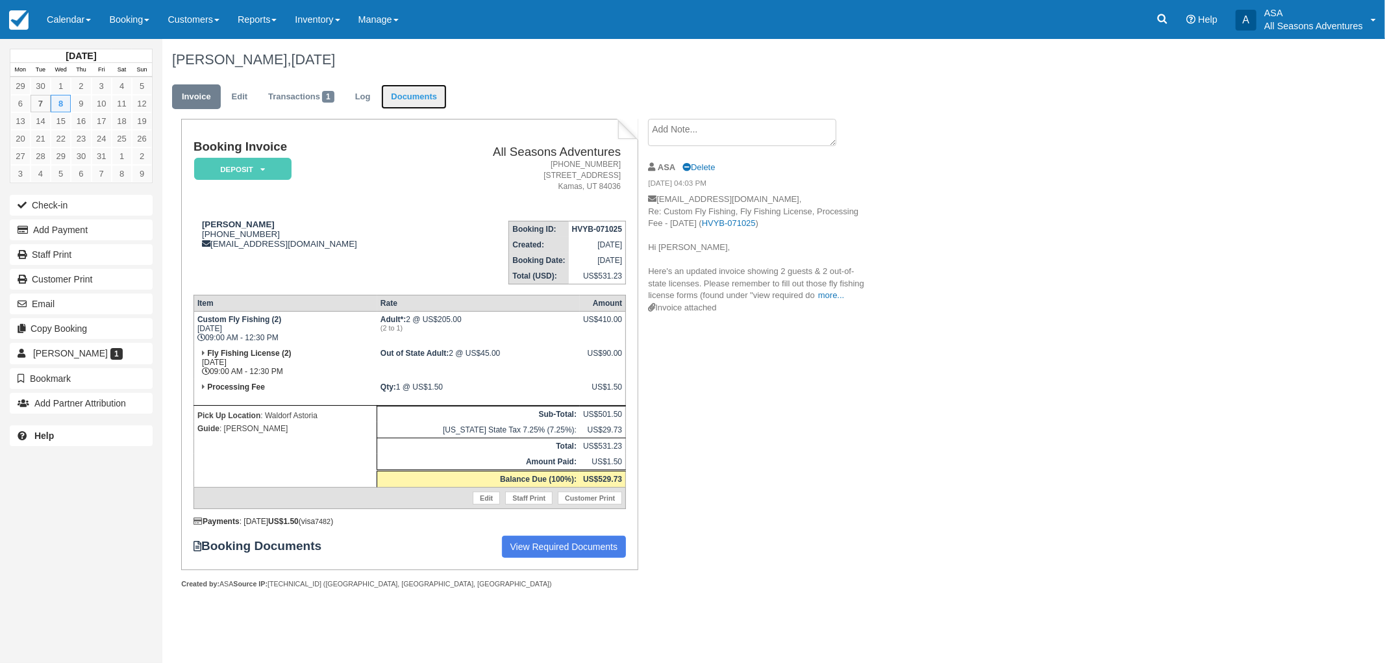
click at [431, 99] on link "Documents" at bounding box center [414, 96] width 66 height 25
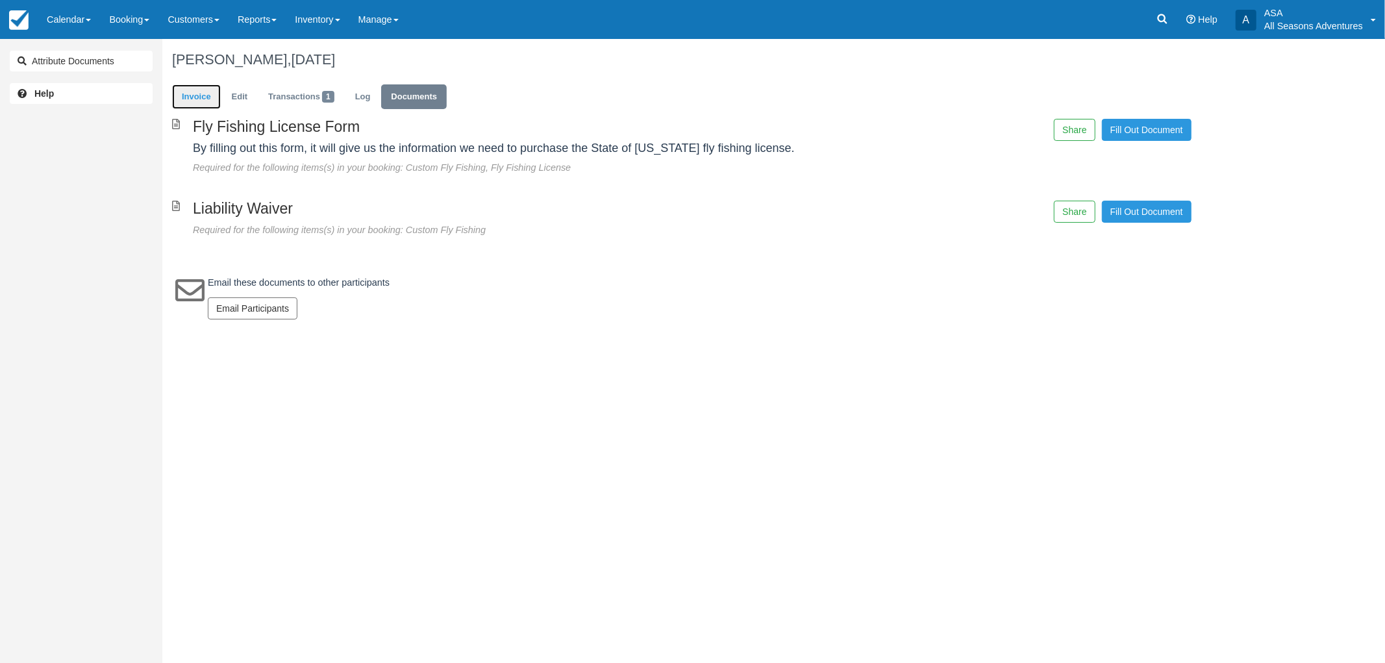
click at [199, 100] on link "Invoice" at bounding box center [196, 96] width 49 height 25
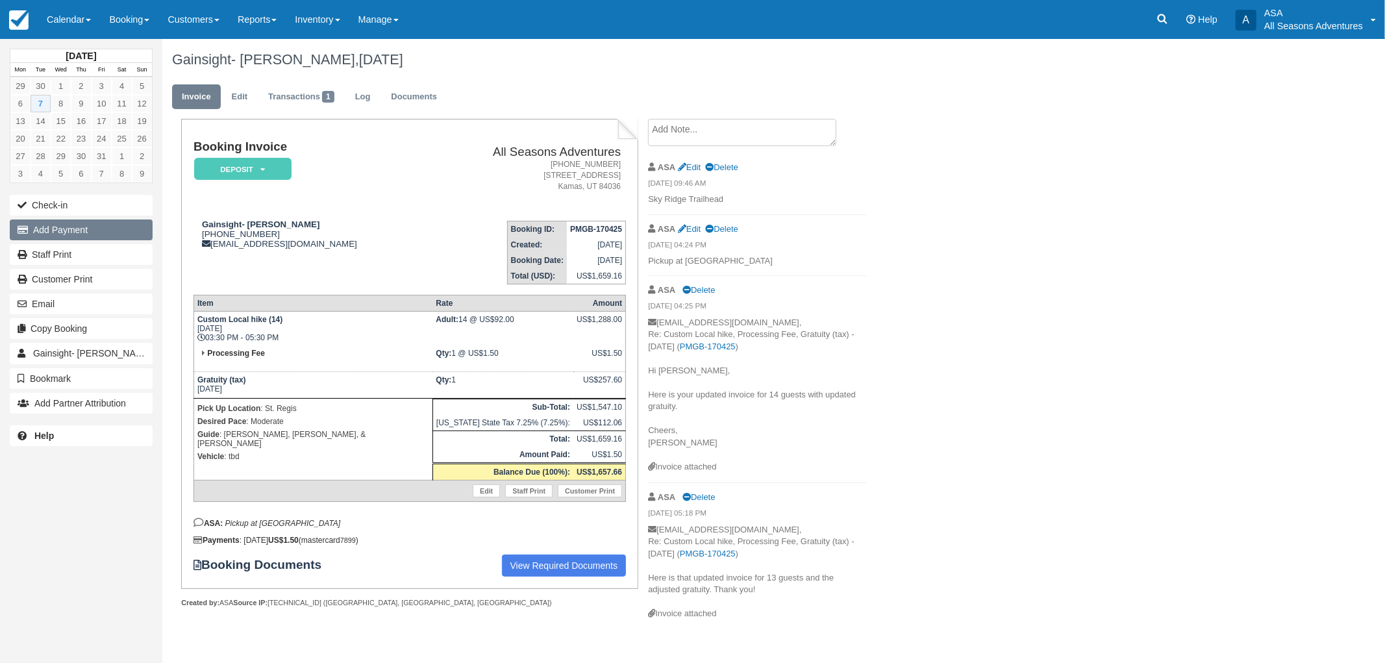
click at [81, 229] on button "Add Payment" at bounding box center [81, 230] width 143 height 21
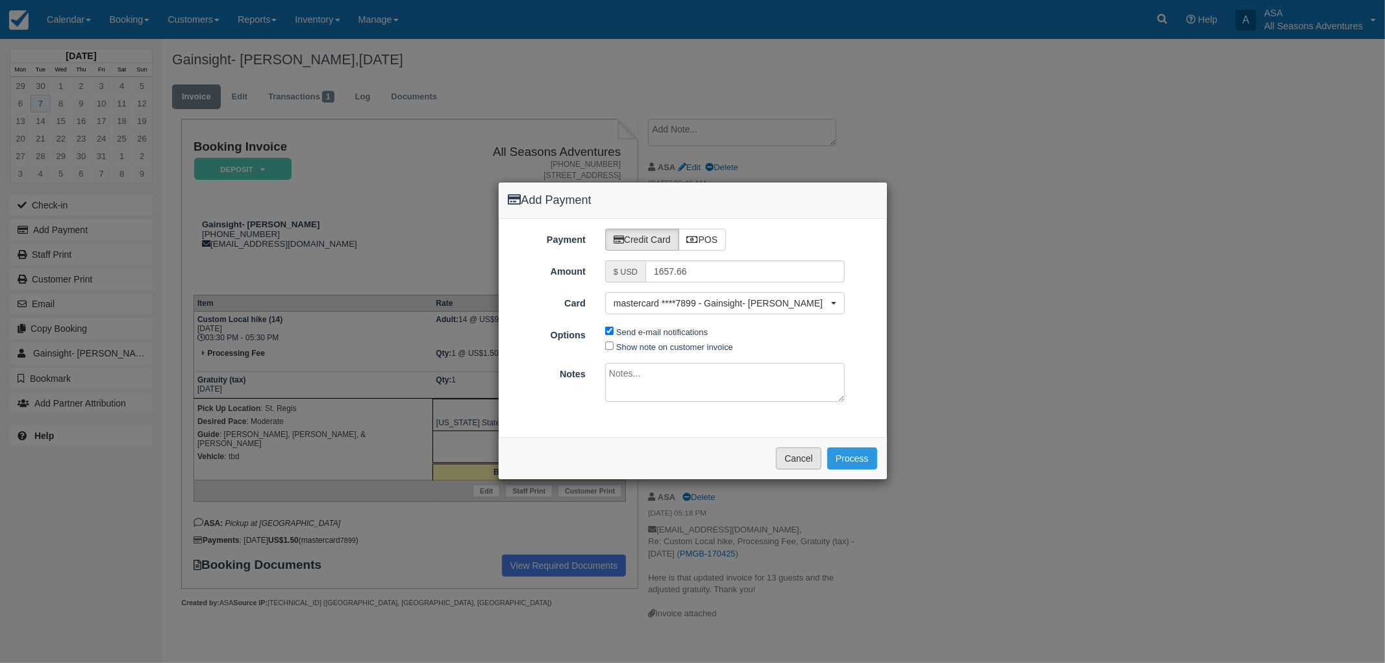
click at [801, 460] on button "Cancel" at bounding box center [798, 459] width 45 height 22
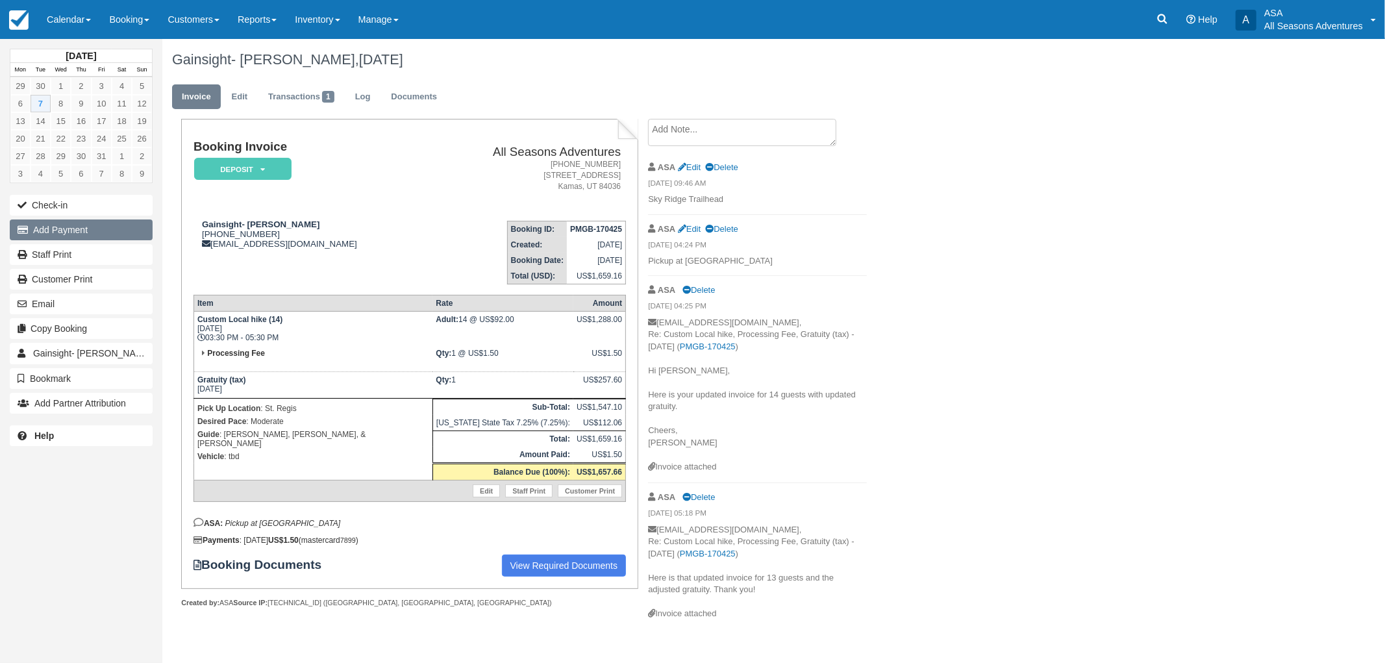
click at [58, 232] on button "Add Payment" at bounding box center [81, 230] width 143 height 21
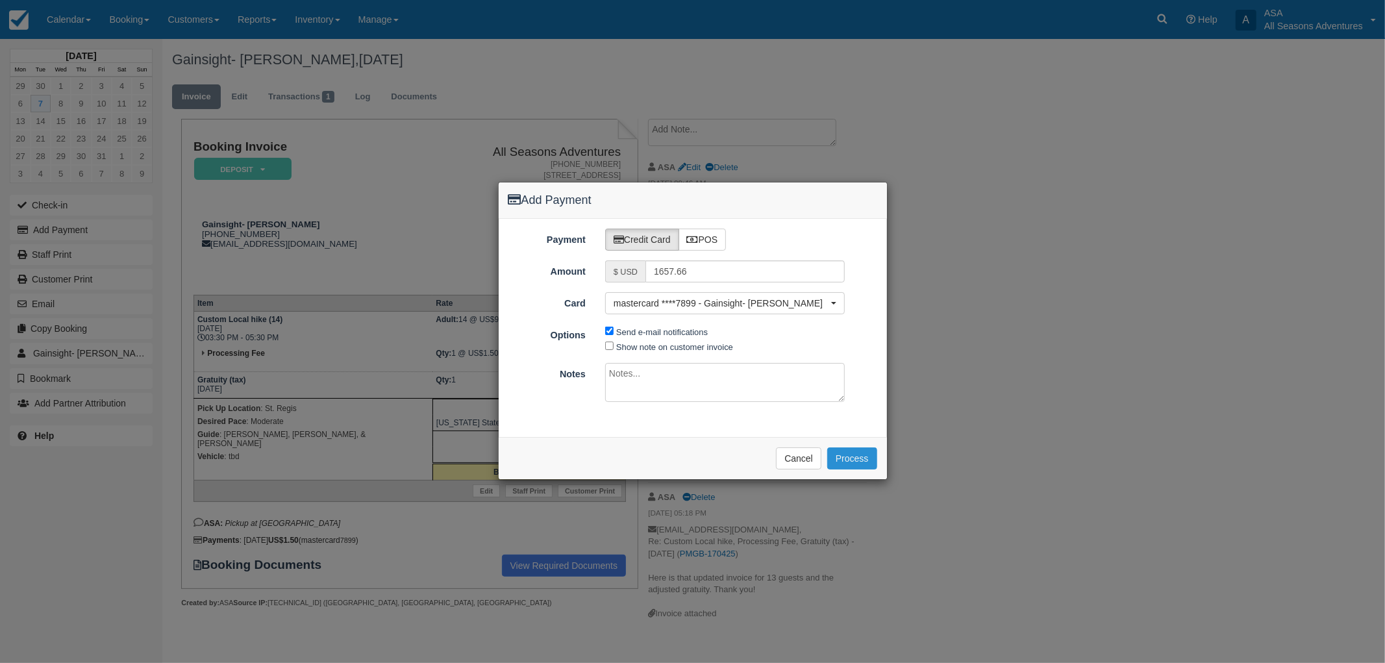
click at [860, 451] on button "Process" at bounding box center [852, 459] width 50 height 22
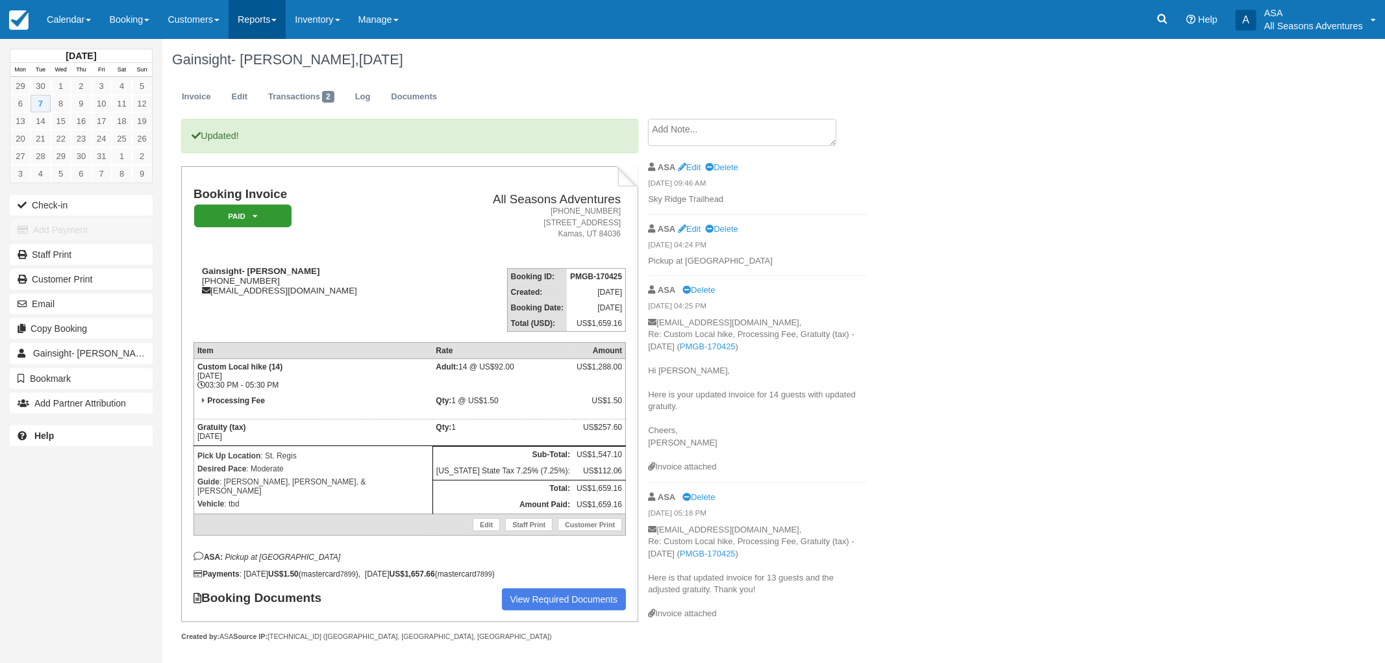
drag, startPoint x: 0, startPoint y: 0, endPoint x: 267, endPoint y: 21, distance: 267.8
click at [267, 21] on link "Reports" at bounding box center [257, 19] width 57 height 39
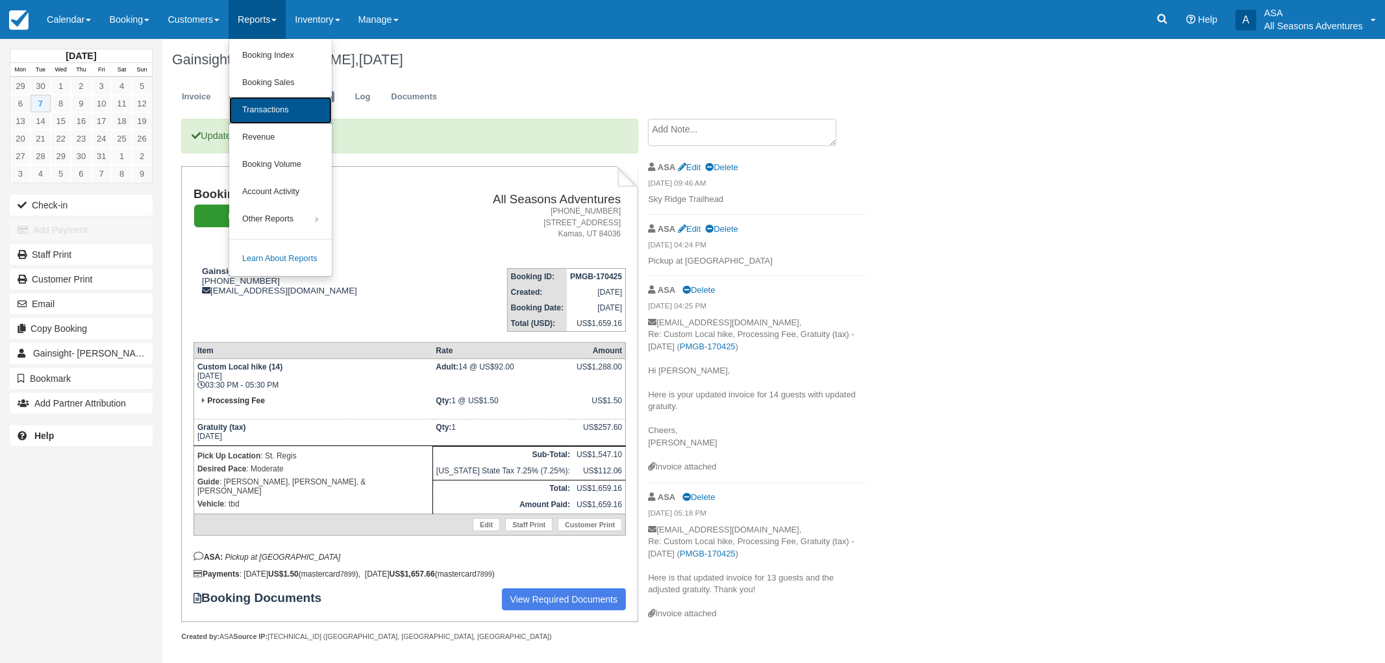
click at [276, 116] on link "Transactions" at bounding box center [280, 110] width 103 height 27
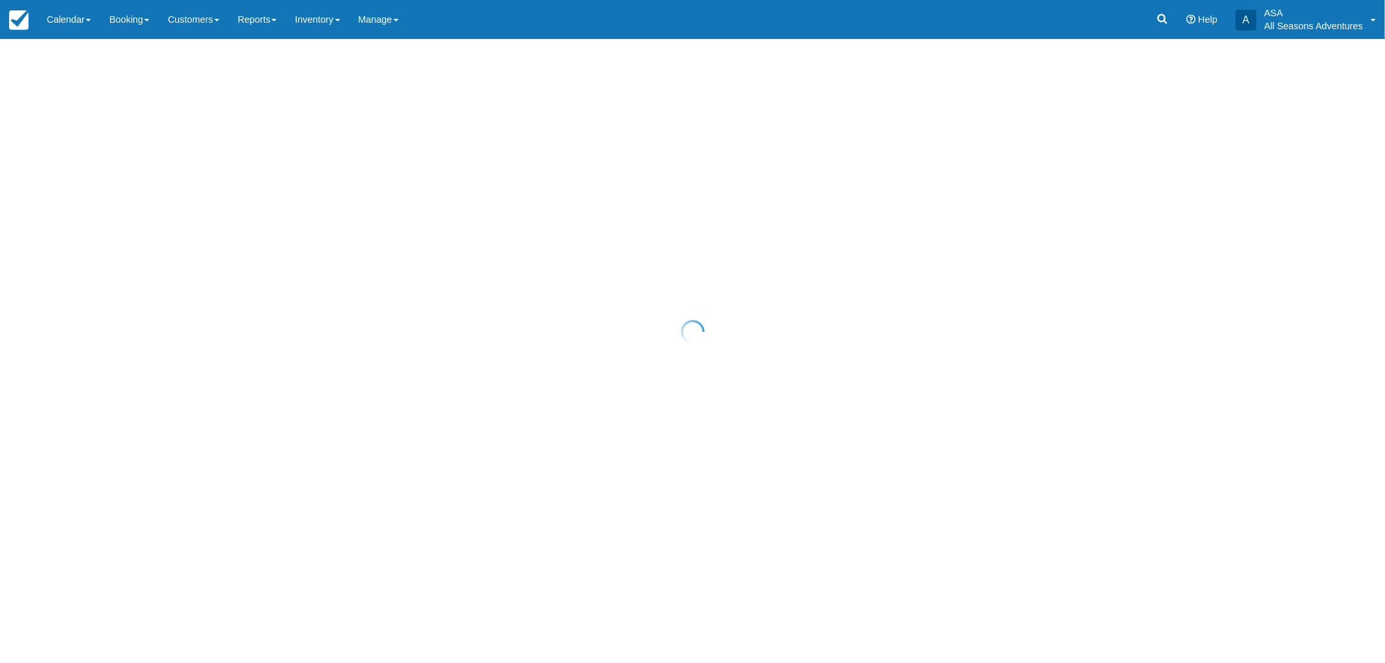
select select "10"
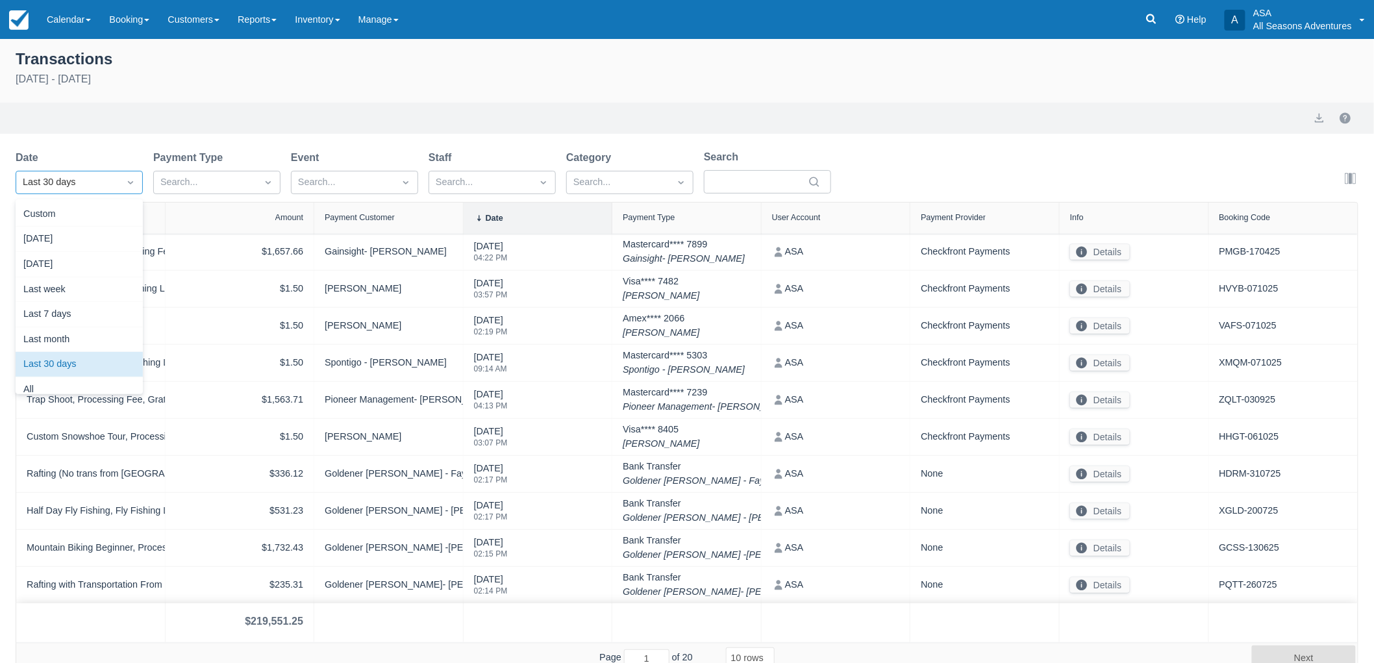
click at [139, 177] on div at bounding box center [130, 182] width 23 height 18
click at [109, 246] on div "[DATE]" at bounding box center [79, 239] width 127 height 25
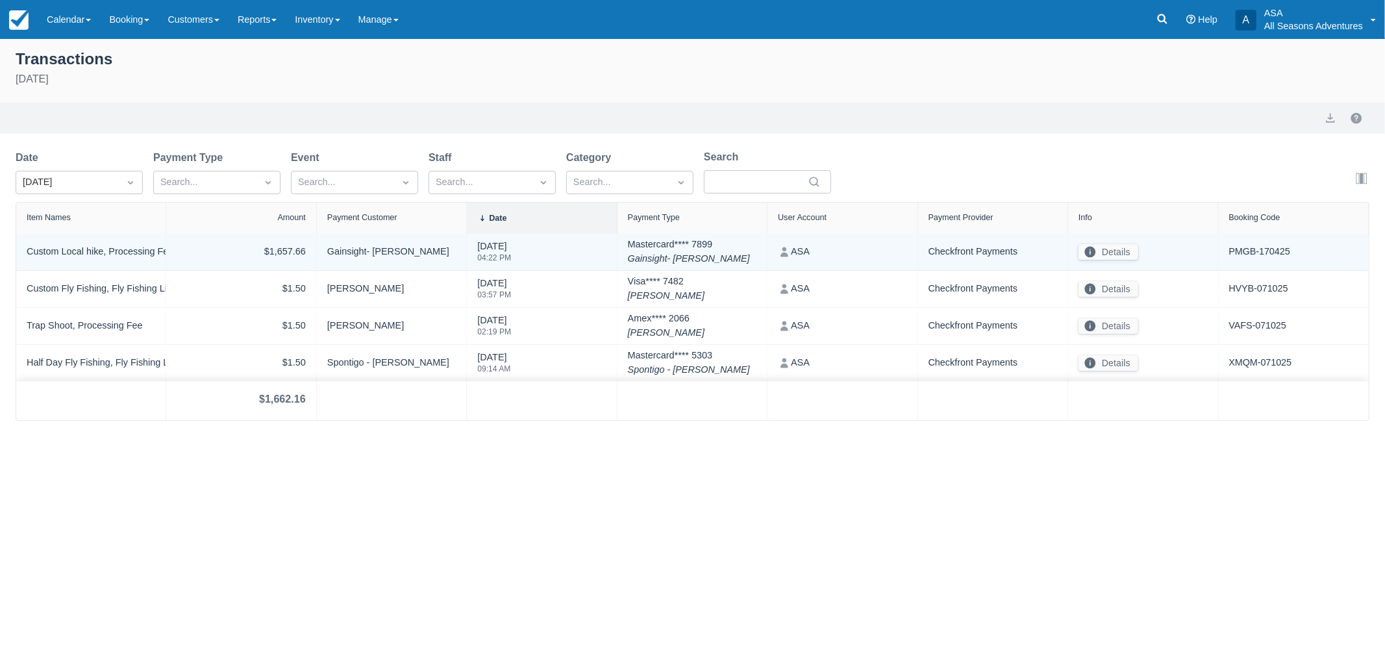
click at [75, 255] on div "Custom Local hike, Processing Fee, Gratuity (tax)" at bounding box center [91, 252] width 129 height 16
click at [1113, 258] on button "Details" at bounding box center [1109, 252] width 60 height 16
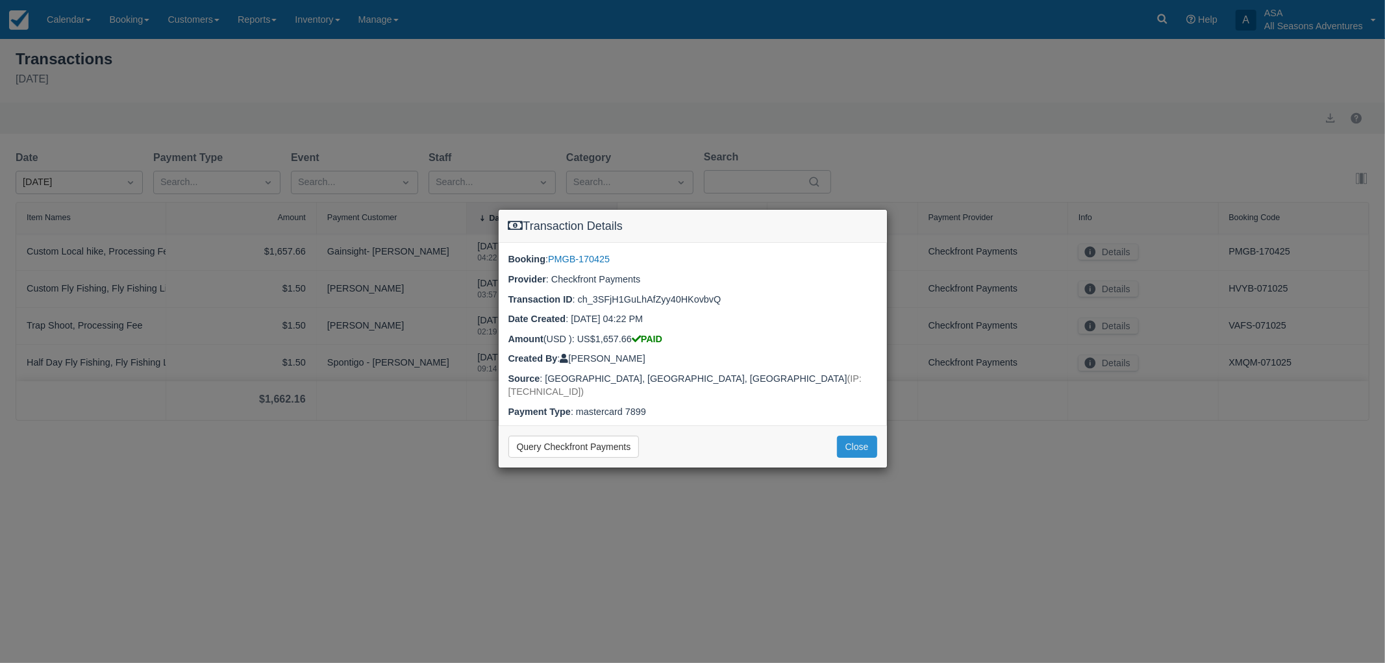
click at [857, 436] on button "Close" at bounding box center [857, 447] width 40 height 22
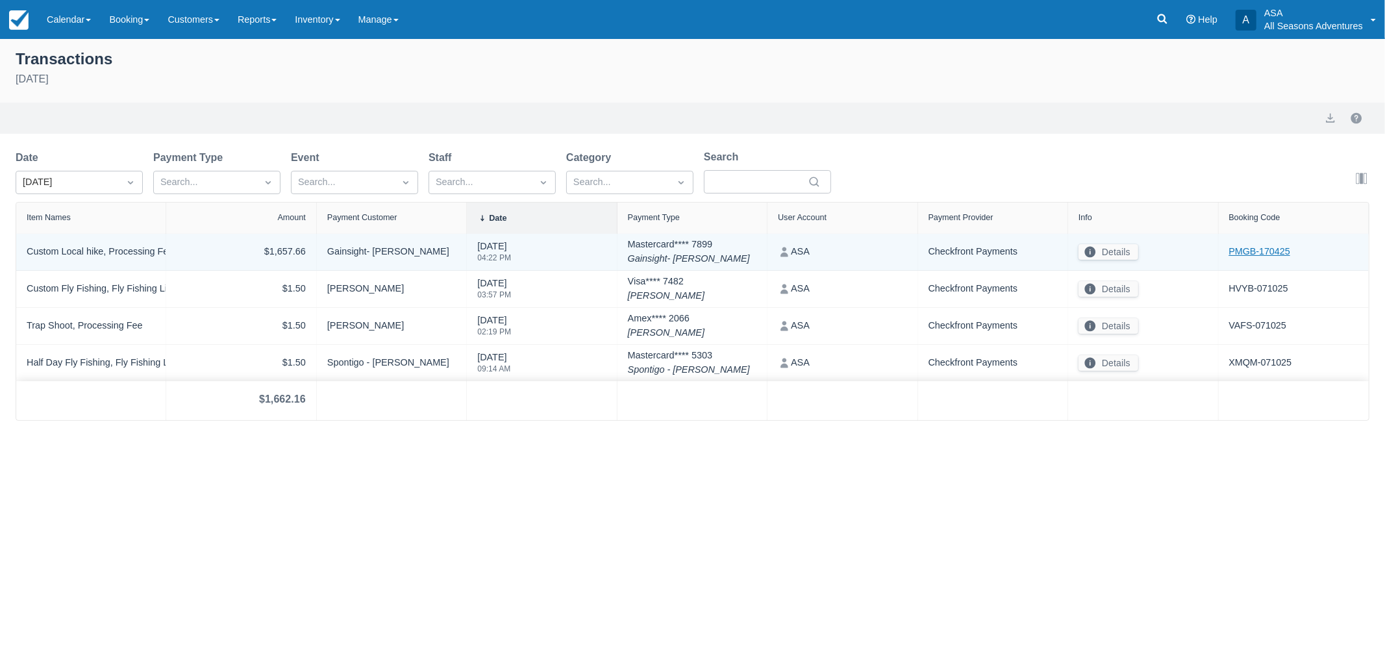
click at [1261, 249] on link "PMGB-170425" at bounding box center [1259, 252] width 61 height 14
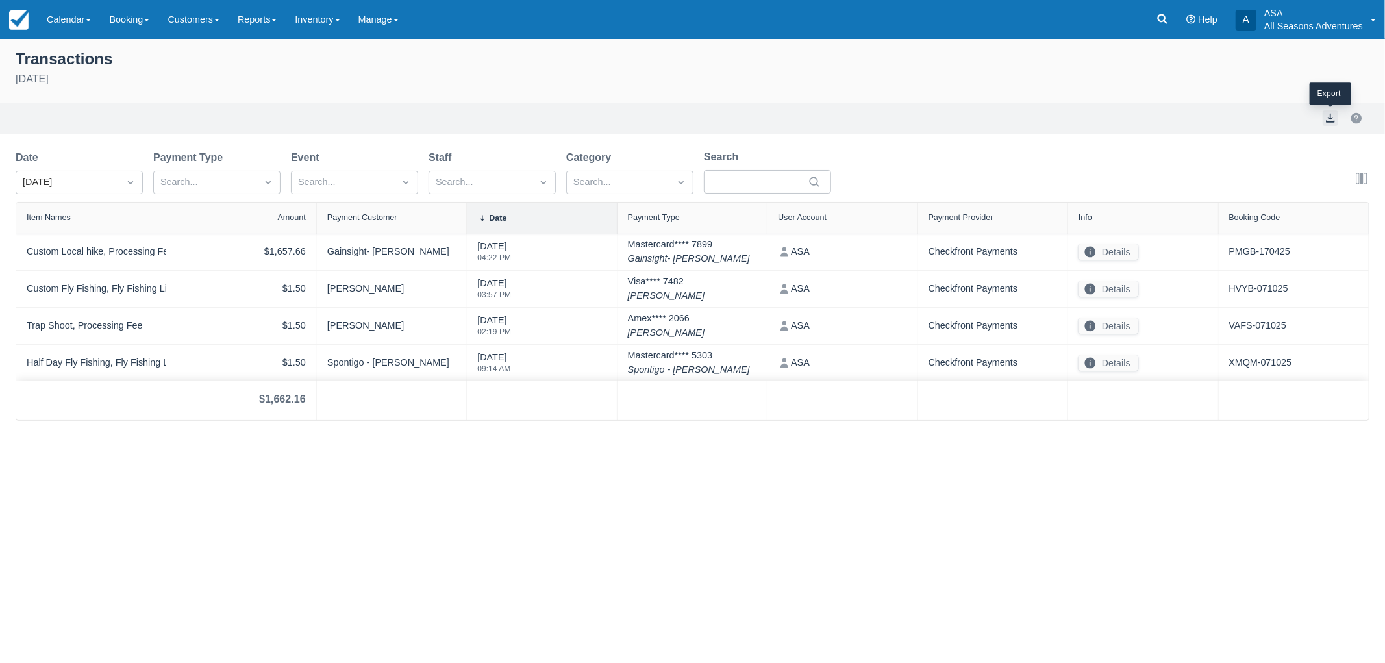
click at [1333, 114] on button "export" at bounding box center [1331, 118] width 16 height 16
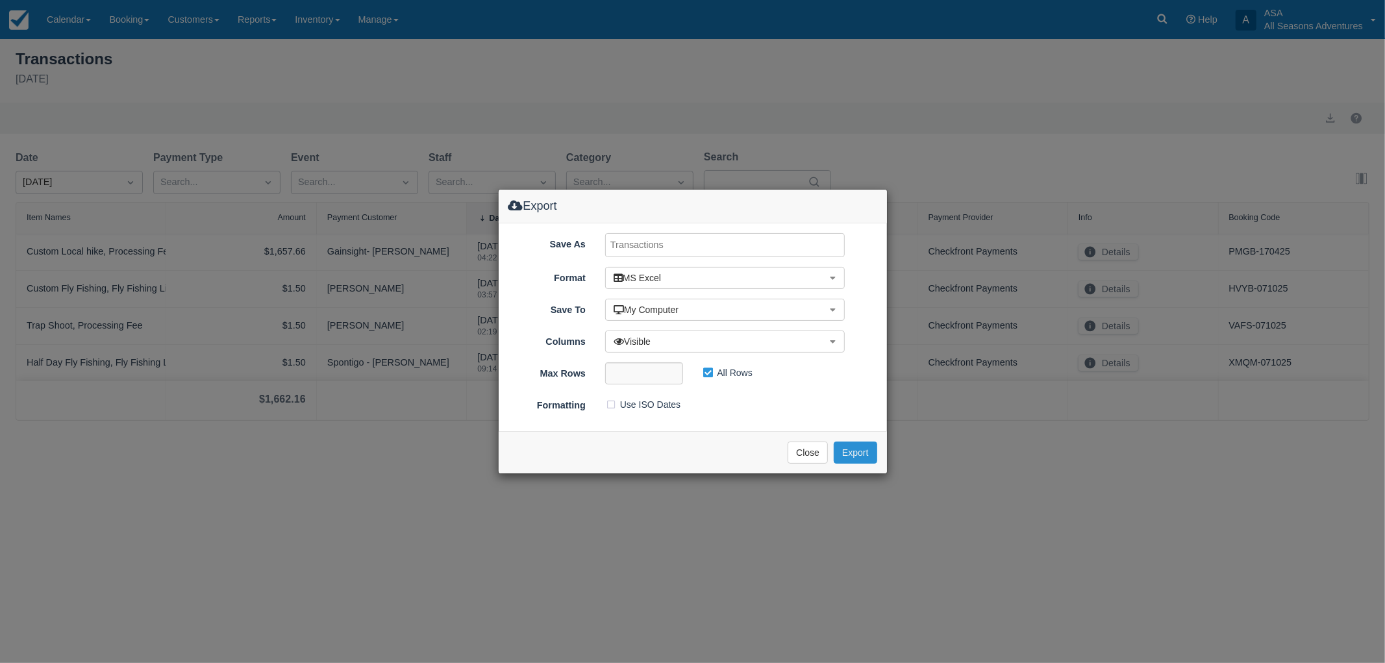
click at [835, 455] on button "Export" at bounding box center [855, 453] width 43 height 22
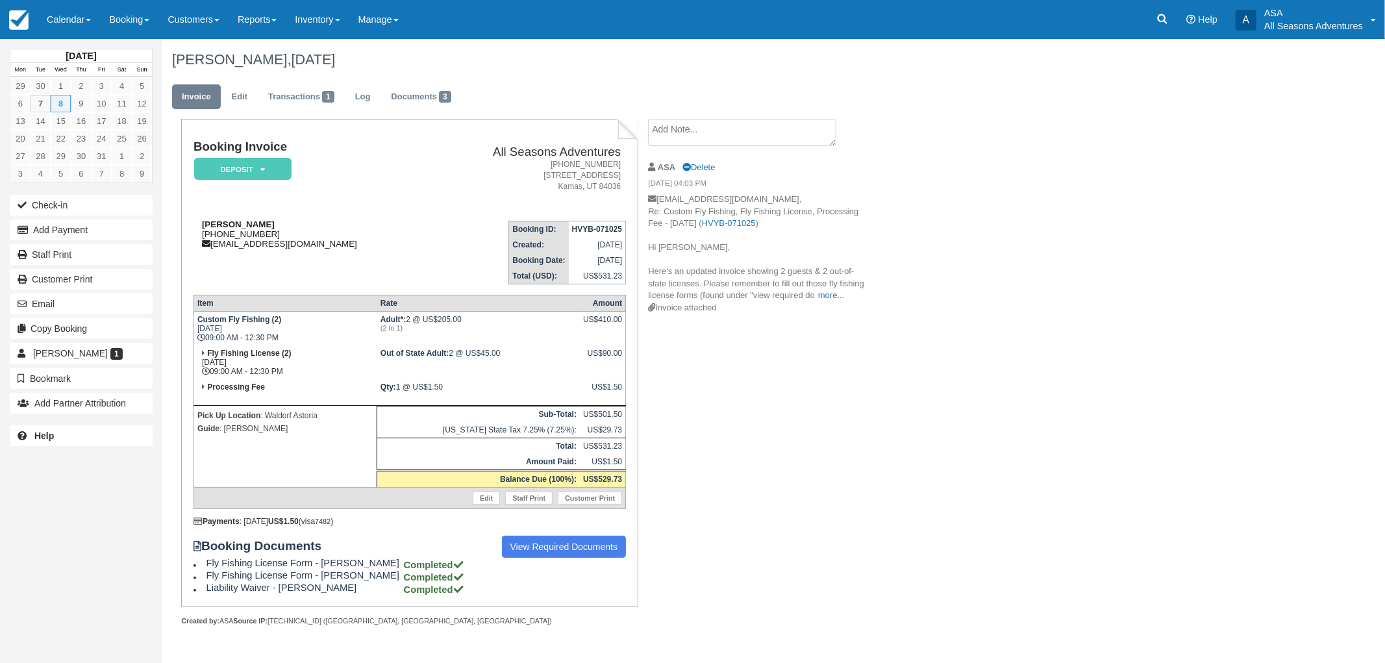
drag, startPoint x: 275, startPoint y: 235, endPoint x: 210, endPoint y: 234, distance: 65.0
click at [210, 234] on div "[PERSON_NAME] [PHONE_NUMBER] [EMAIL_ADDRESS][DOMAIN_NAME]" at bounding box center [311, 234] width 234 height 29
copy div "610) 513-4412"
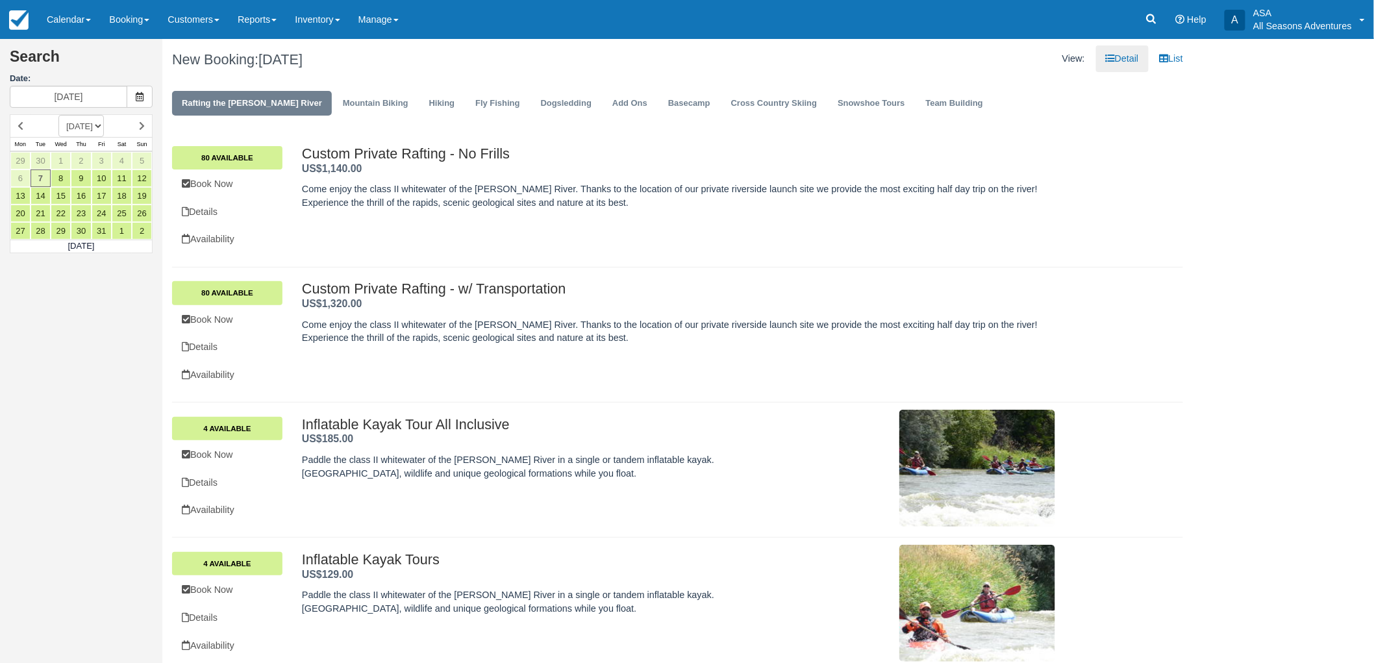
click at [466, 83] on div "Rafting the Weber River Mountain Biking Hiking Fly Fishing Dogsledding Add Ons …" at bounding box center [677, 107] width 1031 height 52
click at [466, 96] on link "Fly Fishing" at bounding box center [498, 103] width 64 height 25
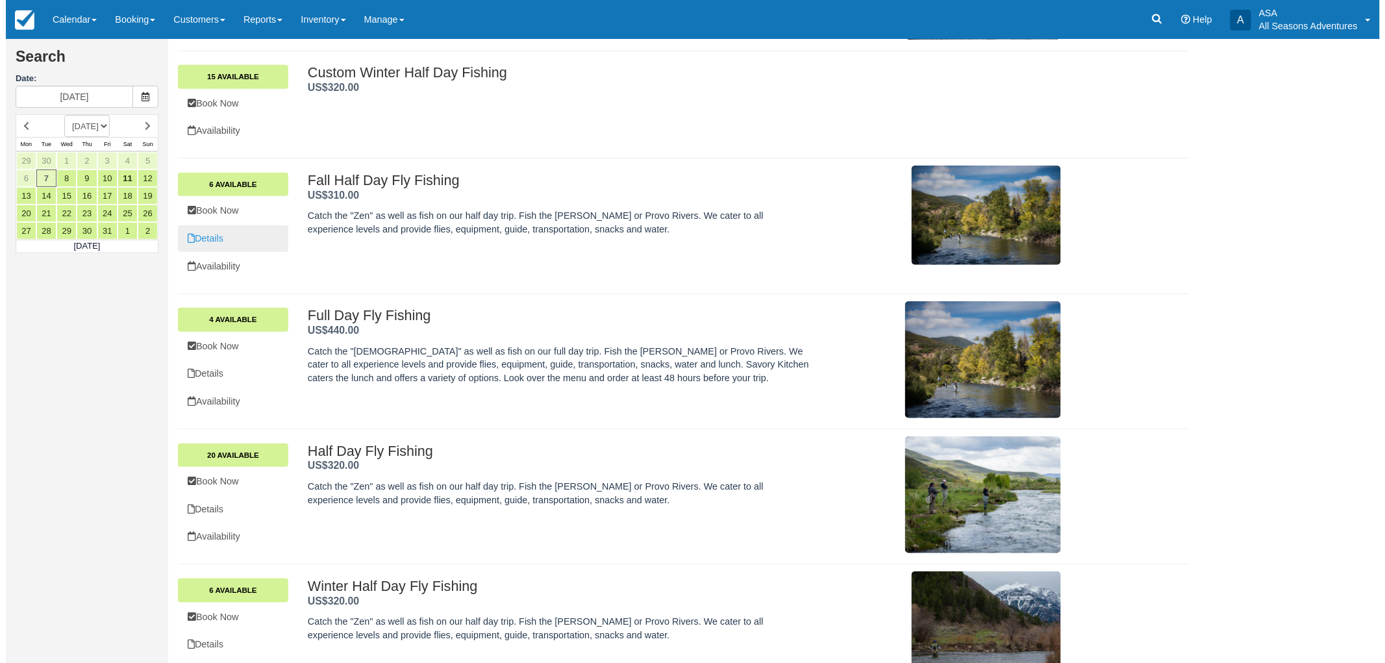
scroll to position [253, 0]
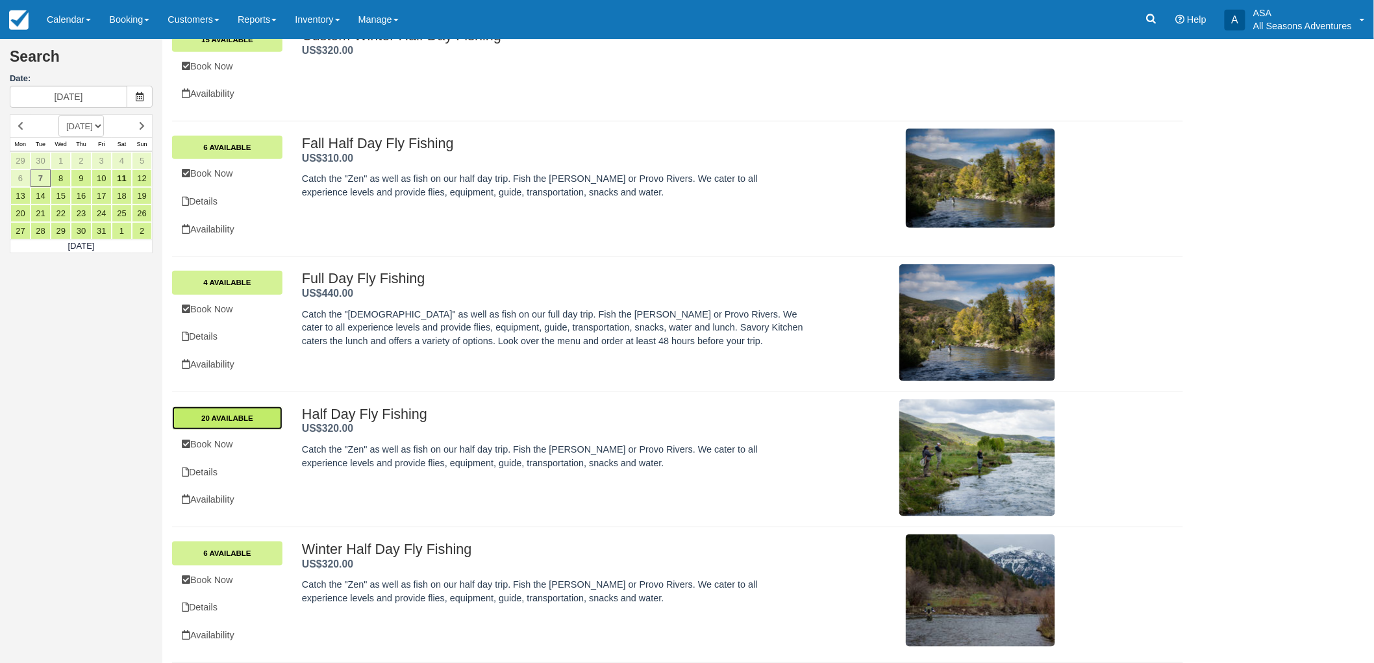
click at [268, 420] on link "20 Available" at bounding box center [227, 418] width 110 height 23
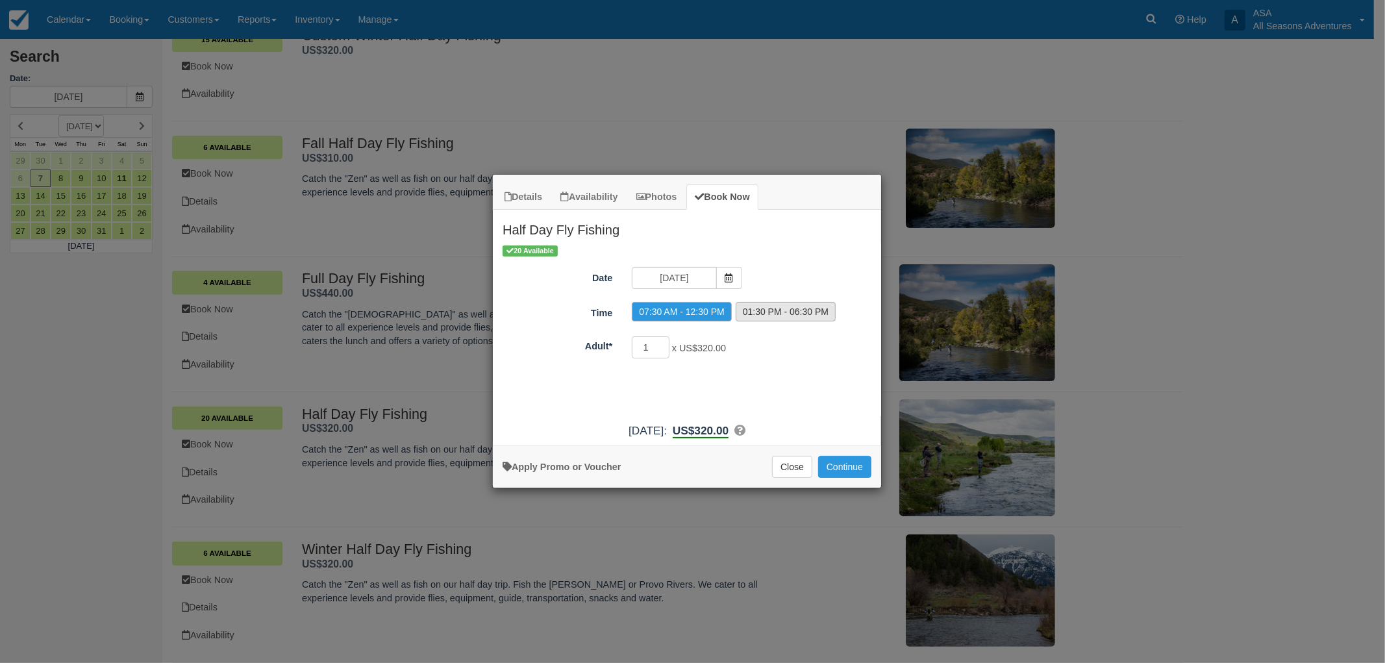
click at [777, 319] on label "01:30 PM - 06:30 PM" at bounding box center [786, 311] width 100 height 19
radio input "true"
click at [730, 271] on span "Item Modal" at bounding box center [729, 278] width 26 height 22
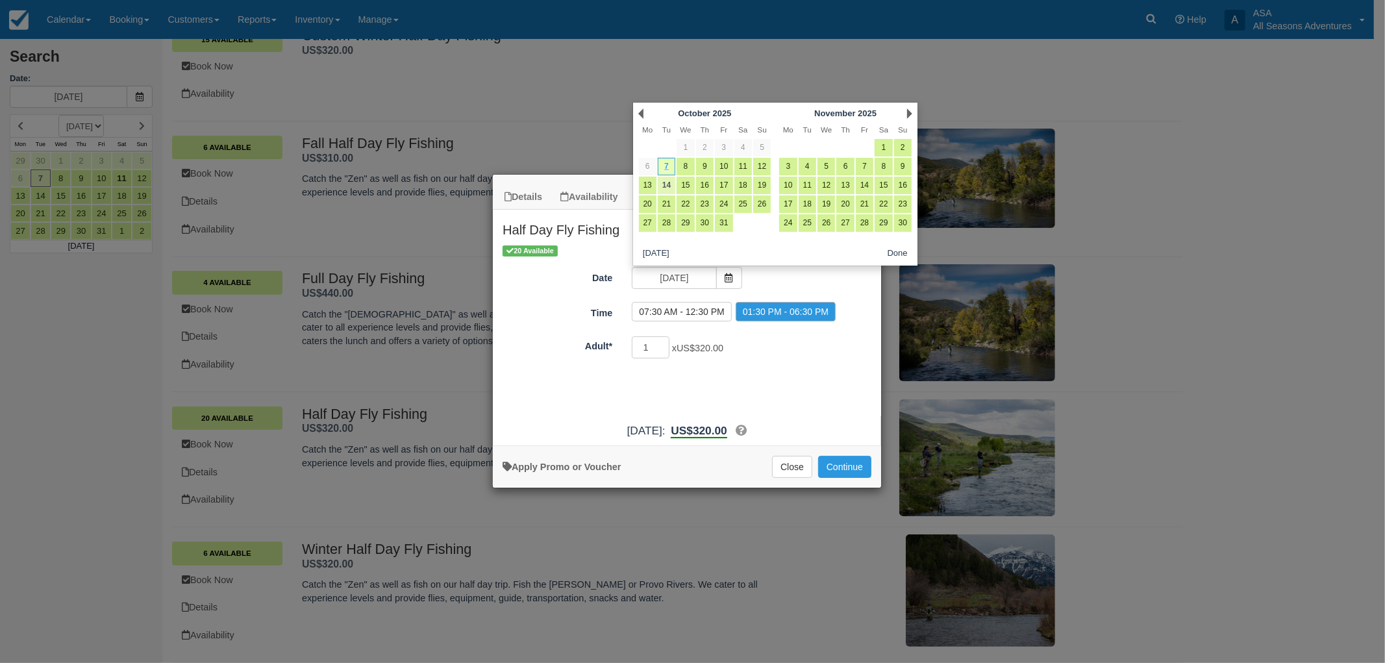
click at [664, 185] on link "14" at bounding box center [667, 186] width 18 height 18
type input "[DATE]"
radio input "false"
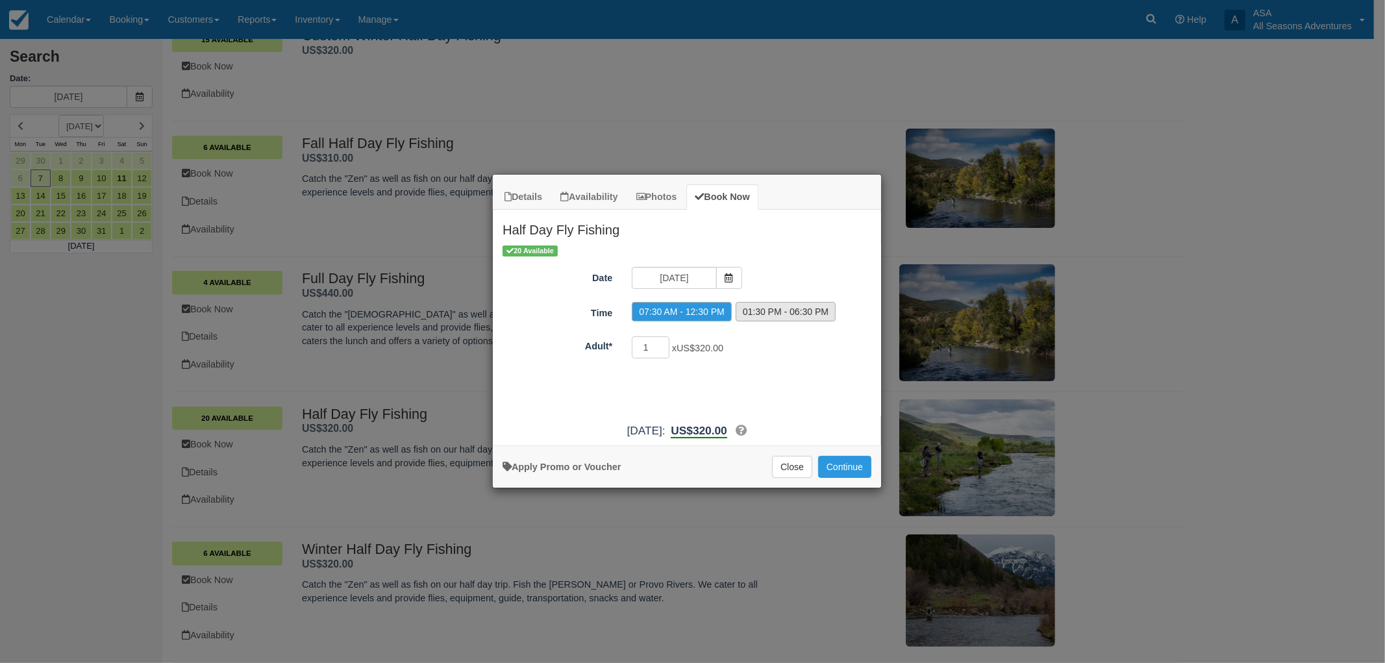
click at [767, 308] on label "01:30 PM - 06:30 PM" at bounding box center [786, 311] width 100 height 19
radio input "true"
click at [846, 462] on button "Continue" at bounding box center [844, 467] width 53 height 22
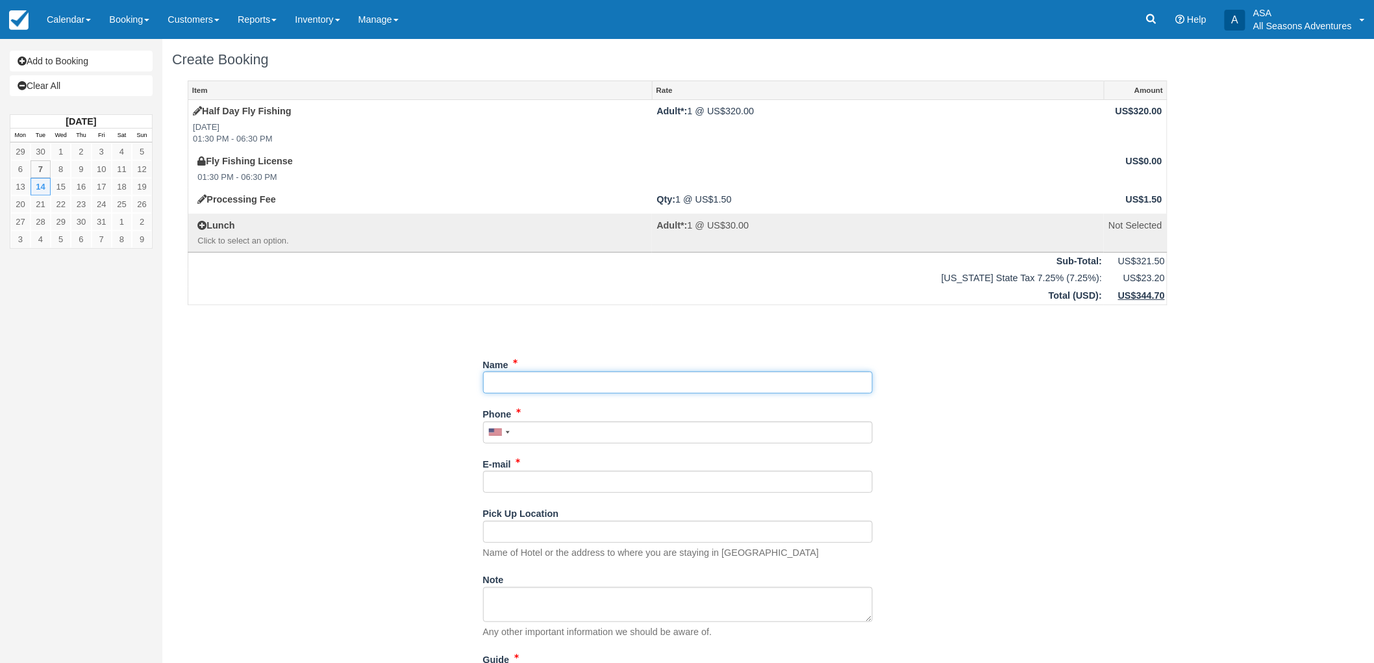
click at [674, 377] on input "Name" at bounding box center [678, 383] width 390 height 22
type input "Goldener Hirsch - George Salah"
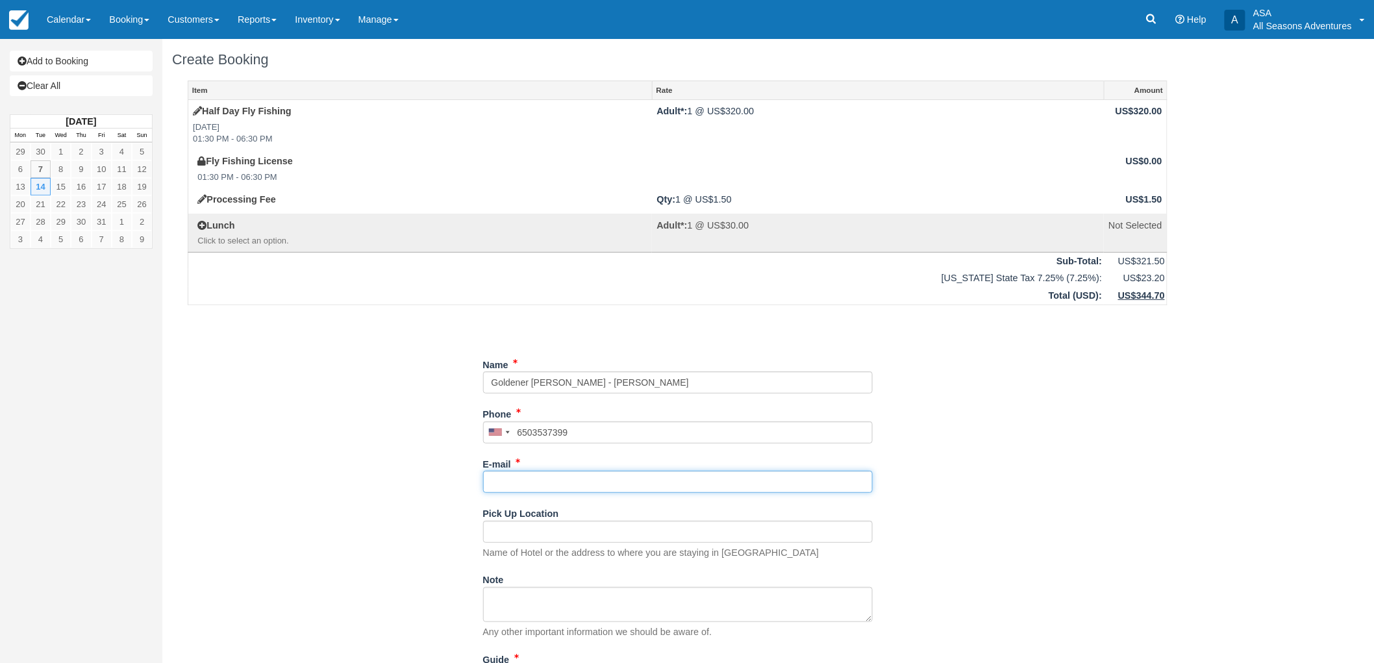
type input "(650) 353-7399"
type input "goldener.concierge@aubergeresorts.com"
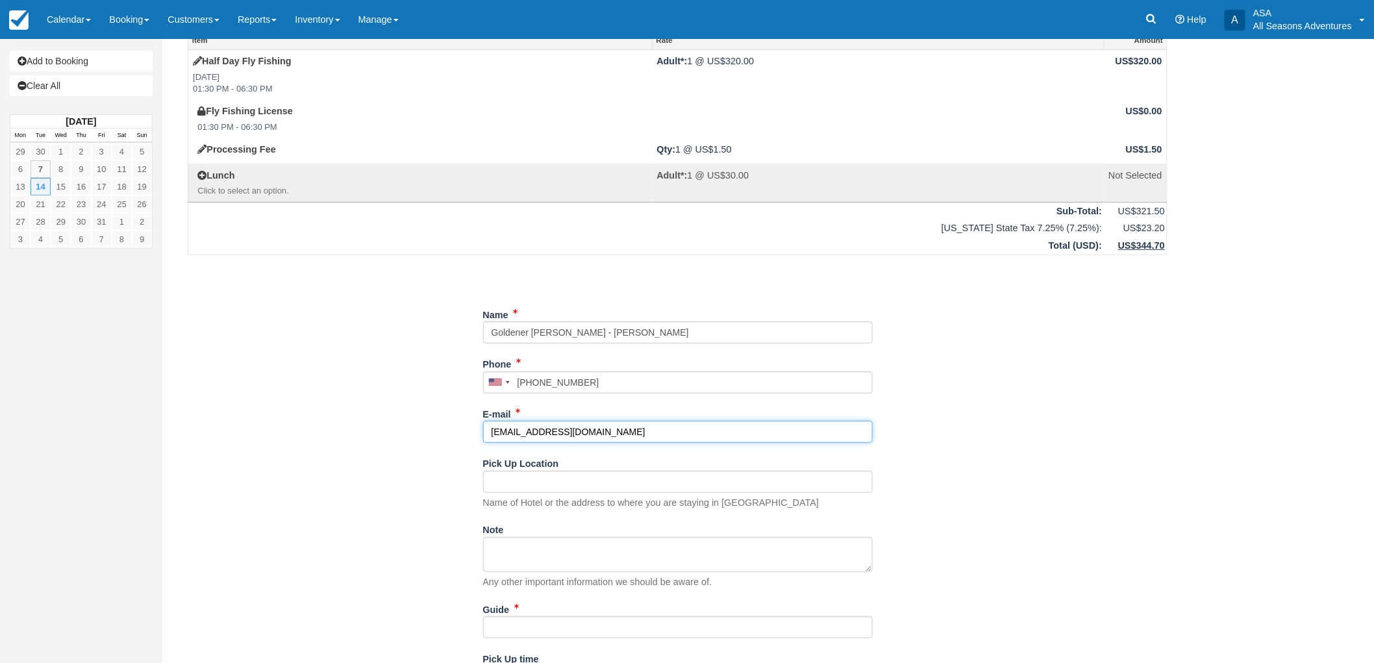
scroll to position [72, 0]
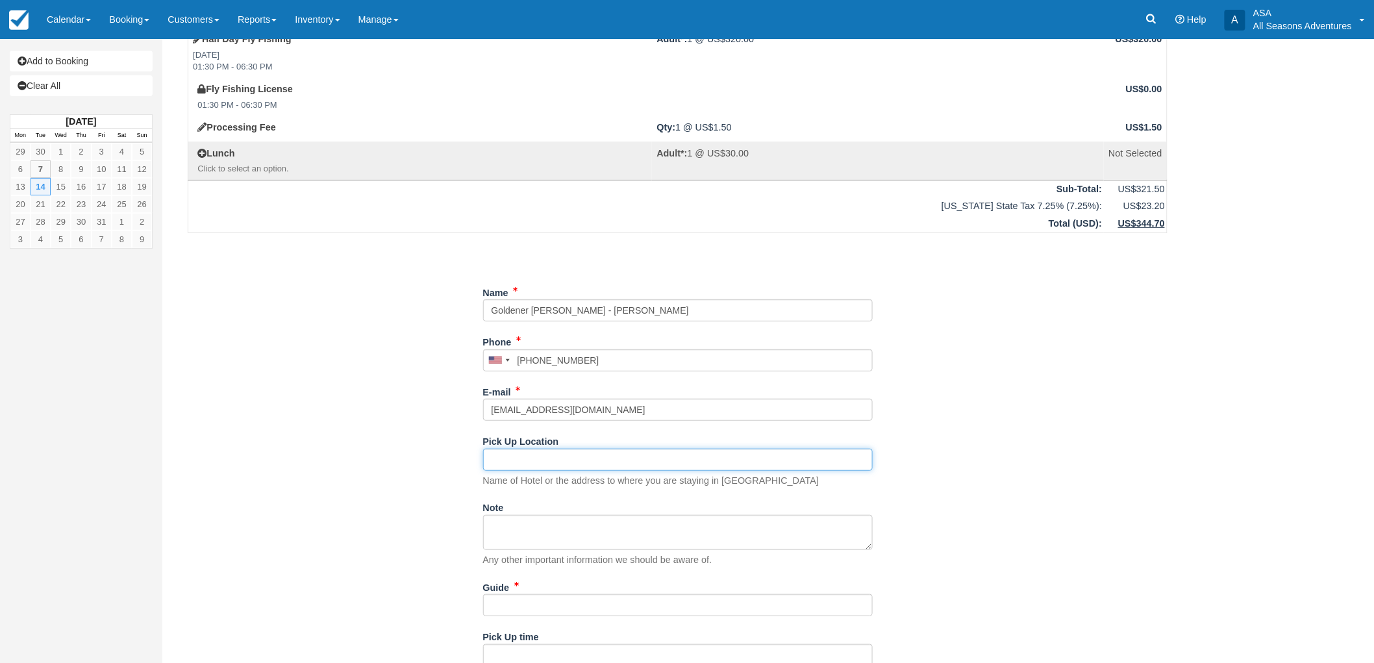
click at [588, 455] on input "Pick Up Location" at bounding box center [678, 460] width 390 height 22
type input "Goldener [PERSON_NAME]"
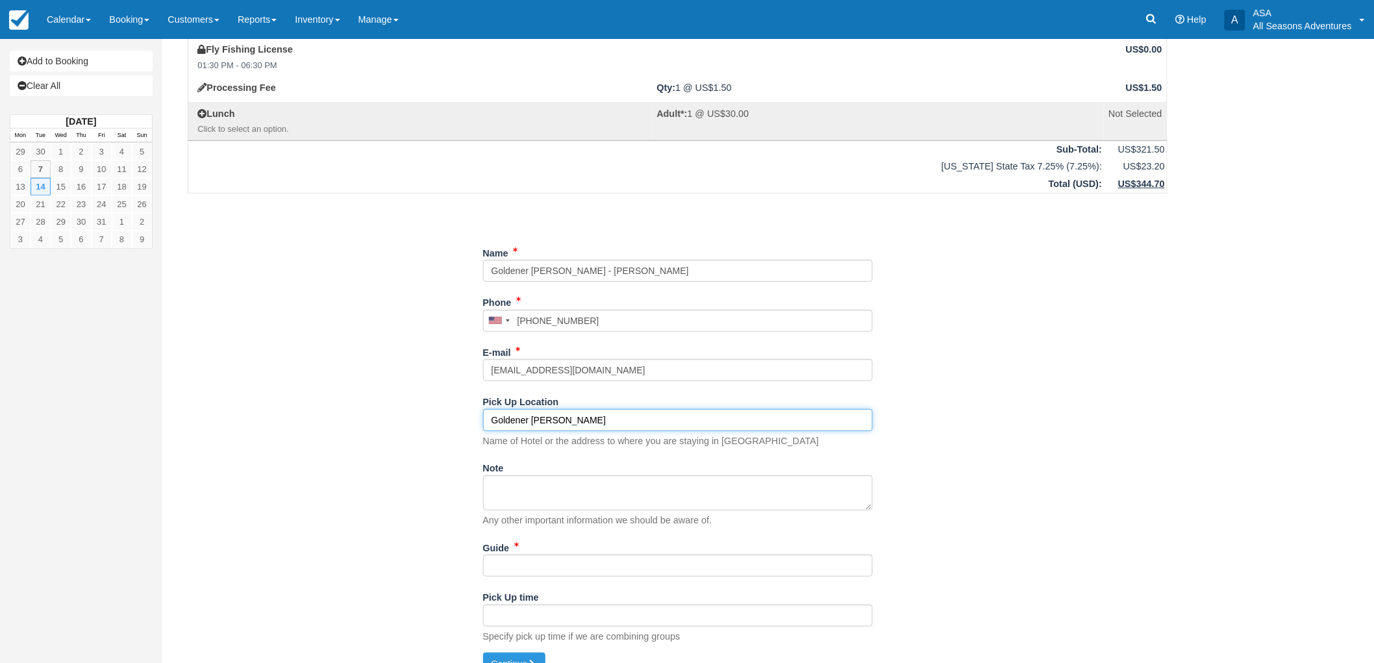
scroll to position [133, 0]
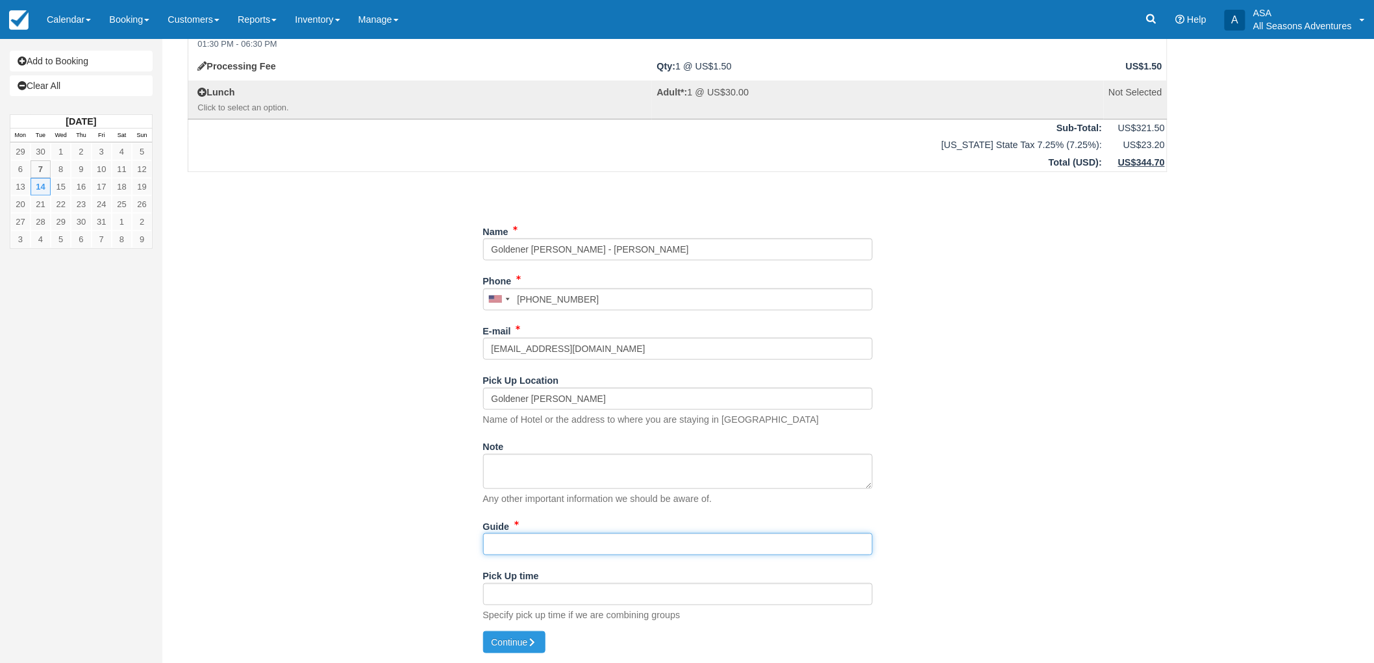
click at [577, 542] on input "Guide" at bounding box center [678, 544] width 390 height 22
type input "? ?"
click at [535, 638] on icon "submit" at bounding box center [532, 642] width 9 height 9
type input "+16503537399"
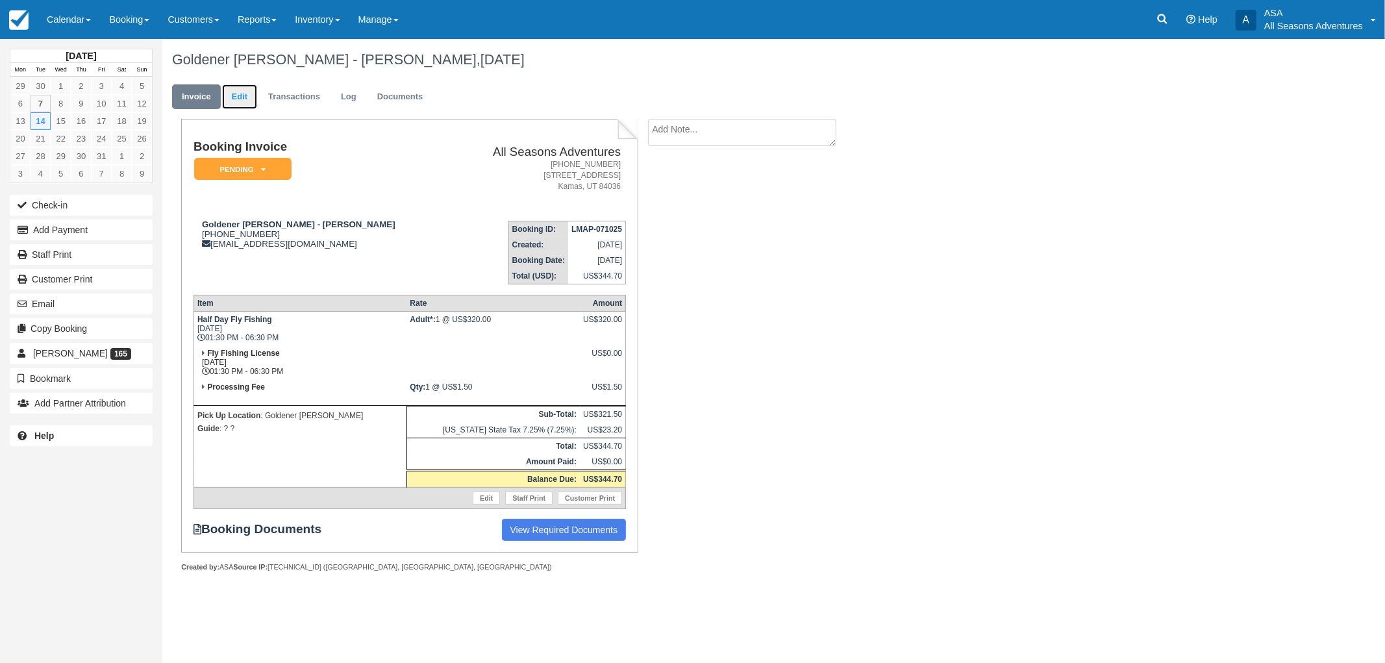
click at [229, 92] on link "Edit" at bounding box center [239, 96] width 35 height 25
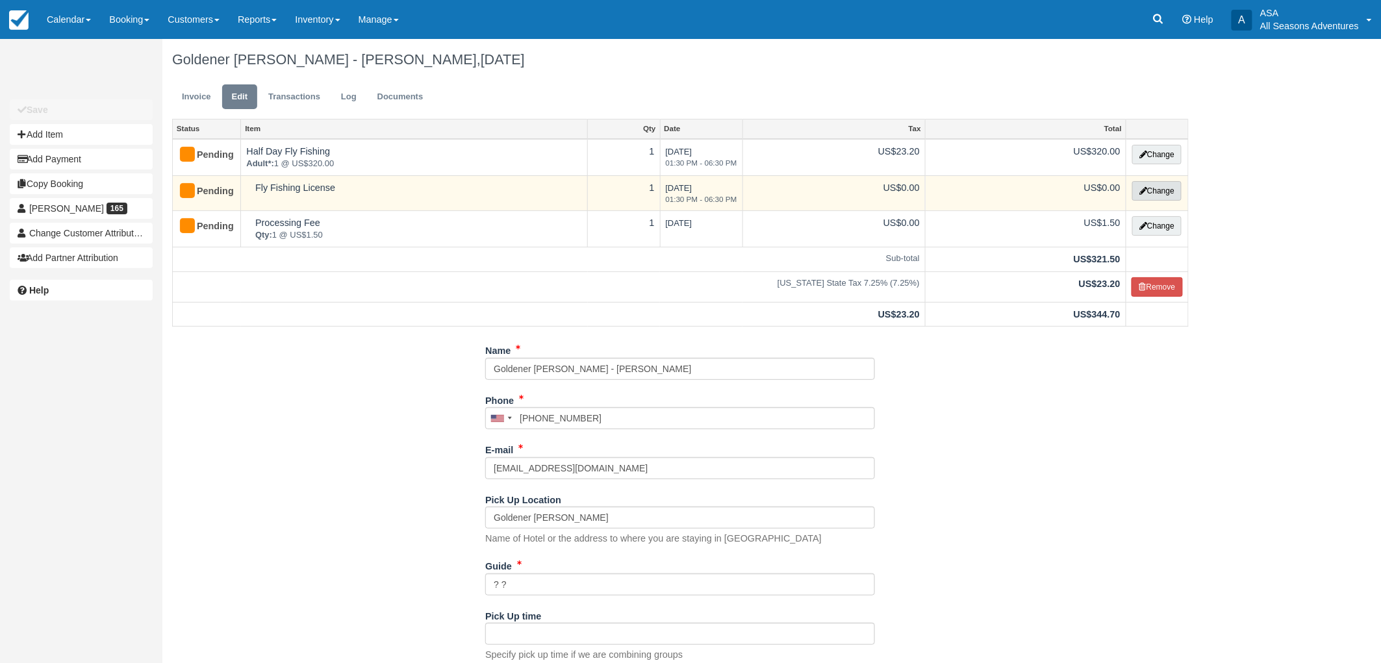
click at [1147, 198] on button "Change" at bounding box center [1156, 190] width 49 height 19
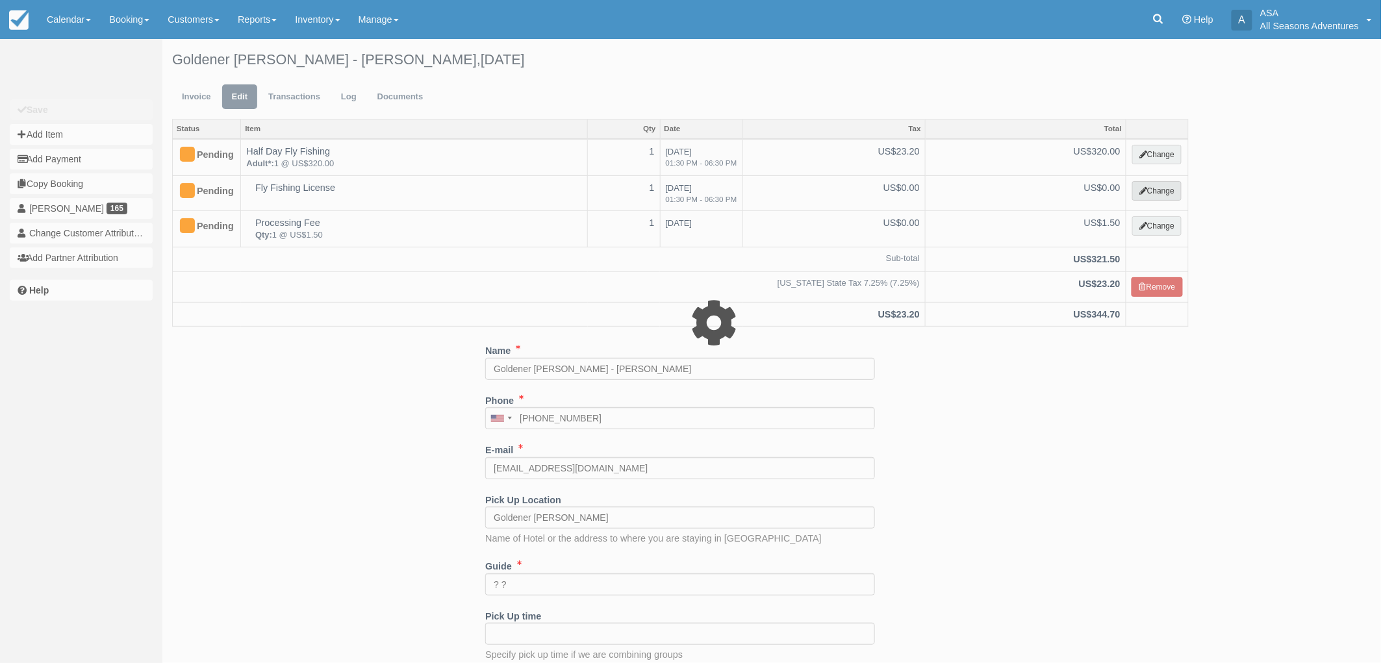
select select "8"
type input "0.00"
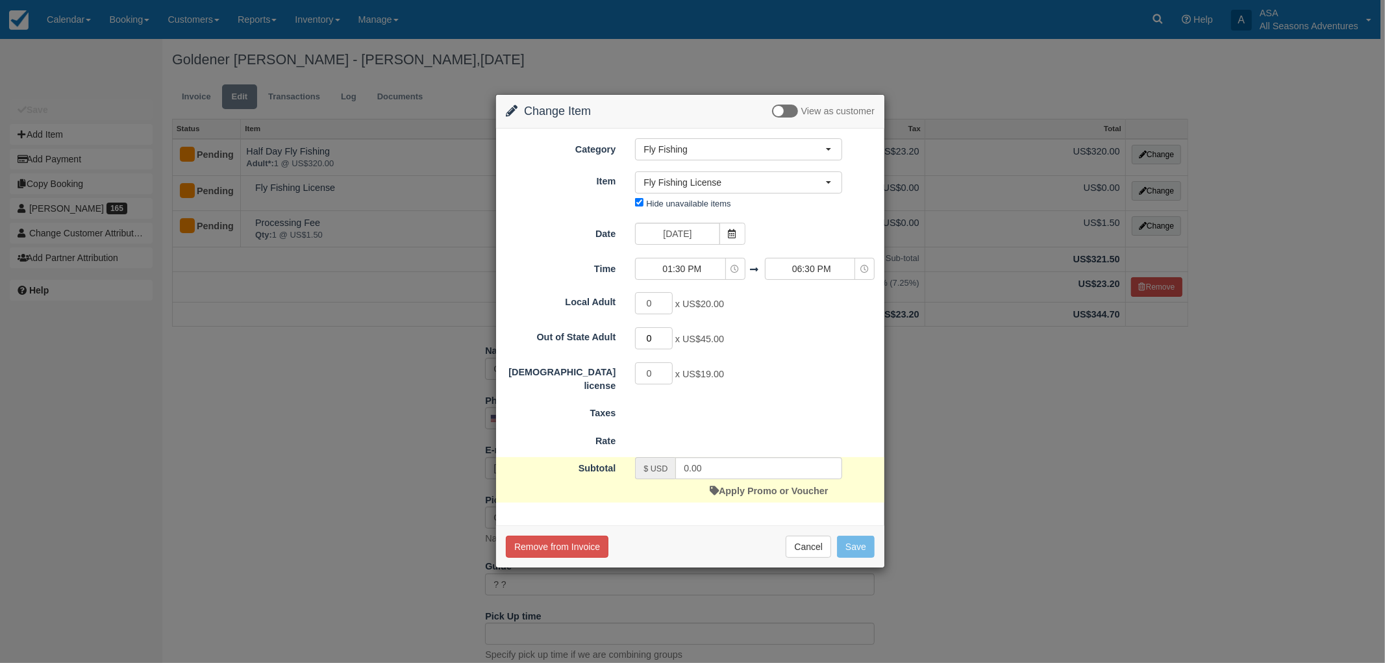
click at [664, 332] on input "0" at bounding box center [654, 338] width 38 height 22
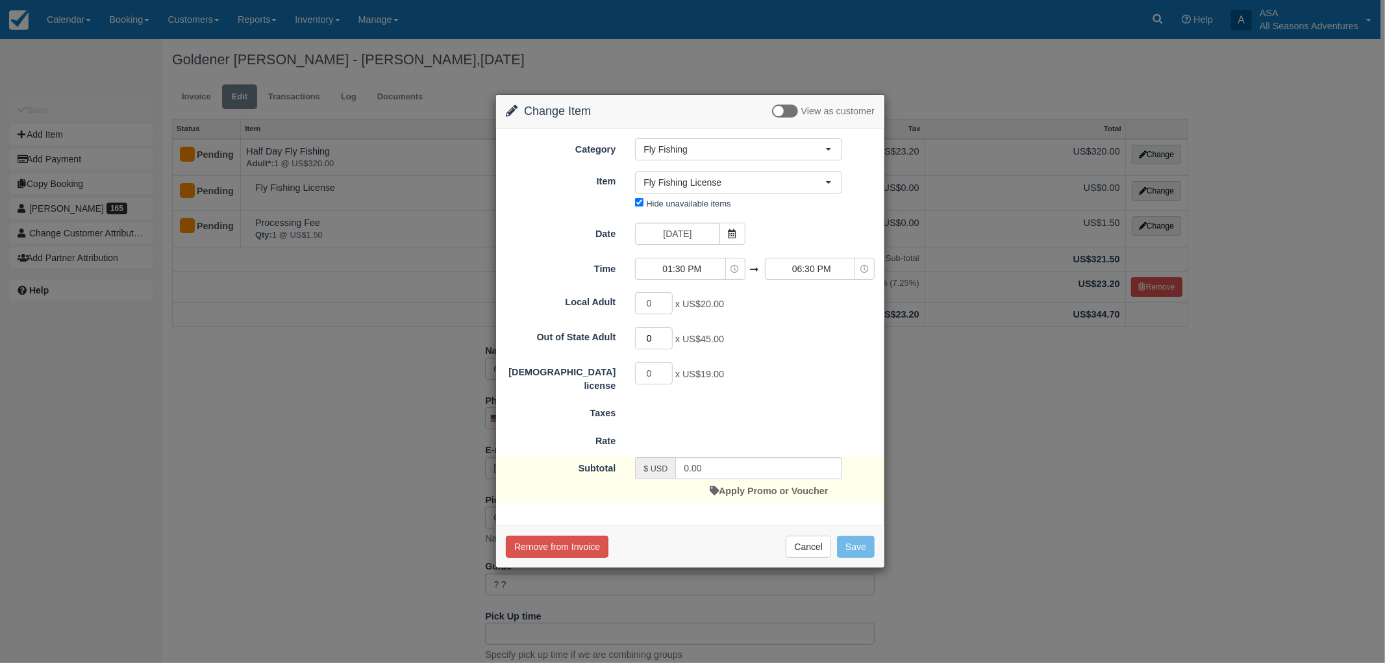
click at [667, 332] on input "0" at bounding box center [654, 338] width 38 height 22
type input "1"
click at [667, 338] on input "1" at bounding box center [654, 338] width 38 height 22
type input "45.00"
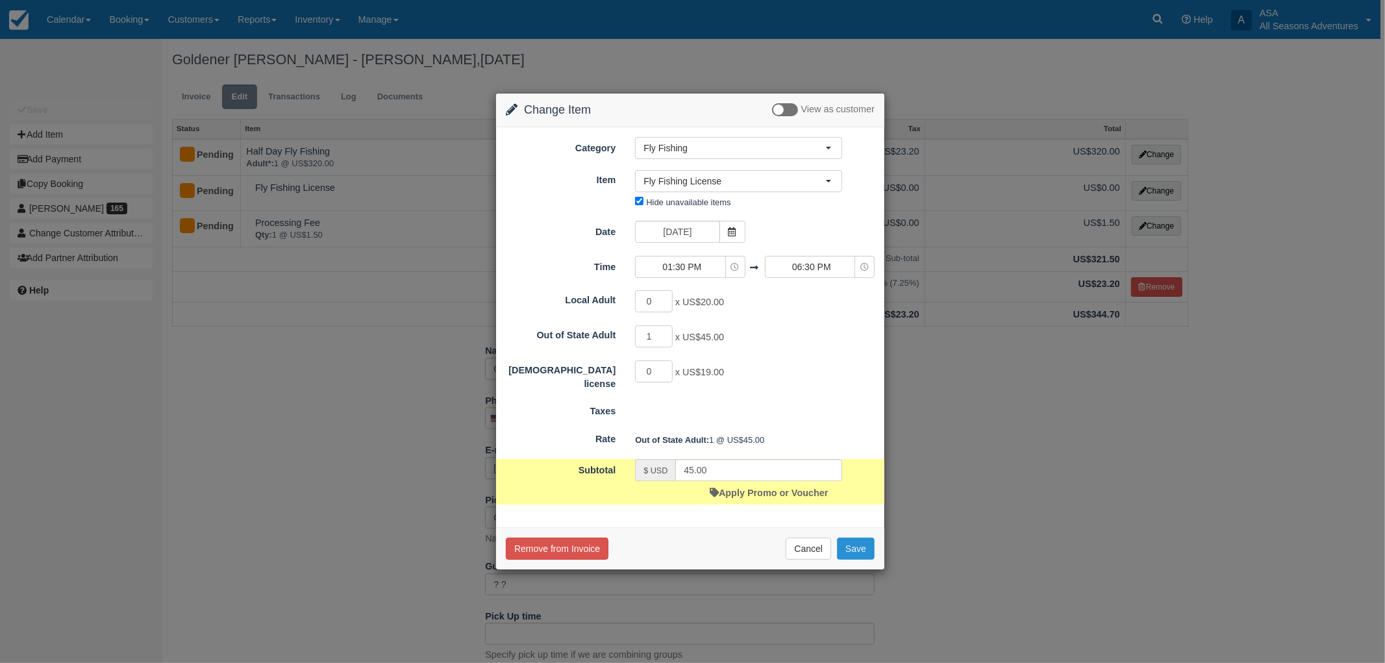
click at [856, 551] on button "Save" at bounding box center [856, 549] width 38 height 22
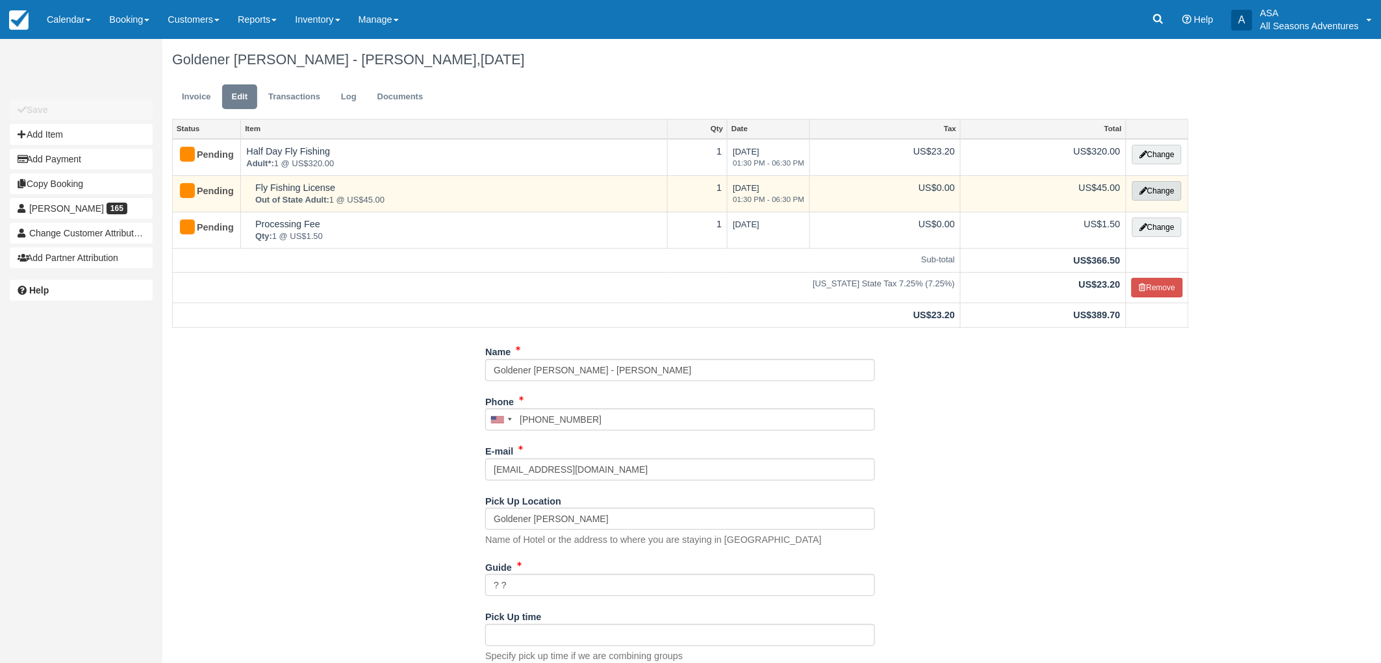
click at [1152, 186] on button "Change" at bounding box center [1156, 190] width 49 height 19
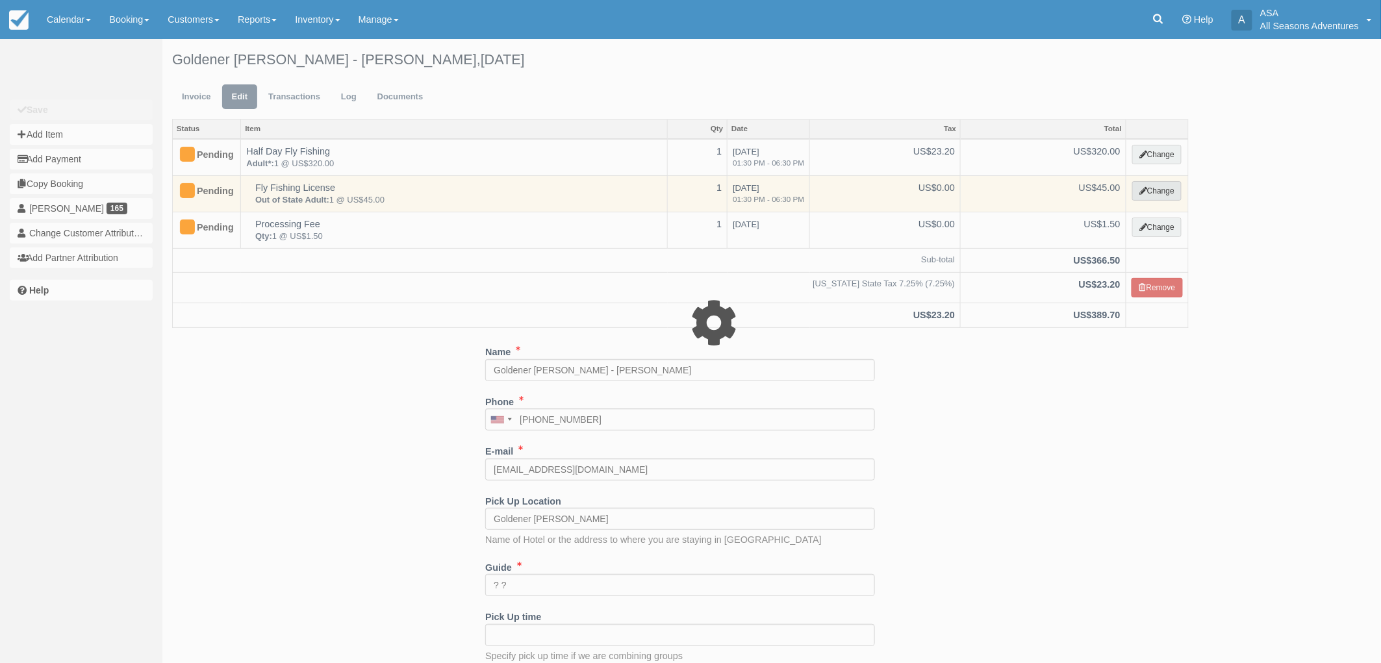
select select "8"
type input "45.00"
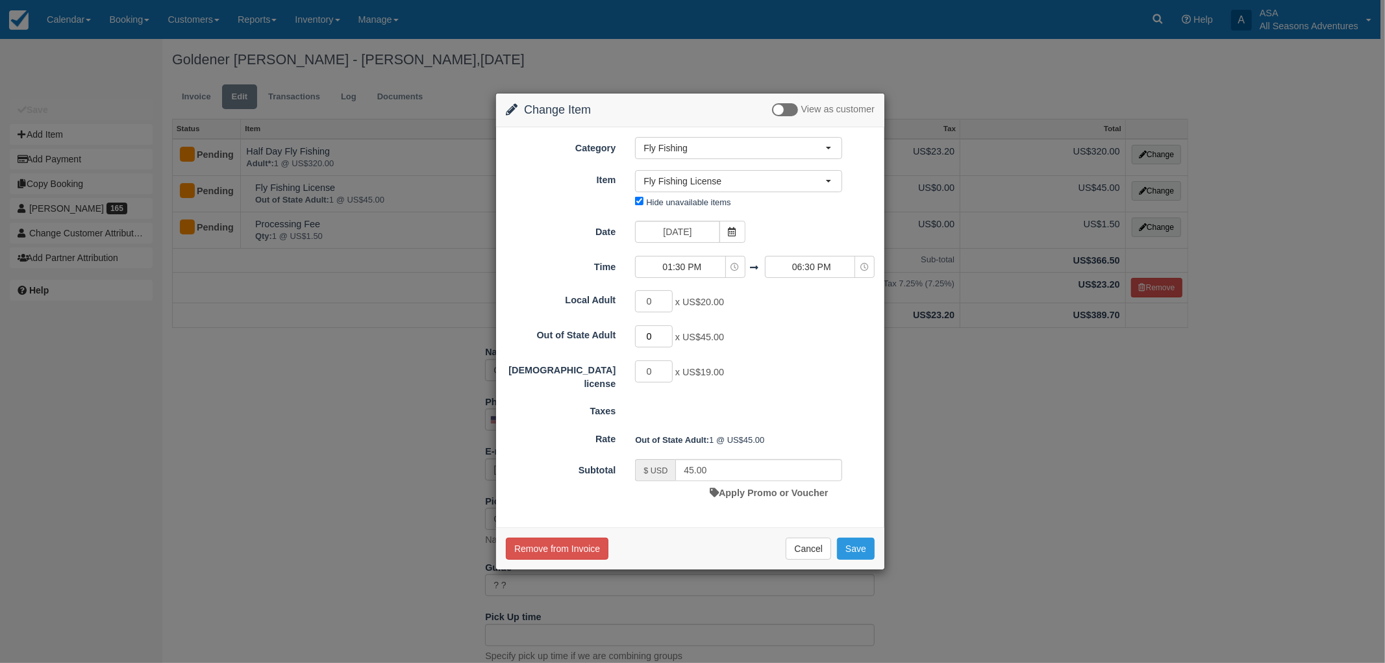
type input "0"
click at [668, 340] on input "0" at bounding box center [654, 336] width 38 height 22
type input "0.00"
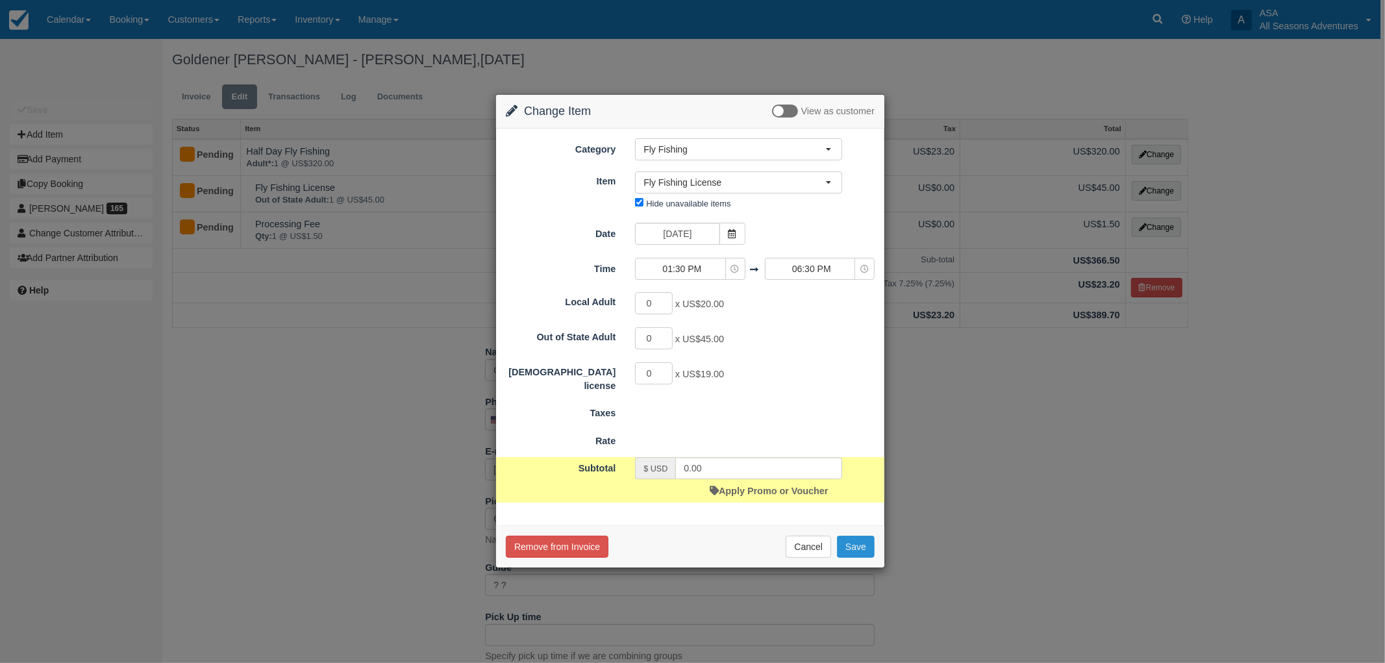
click at [861, 549] on button "Save" at bounding box center [856, 547] width 38 height 22
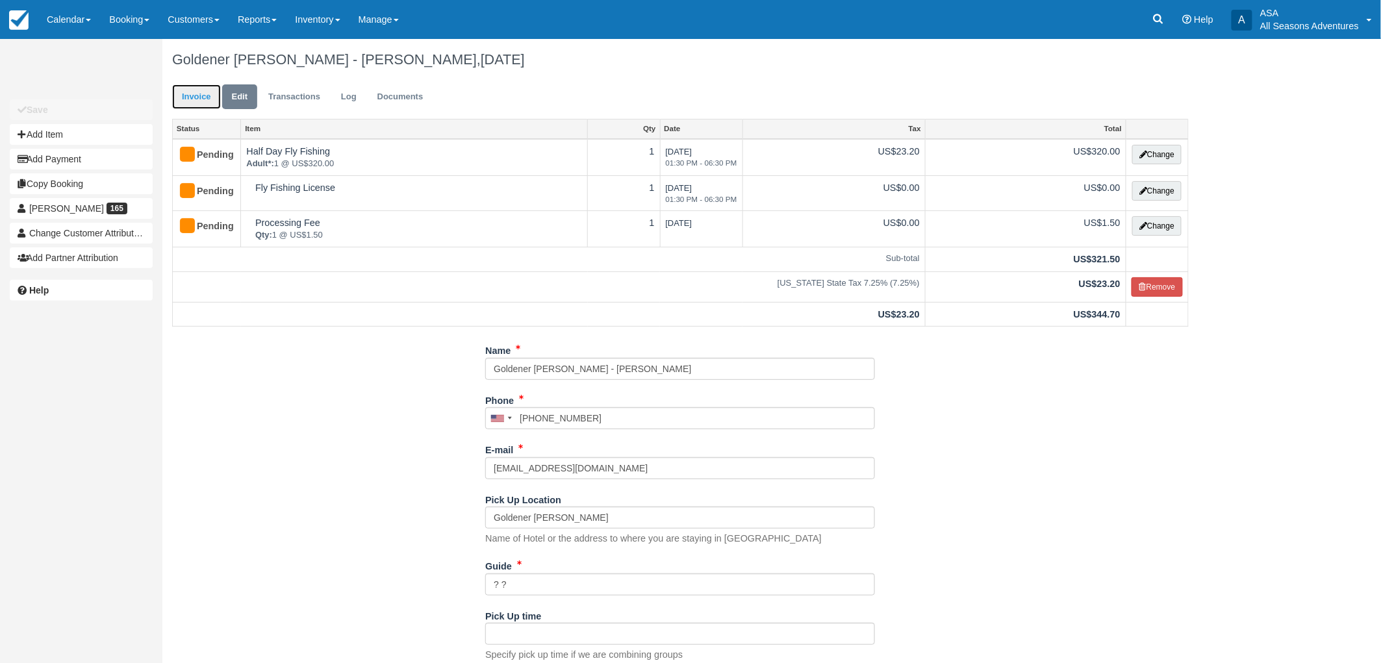
click at [203, 95] on link "Invoice" at bounding box center [196, 96] width 49 height 25
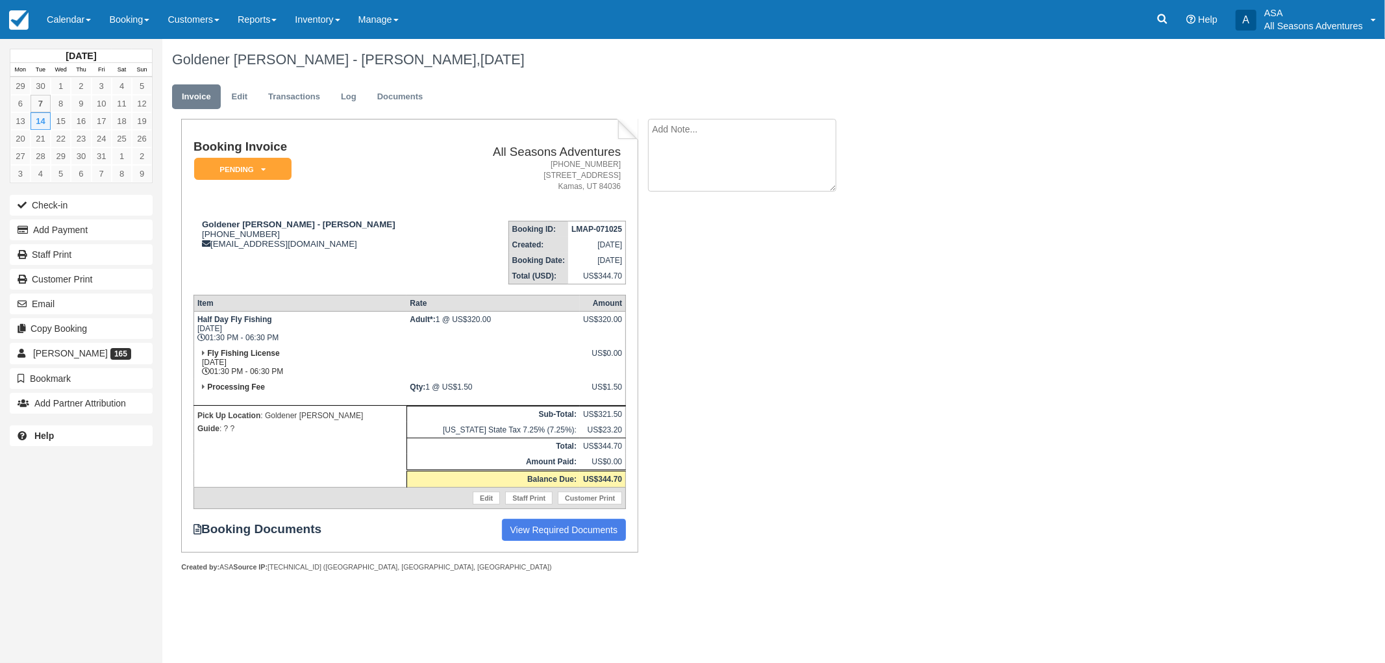
click at [777, 129] on textarea at bounding box center [742, 155] width 188 height 73
type textarea "Has his own license"
click at [683, 209] on button "Create" at bounding box center [677, 206] width 58 height 22
click at [271, 174] on em "Pending" at bounding box center [242, 169] width 97 height 23
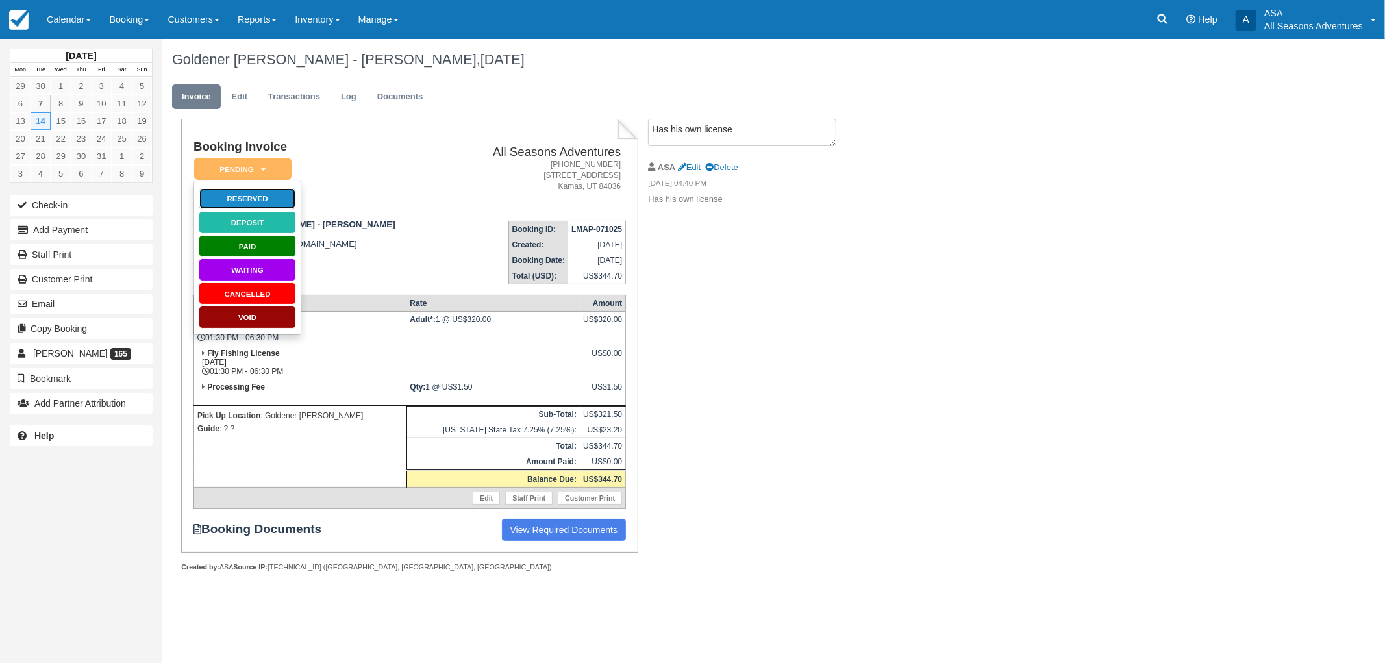
click at [262, 192] on link "Reserved" at bounding box center [247, 199] width 97 height 23
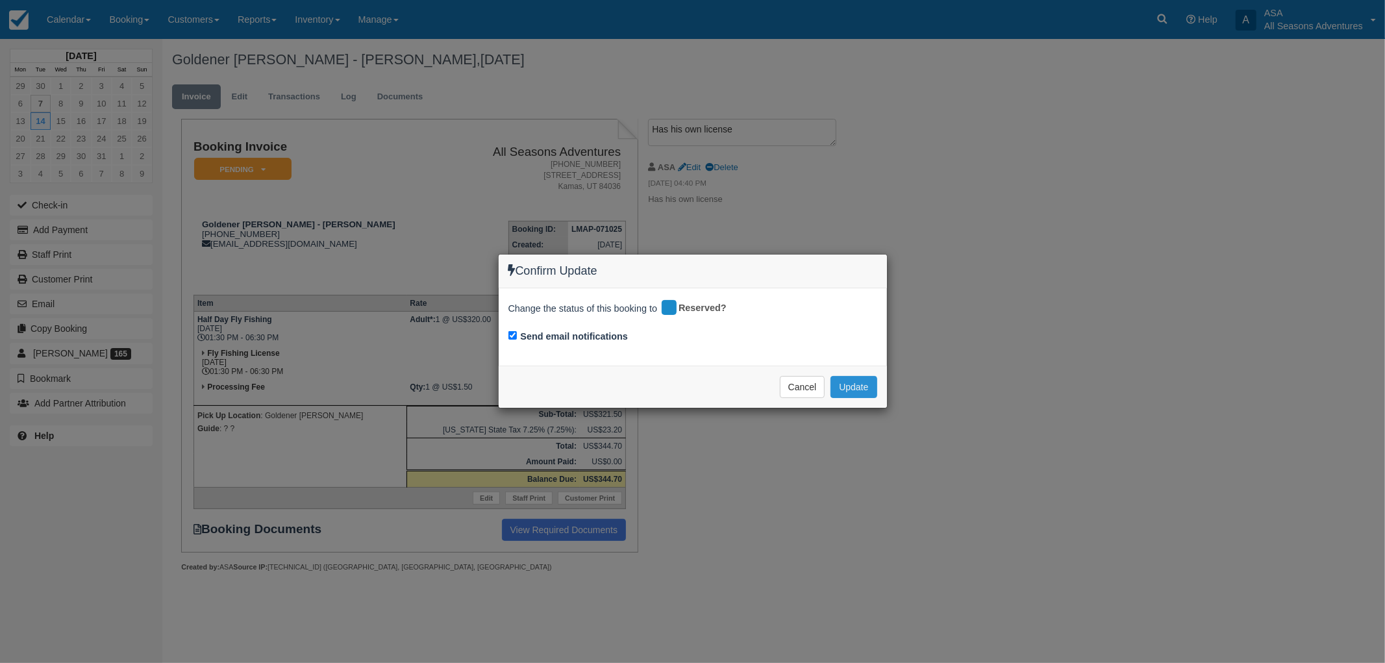
click at [860, 387] on button "Update" at bounding box center [854, 387] width 46 height 22
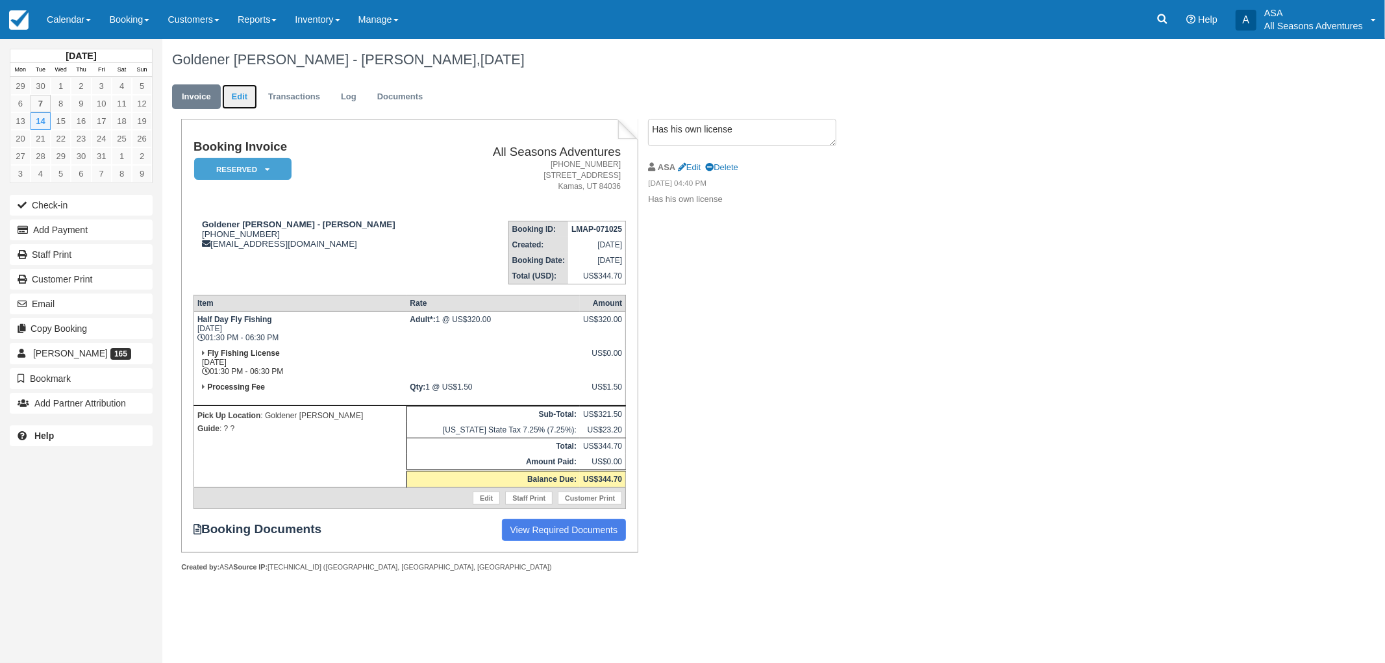
click at [247, 99] on link "Edit" at bounding box center [239, 96] width 35 height 25
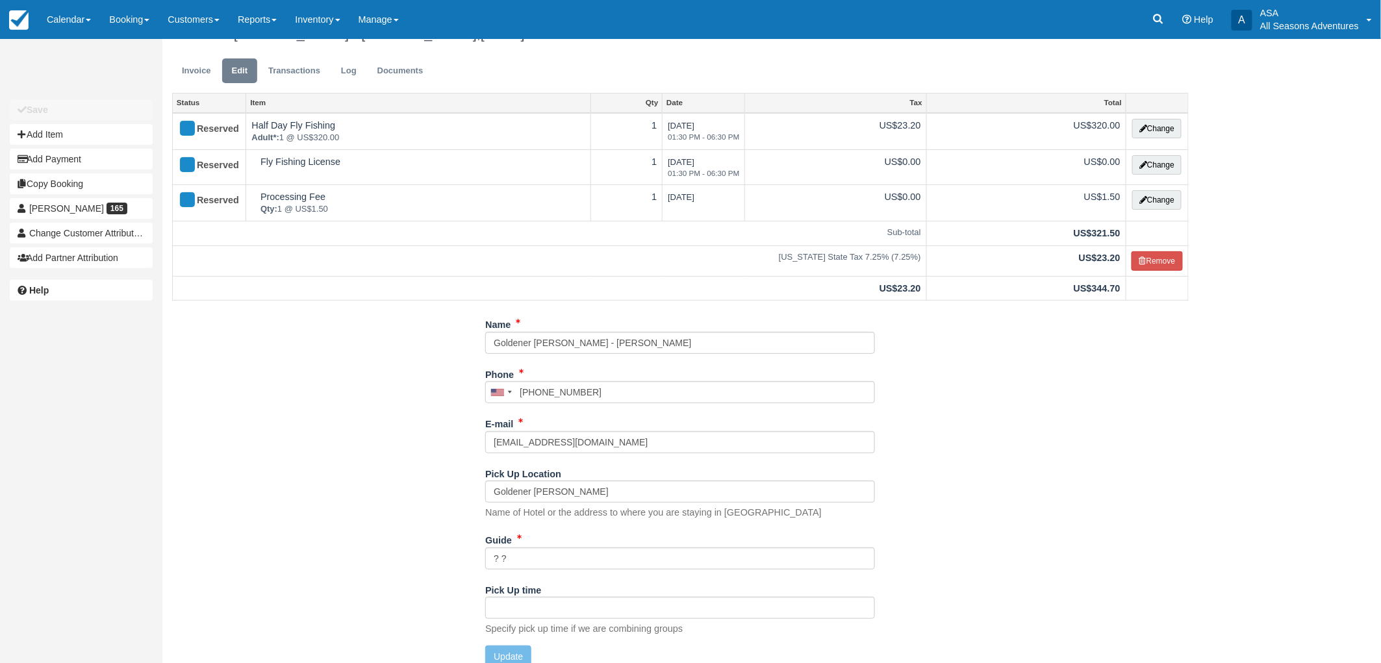
scroll to position [40, 0]
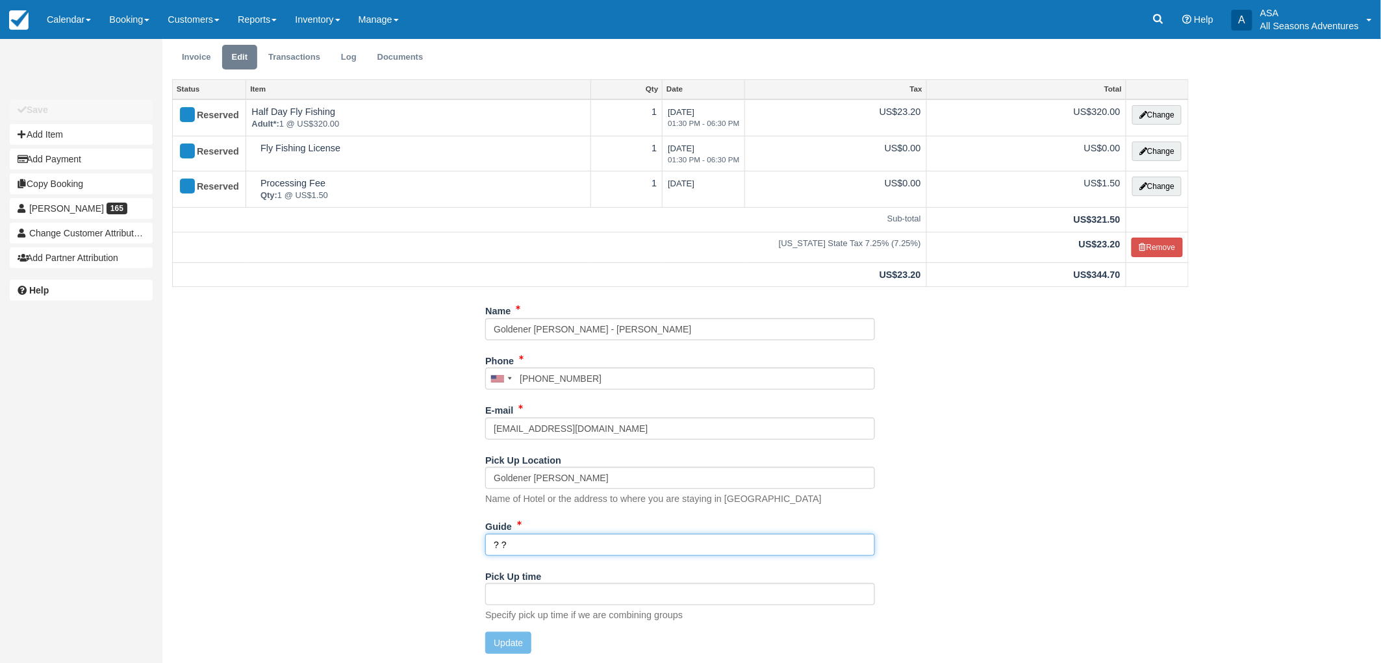
drag, startPoint x: 546, startPoint y: 548, endPoint x: 425, endPoint y: 538, distance: 121.3
click at [429, 538] on div "Name Goldener [PERSON_NAME] - [PERSON_NAME] Phone [GEOGRAPHIC_DATA] +1 [GEOGRAP…" at bounding box center [680, 482] width 1036 height 364
type input "[PERSON_NAME]"
click at [523, 642] on button "Update" at bounding box center [508, 643] width 46 height 22
type input "[PHONE_NUMBER]"
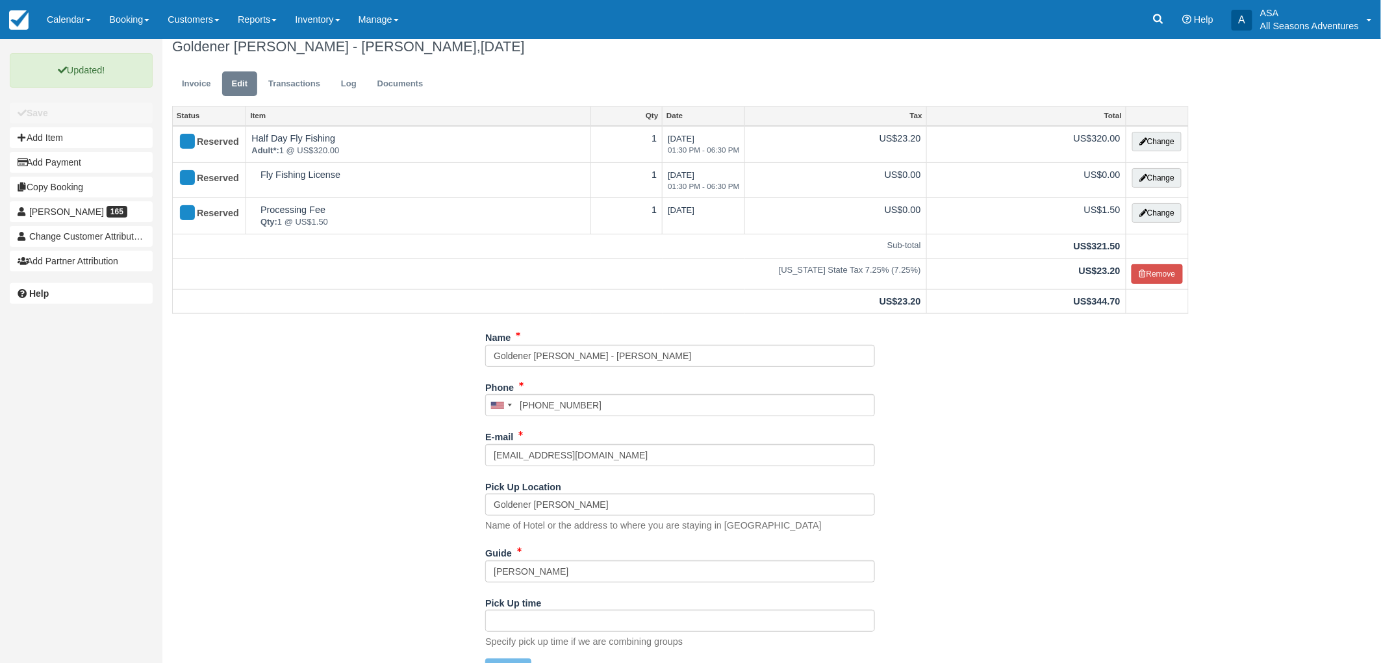
scroll to position [0, 0]
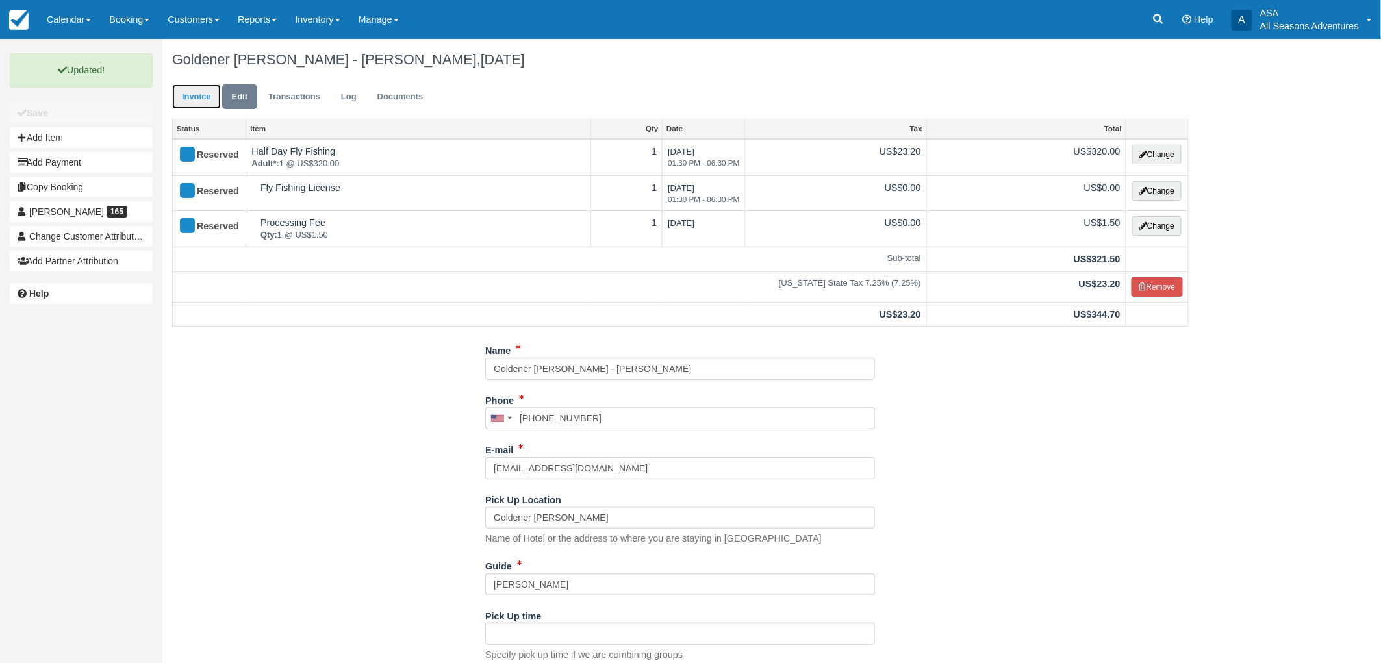
click at [206, 99] on link "Invoice" at bounding box center [196, 96] width 49 height 25
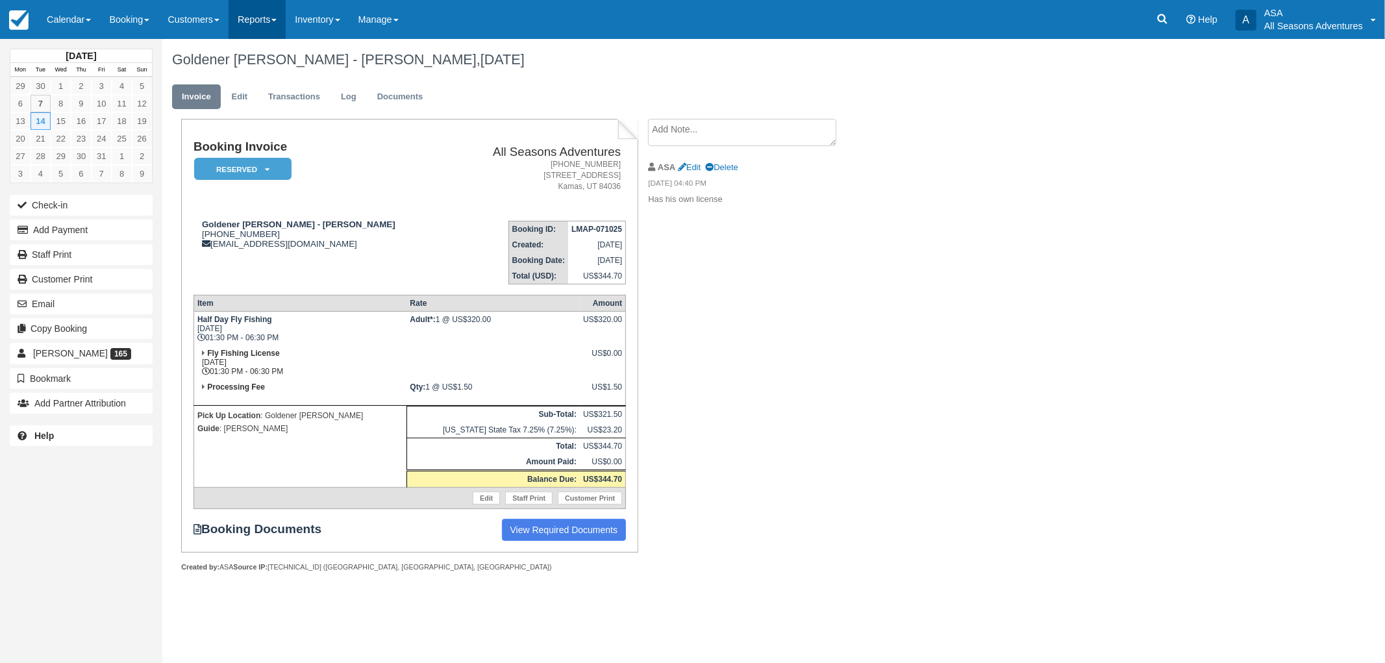
click at [267, 23] on link "Reports" at bounding box center [257, 19] width 57 height 39
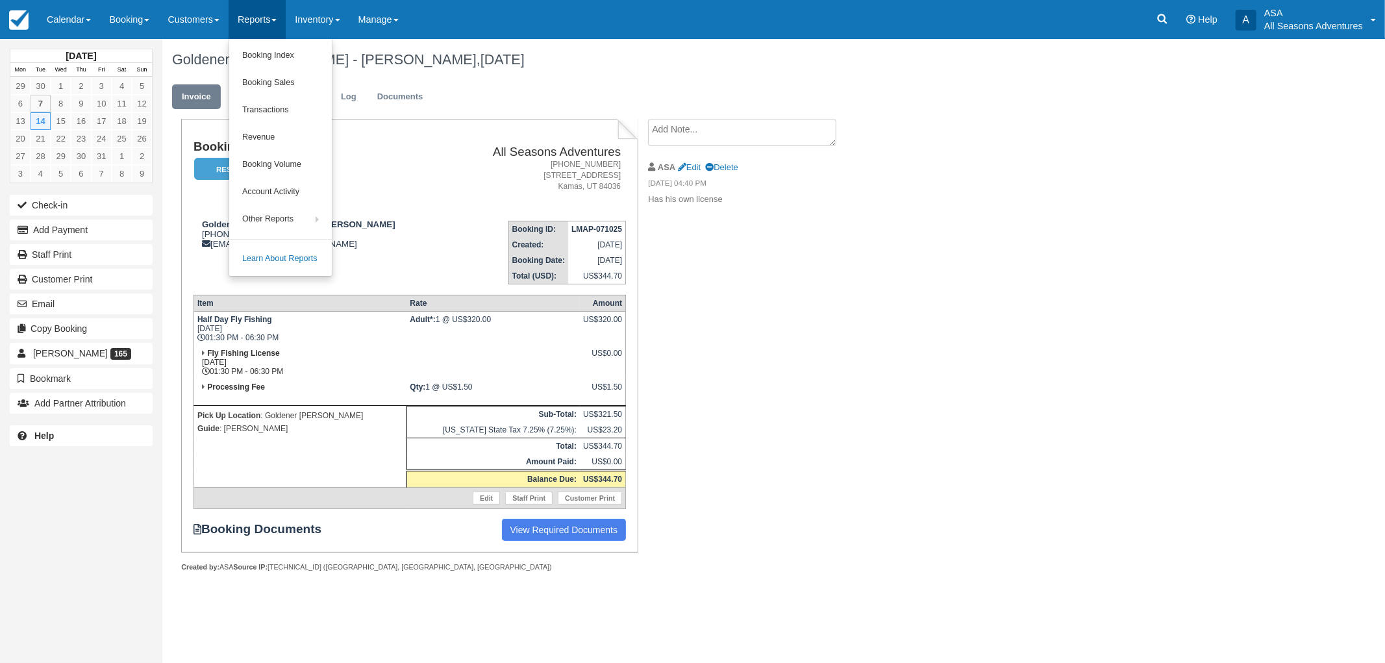
click at [478, 75] on div "Goldener Hirsch - George Salah, October 14 2025" at bounding box center [681, 60] width 1039 height 42
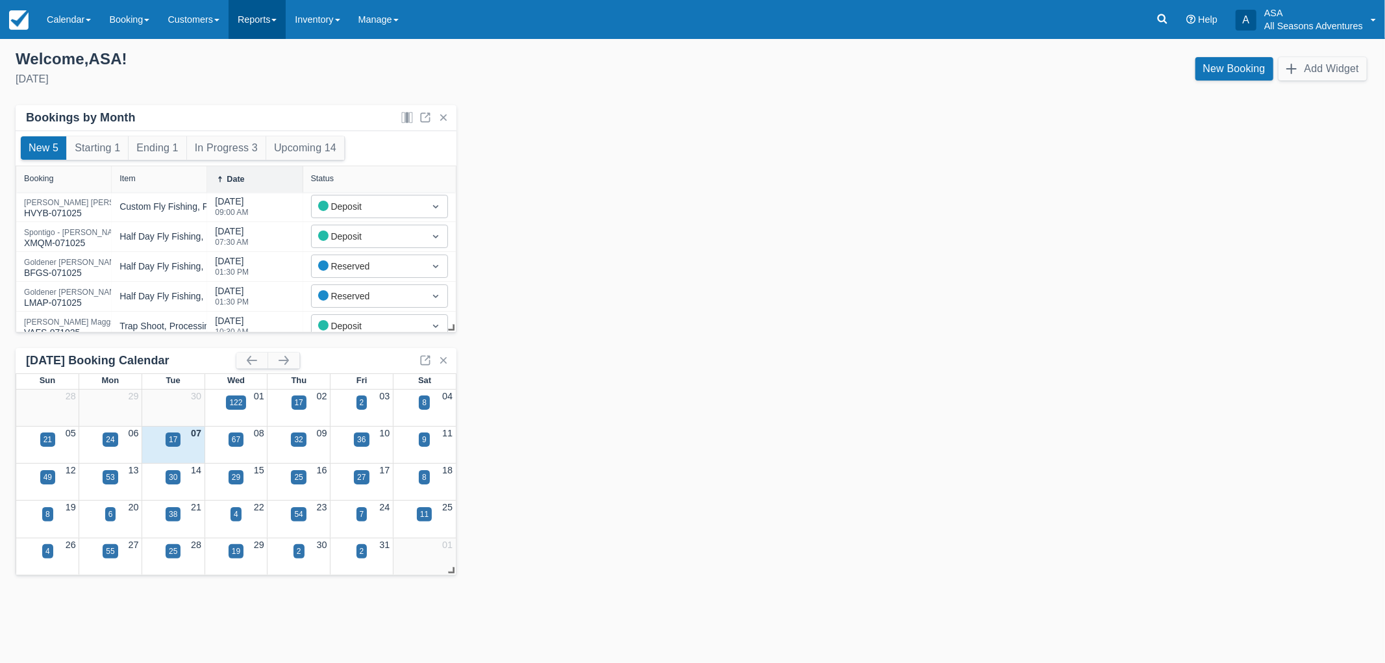
click at [247, 14] on link "Reports" at bounding box center [257, 19] width 57 height 39
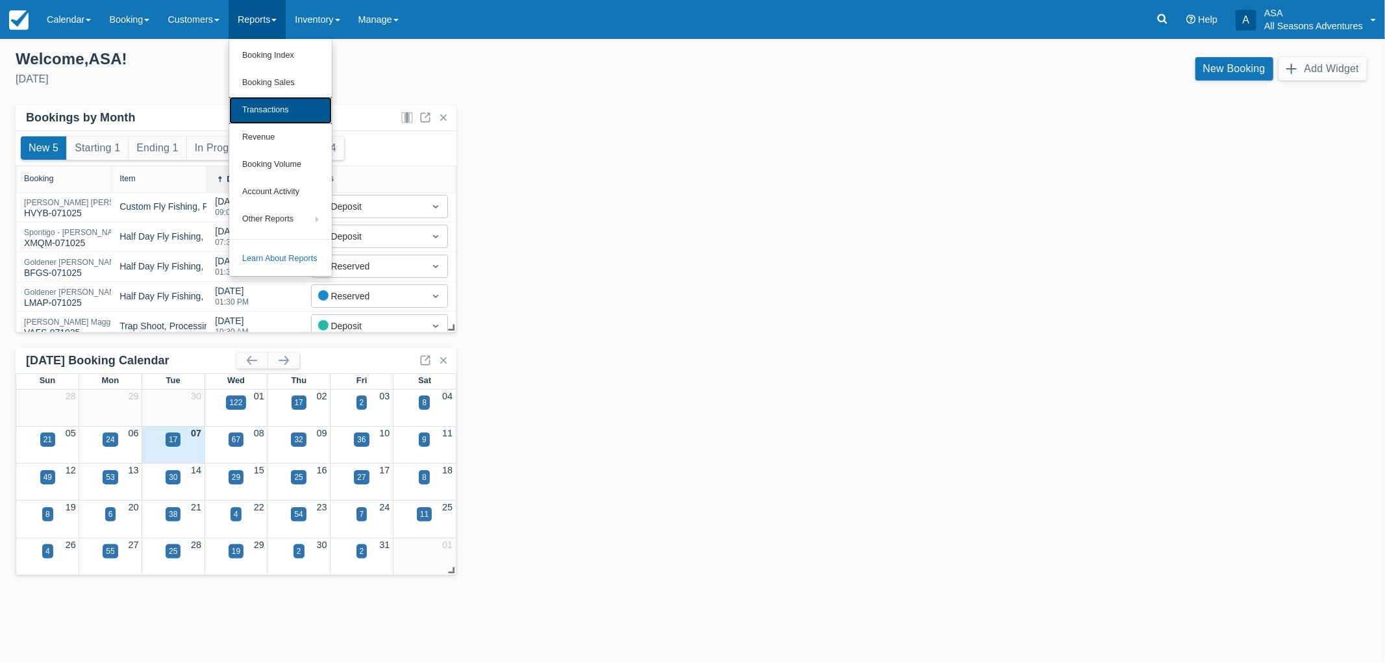
click at [264, 99] on link "Transactions" at bounding box center [280, 110] width 103 height 27
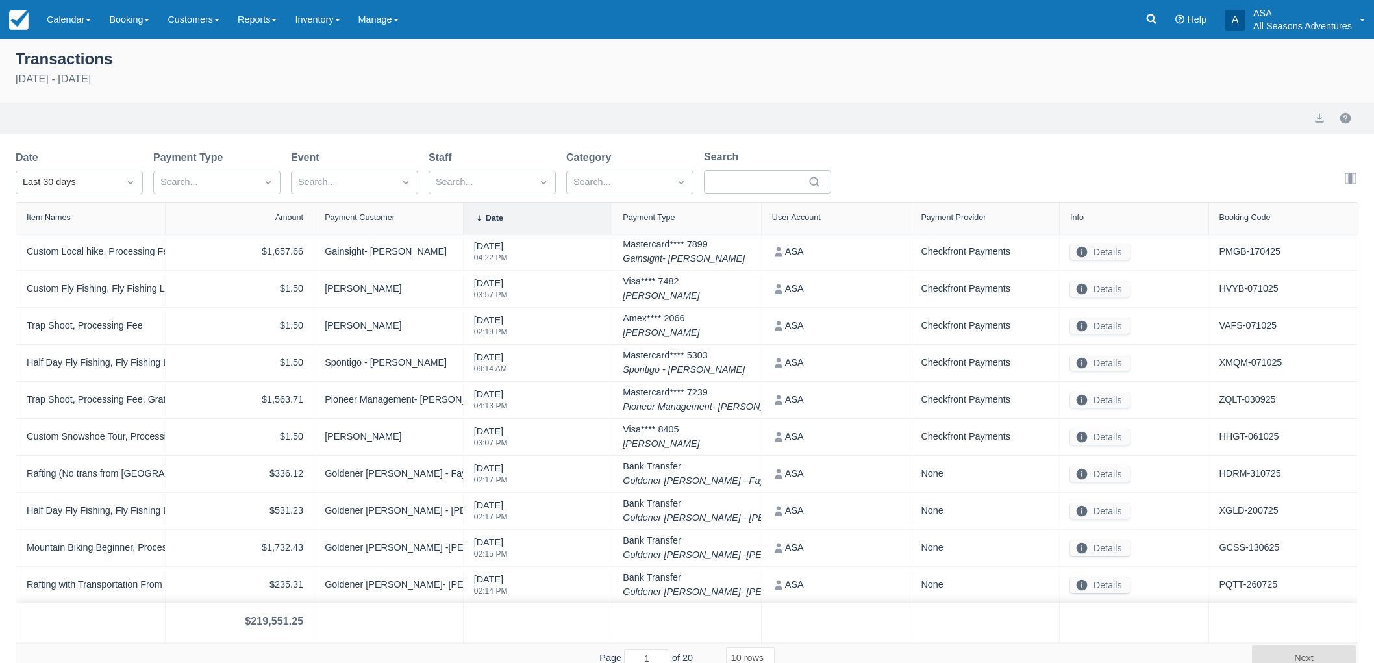
select select "10"
click at [133, 173] on div at bounding box center [130, 182] width 23 height 18
click at [108, 231] on div "[DATE]" at bounding box center [79, 239] width 127 height 25
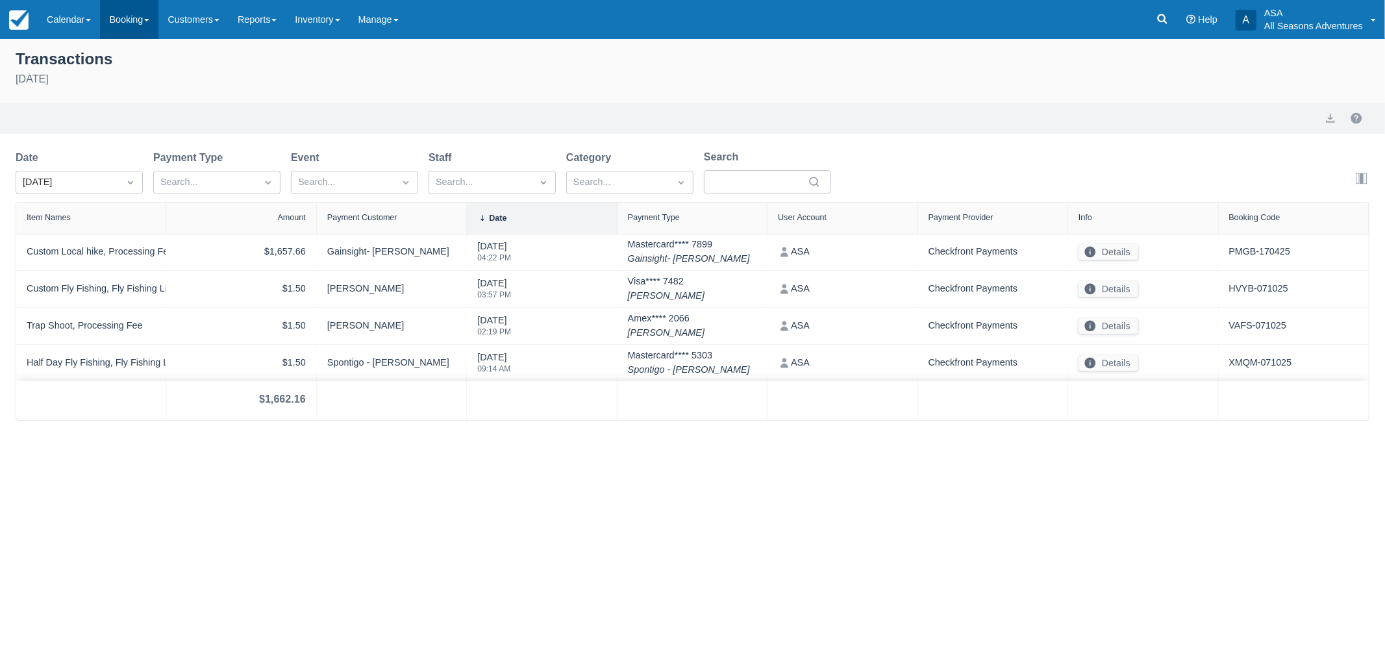
click at [142, 32] on link "Booking" at bounding box center [129, 19] width 58 height 39
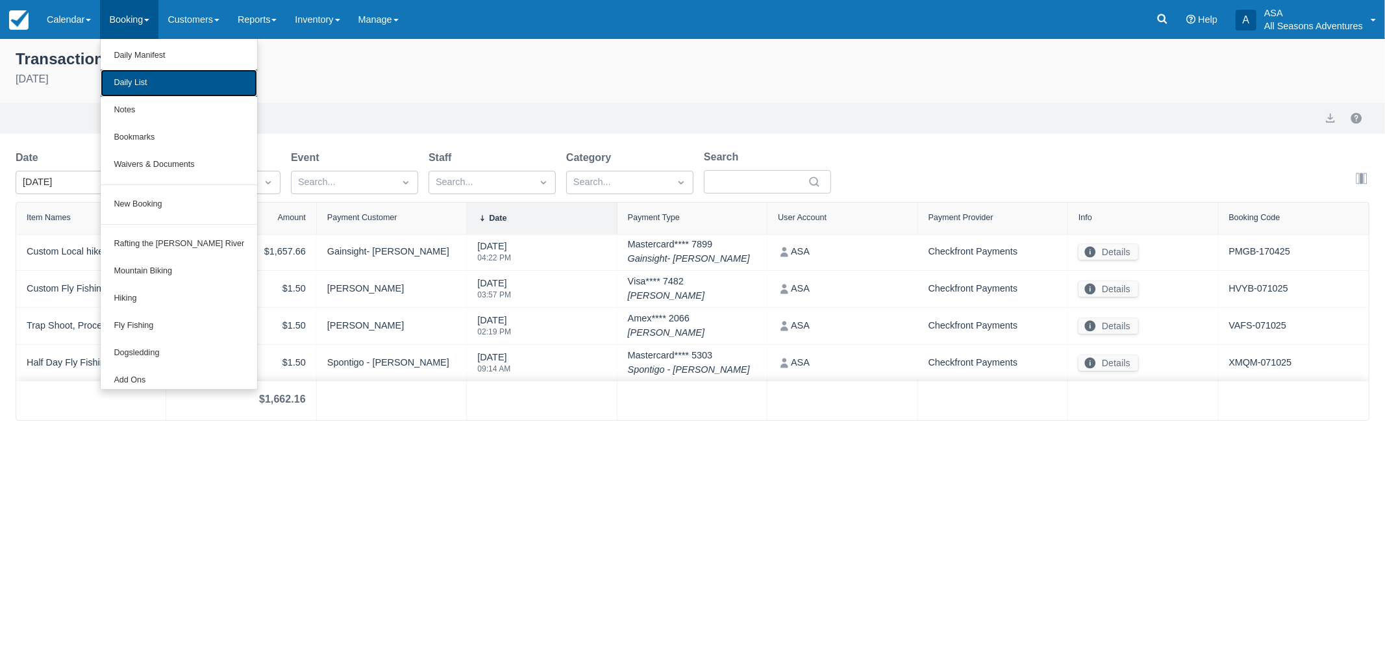
click at [141, 74] on link "Daily List" at bounding box center [179, 82] width 157 height 27
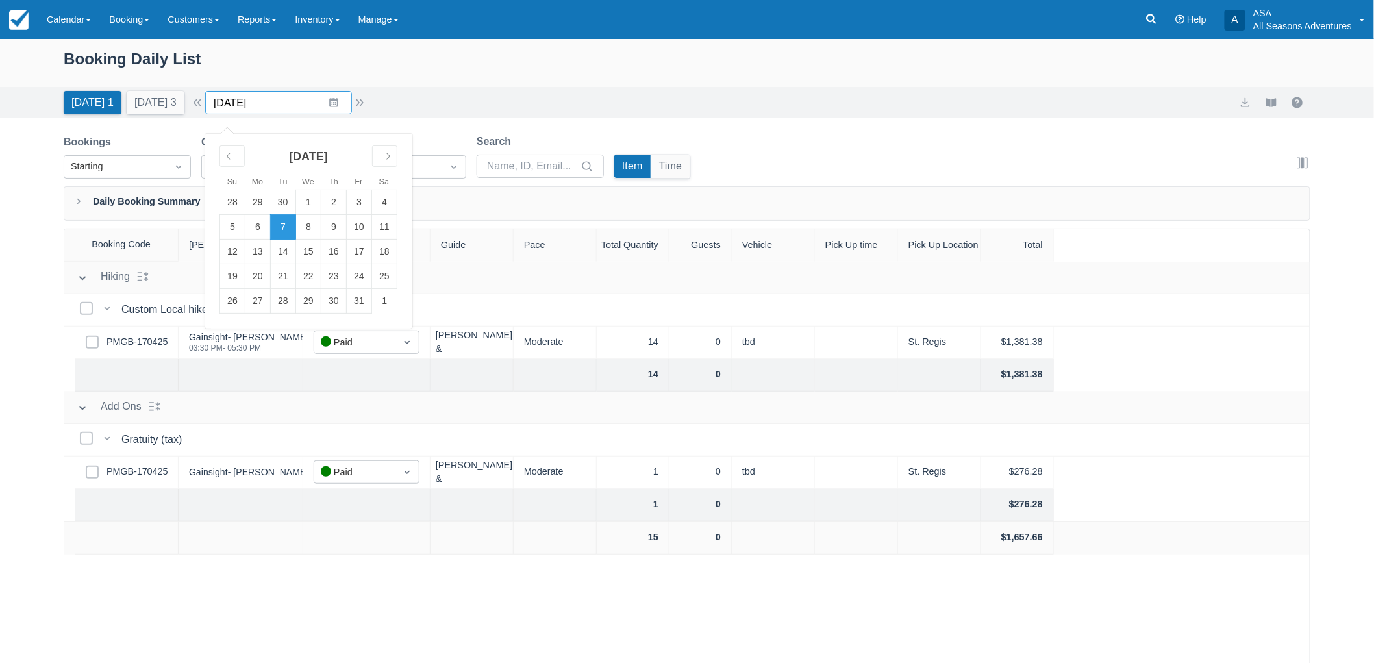
click at [277, 108] on input "10/07/25" at bounding box center [278, 102] width 147 height 23
click at [242, 251] on td "12" at bounding box center [232, 252] width 25 height 25
type input "10/12/25"
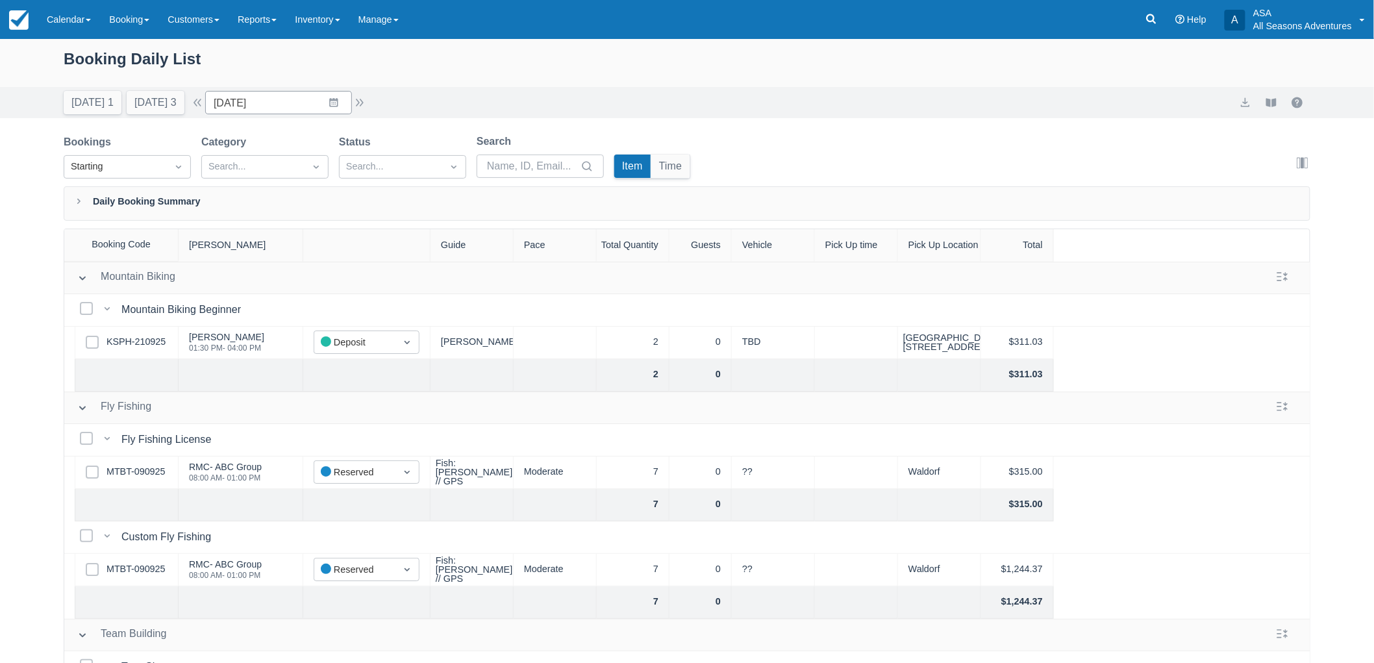
scroll to position [66, 0]
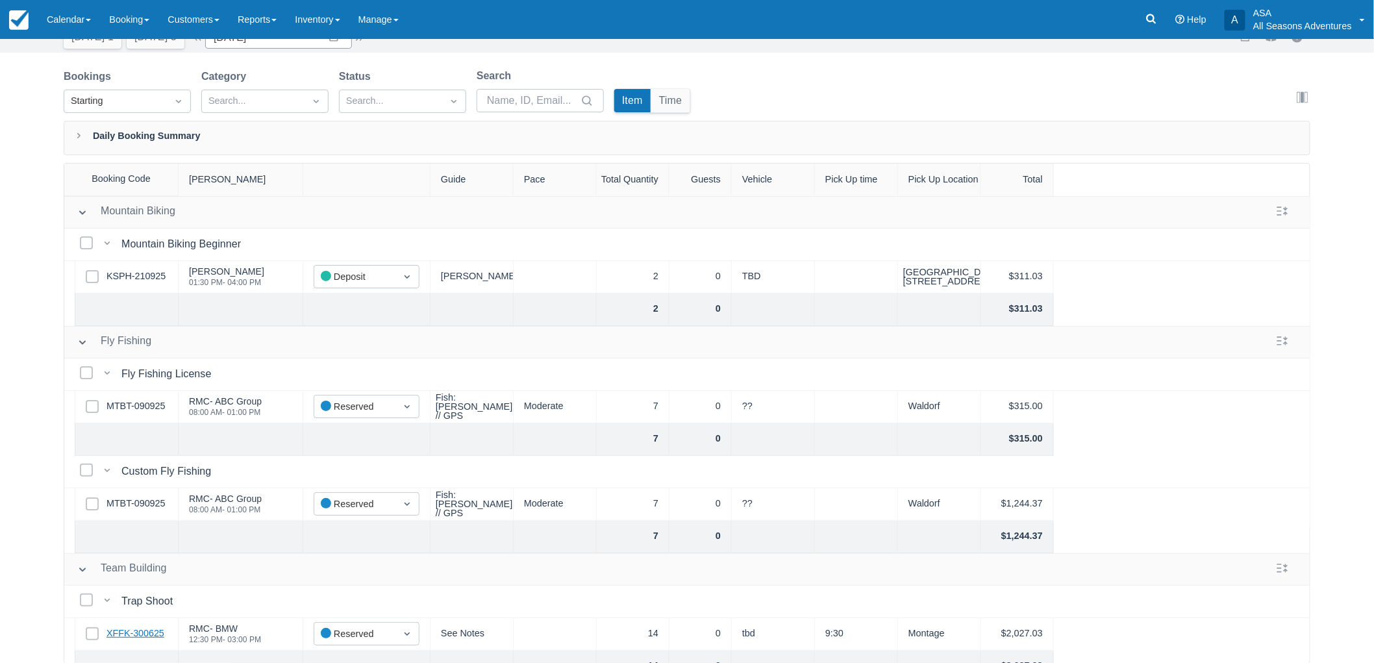
click at [114, 627] on link "XFFK-300625" at bounding box center [136, 634] width 58 height 14
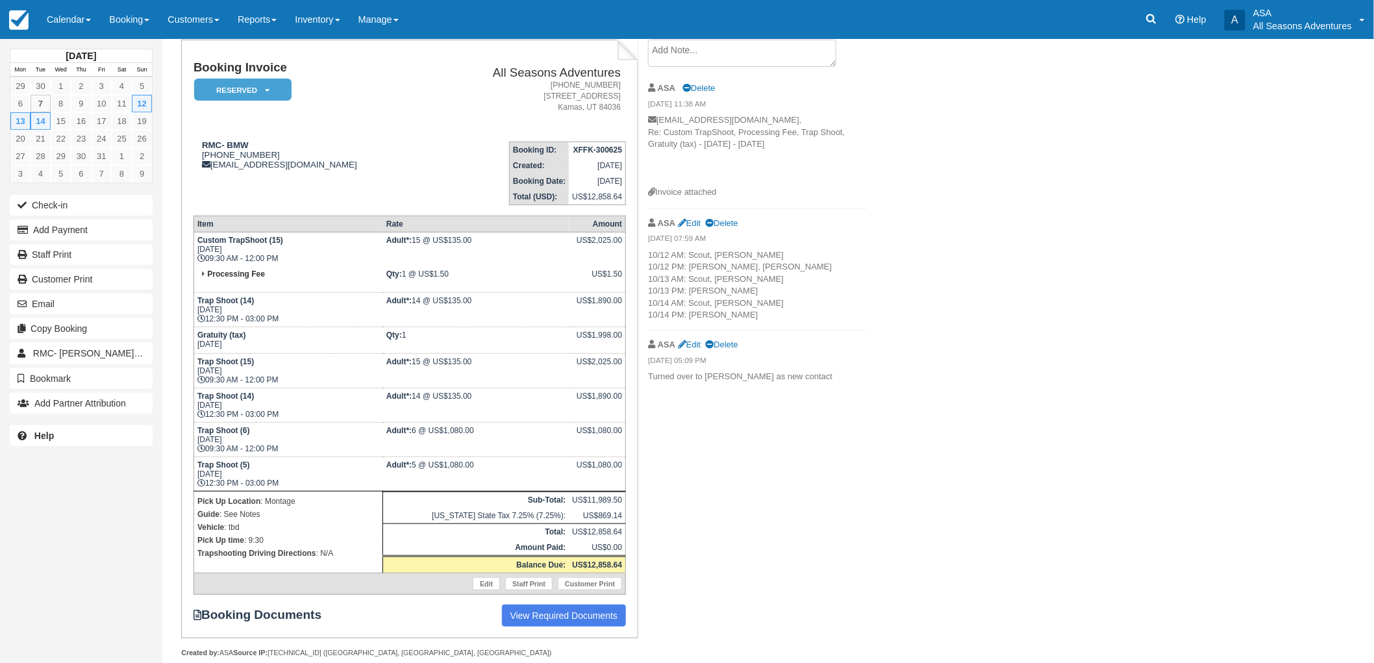
scroll to position [92, 0]
